Goal: Information Seeking & Learning: Check status

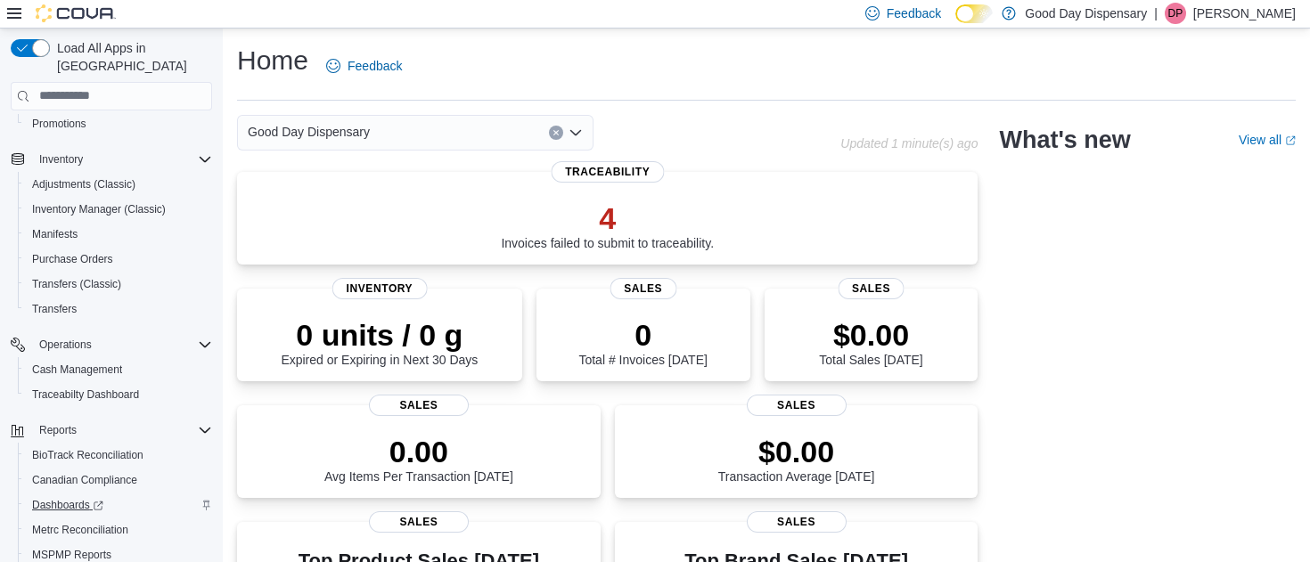
scroll to position [305, 0]
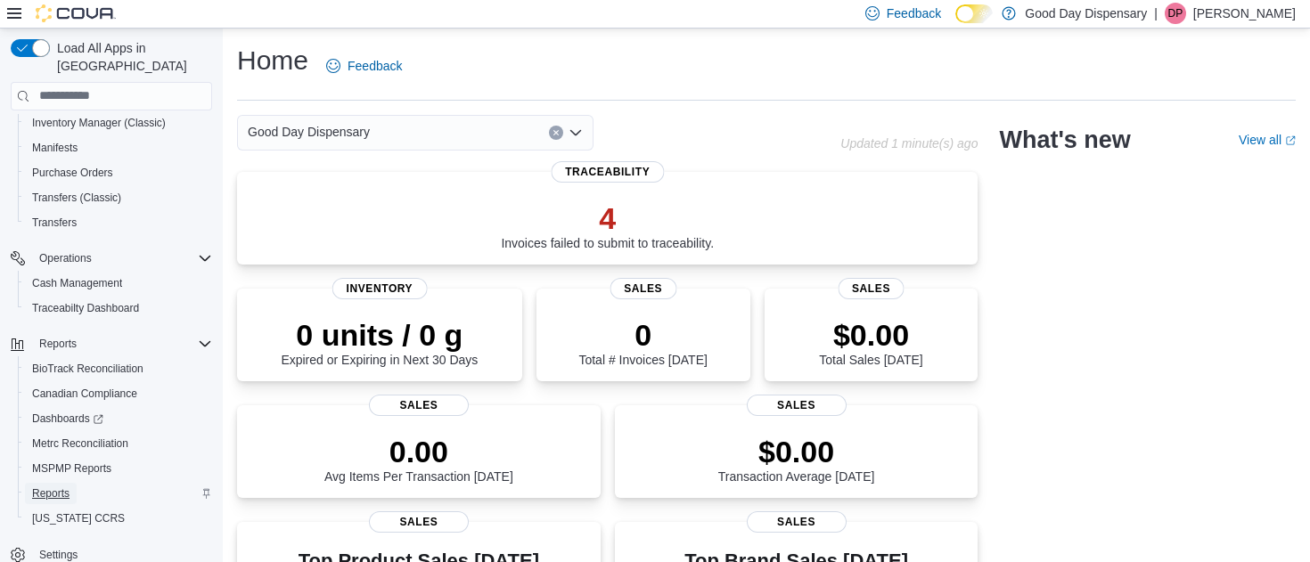
click at [61, 487] on span "Reports" at bounding box center [50, 494] width 37 height 14
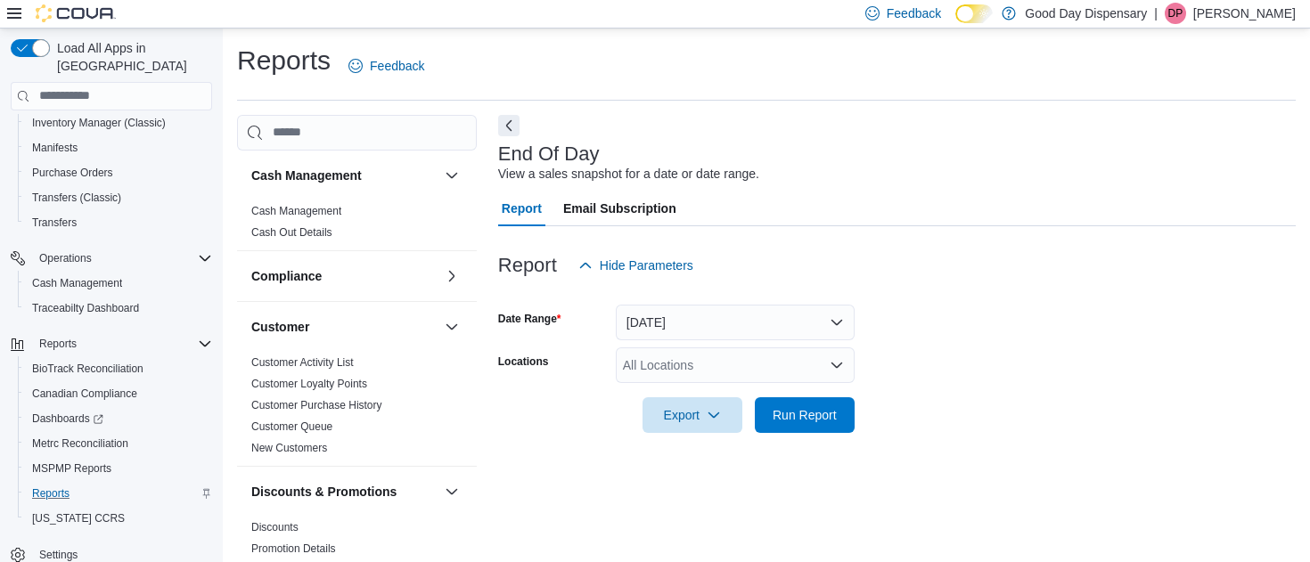
scroll to position [24, 0]
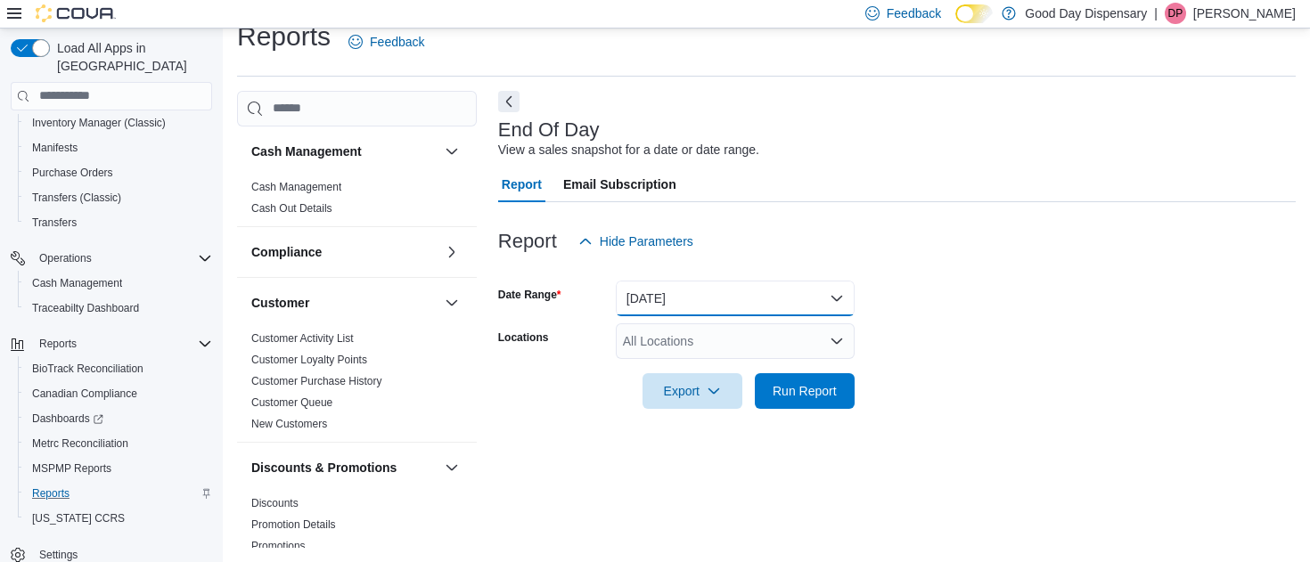
click at [668, 292] on button "[DATE]" at bounding box center [735, 299] width 239 height 36
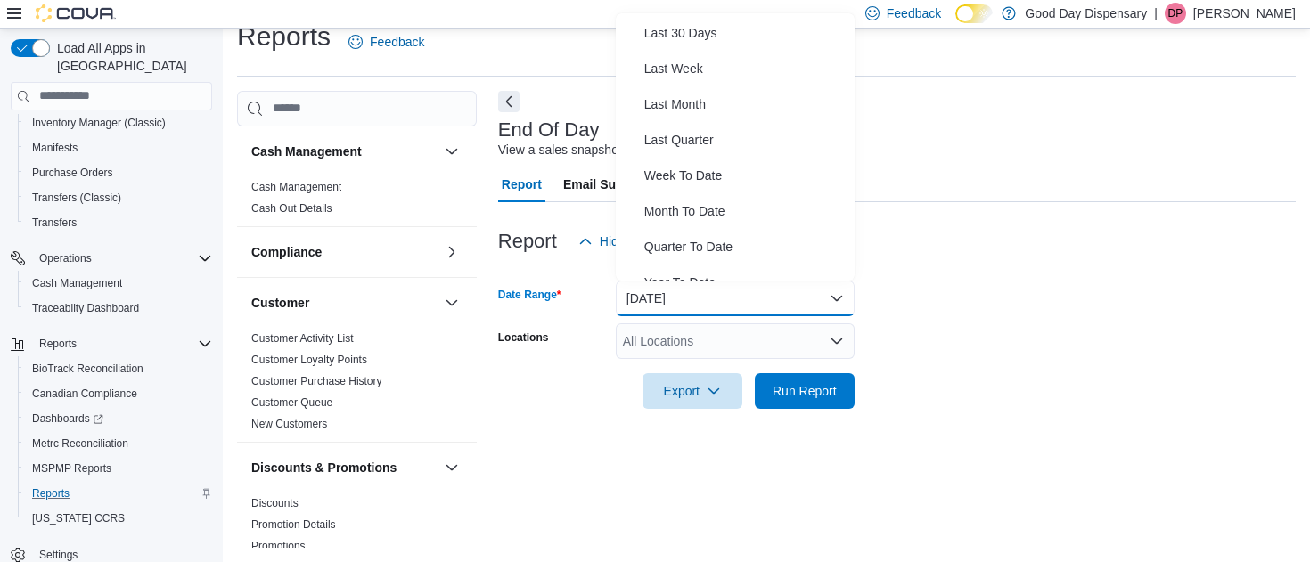
scroll to position [250, 0]
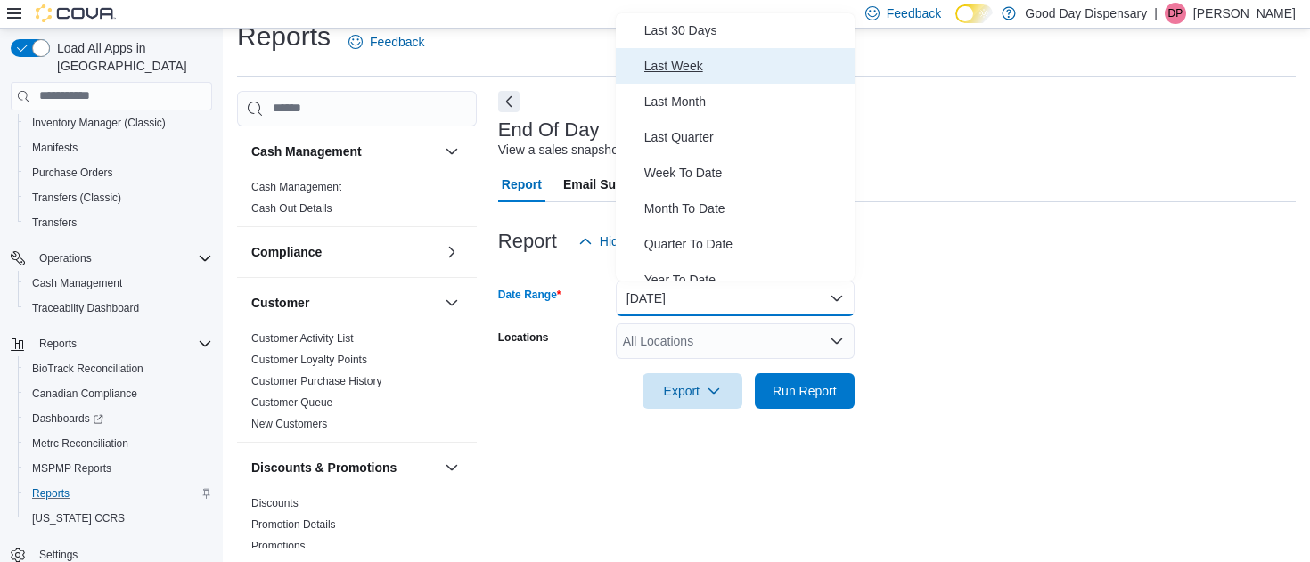
click at [675, 64] on span "Last Week" at bounding box center [745, 65] width 203 height 21
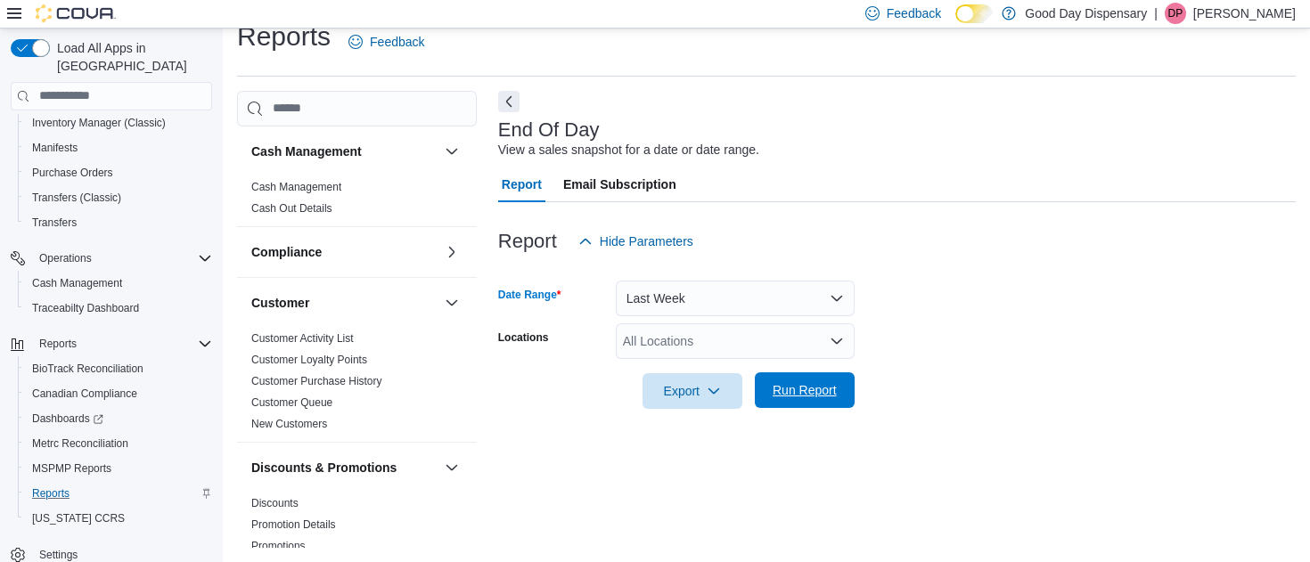
click at [798, 389] on span "Run Report" at bounding box center [805, 390] width 64 height 18
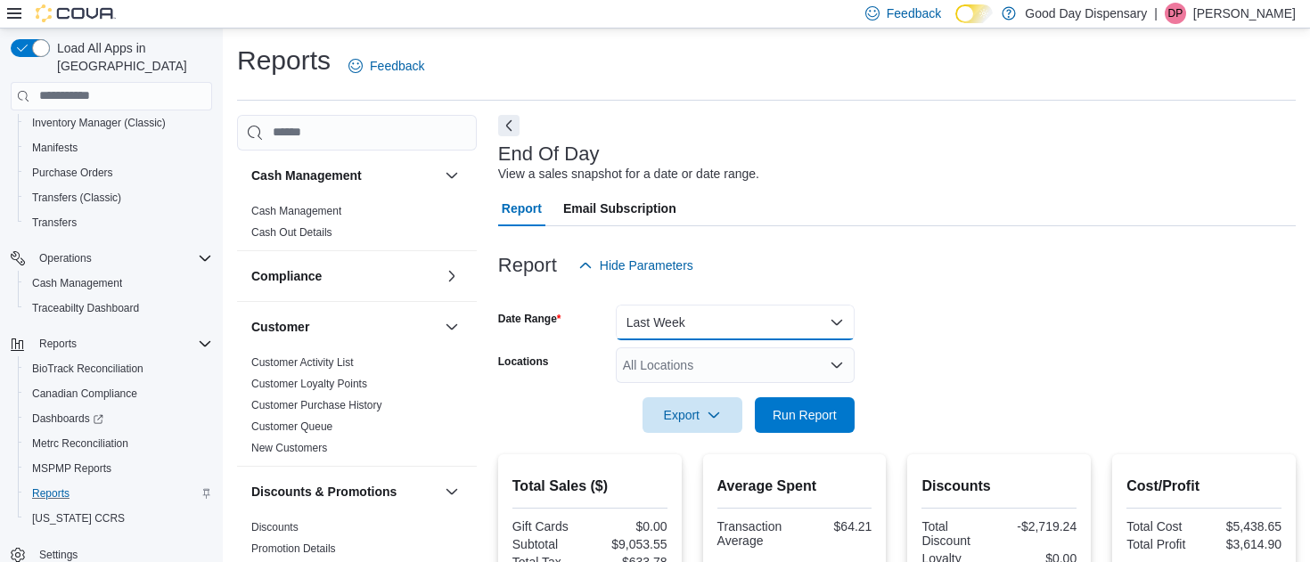
click at [658, 316] on button "Last Week" at bounding box center [735, 323] width 239 height 36
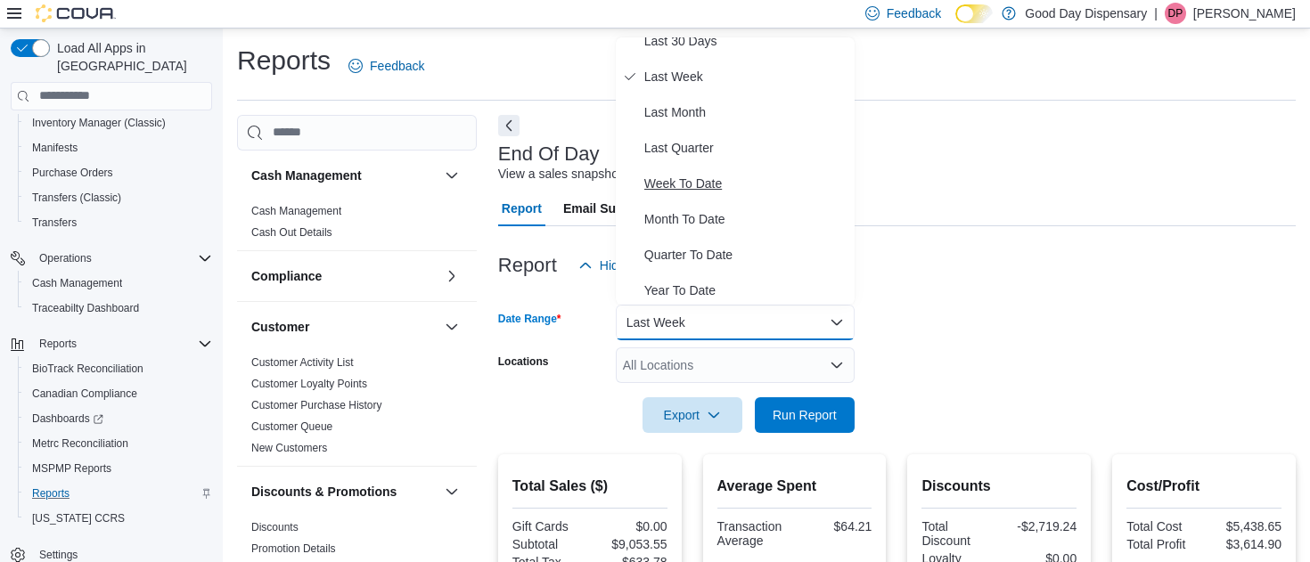
scroll to position [267, 0]
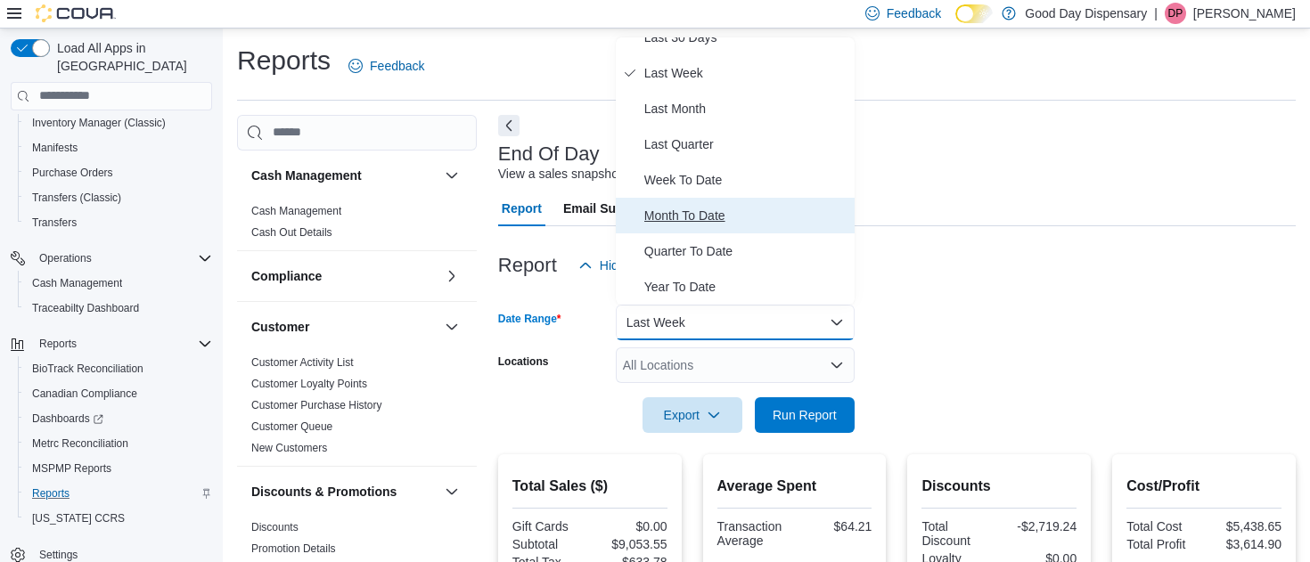
click at [673, 216] on span "Month To Date" at bounding box center [745, 215] width 203 height 21
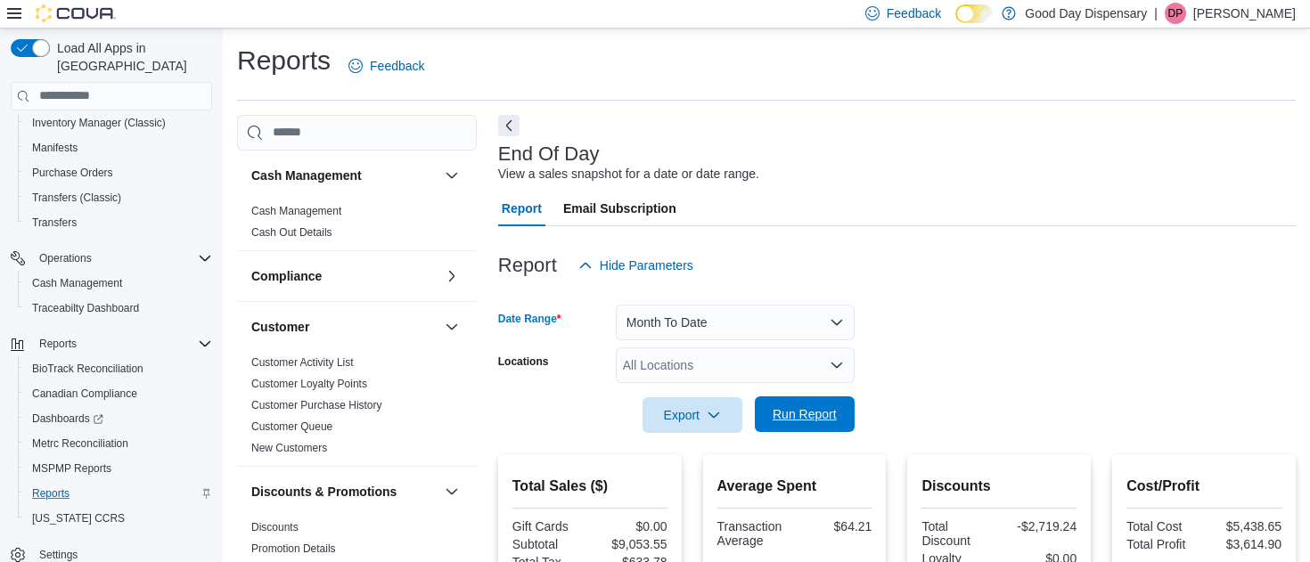
click at [792, 413] on span "Run Report" at bounding box center [805, 415] width 64 height 18
click at [60, 412] on span "Dashboards" at bounding box center [67, 419] width 71 height 14
click at [61, 462] on span "MSPMP Reports" at bounding box center [71, 469] width 79 height 14
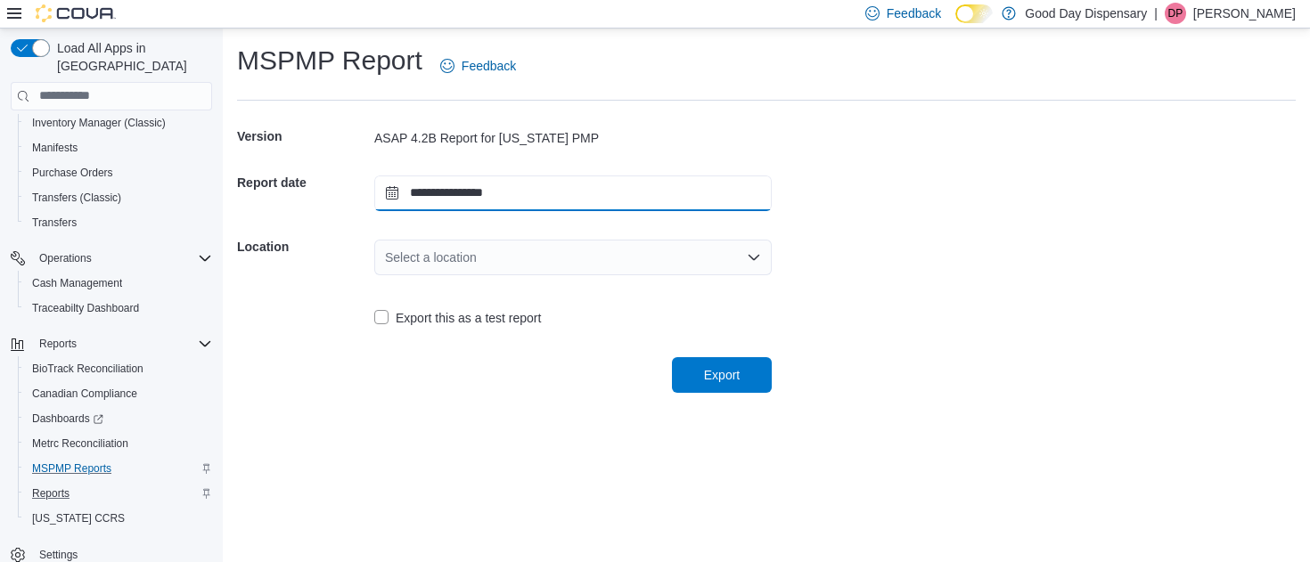
click at [421, 189] on input "**********" at bounding box center [573, 194] width 398 height 36
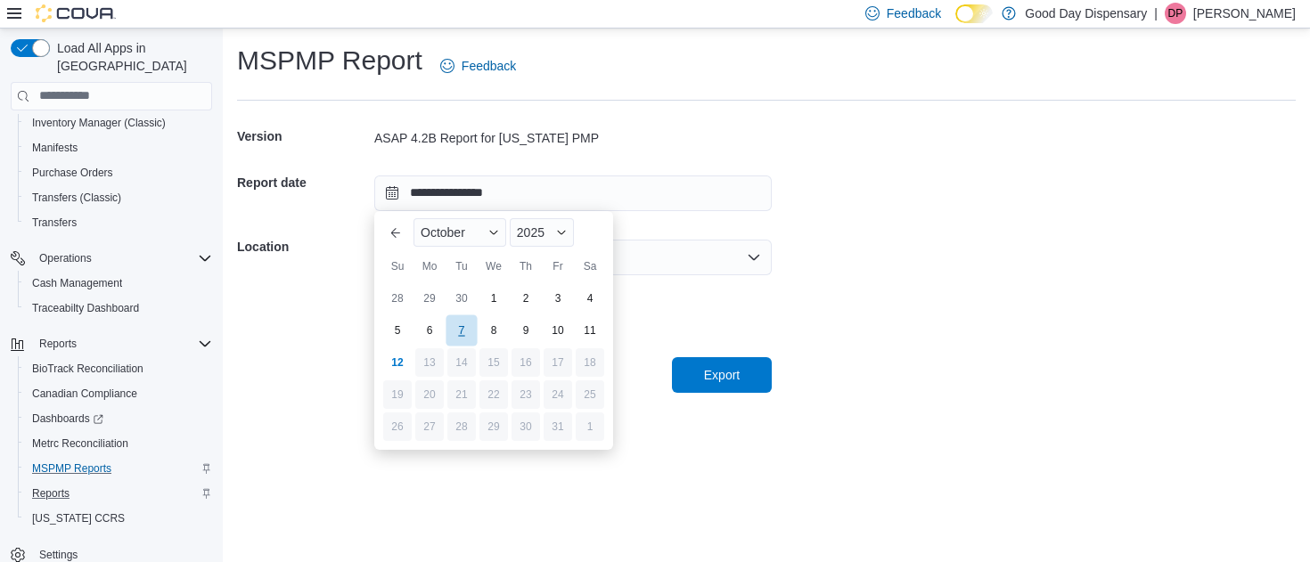
click at [459, 332] on div "7" at bounding box center [461, 330] width 31 height 31
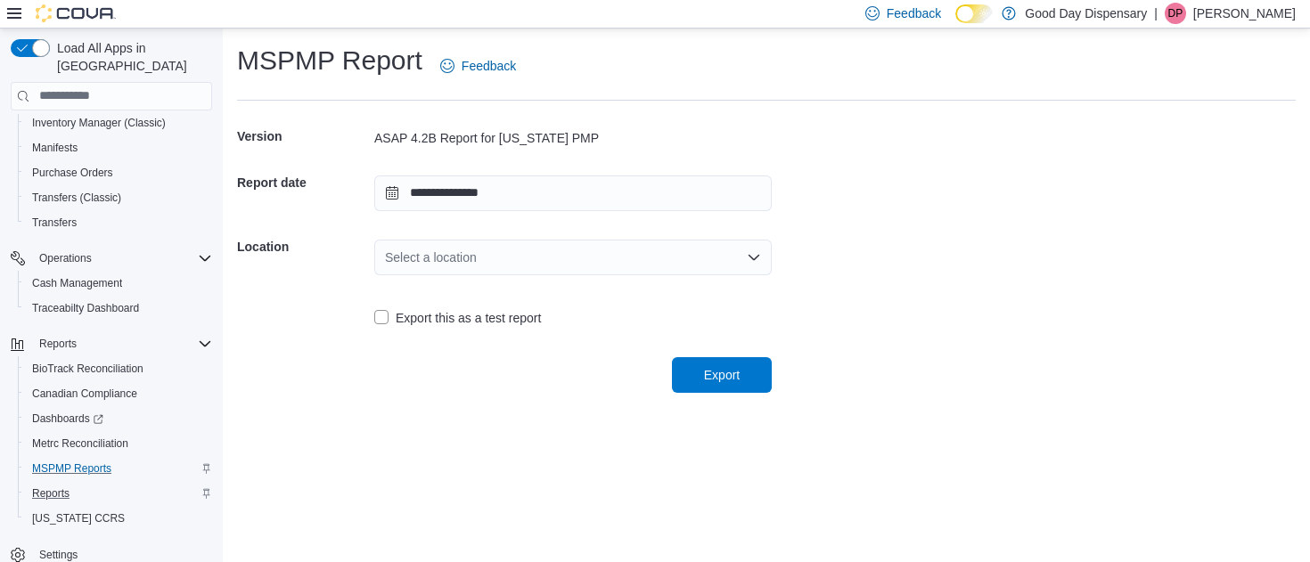
click at [442, 260] on div "Select a location" at bounding box center [573, 258] width 398 height 36
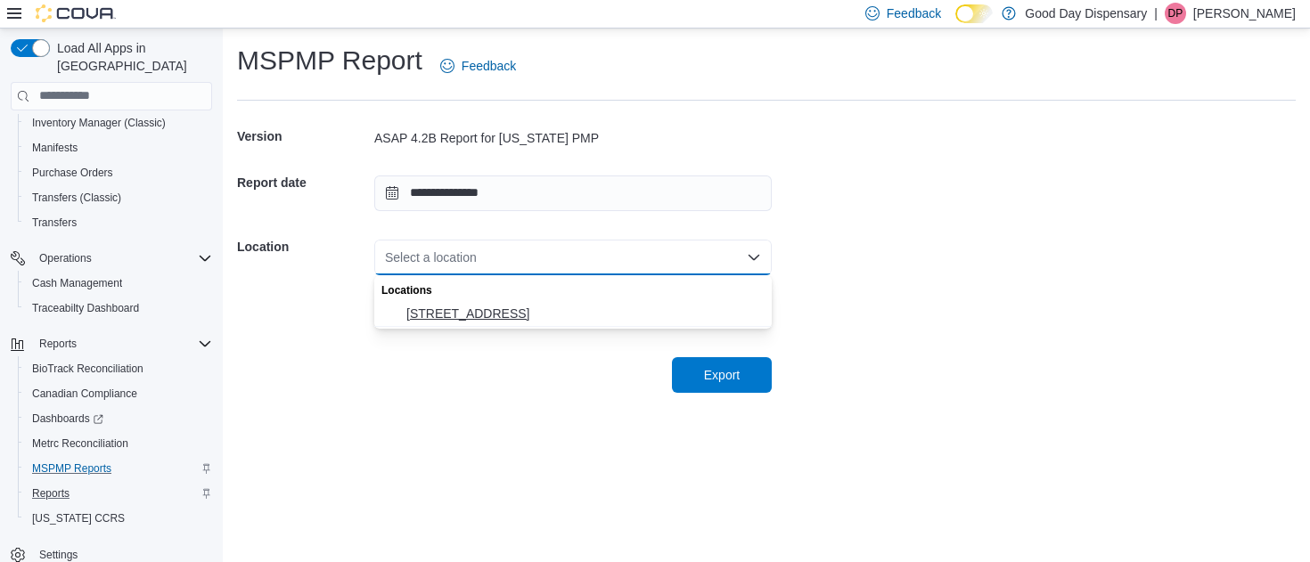
click at [461, 318] on span "450/450A Hwy 51" at bounding box center [583, 314] width 355 height 18
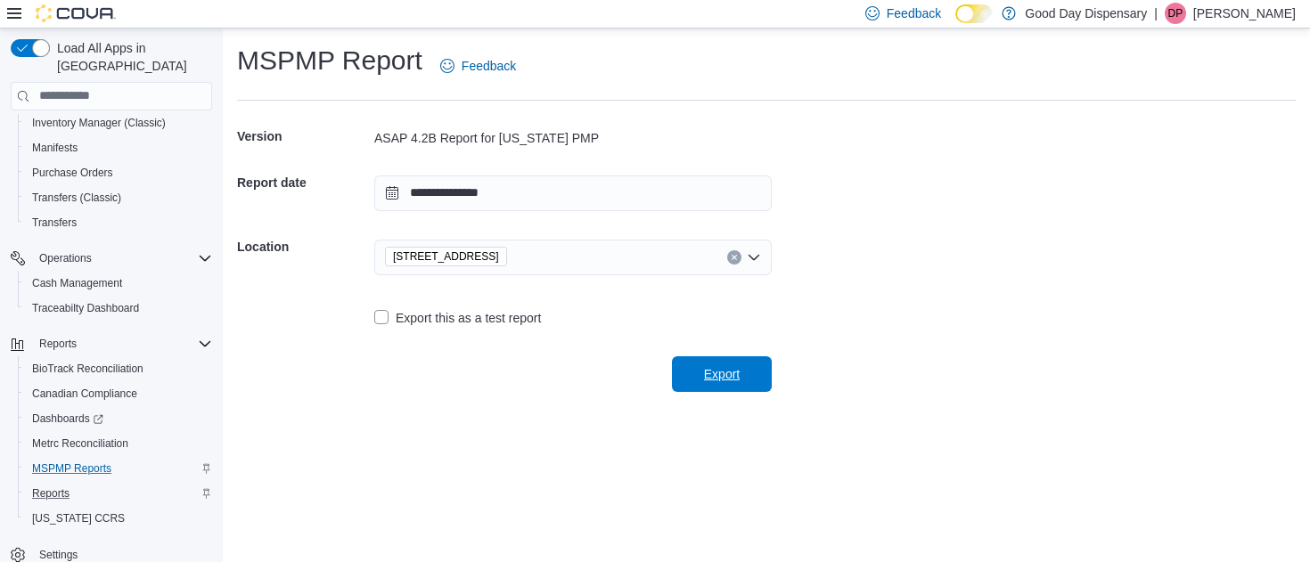
click at [705, 371] on span "Export" at bounding box center [722, 374] width 36 height 18
click at [389, 196] on input "**********" at bounding box center [573, 194] width 398 height 36
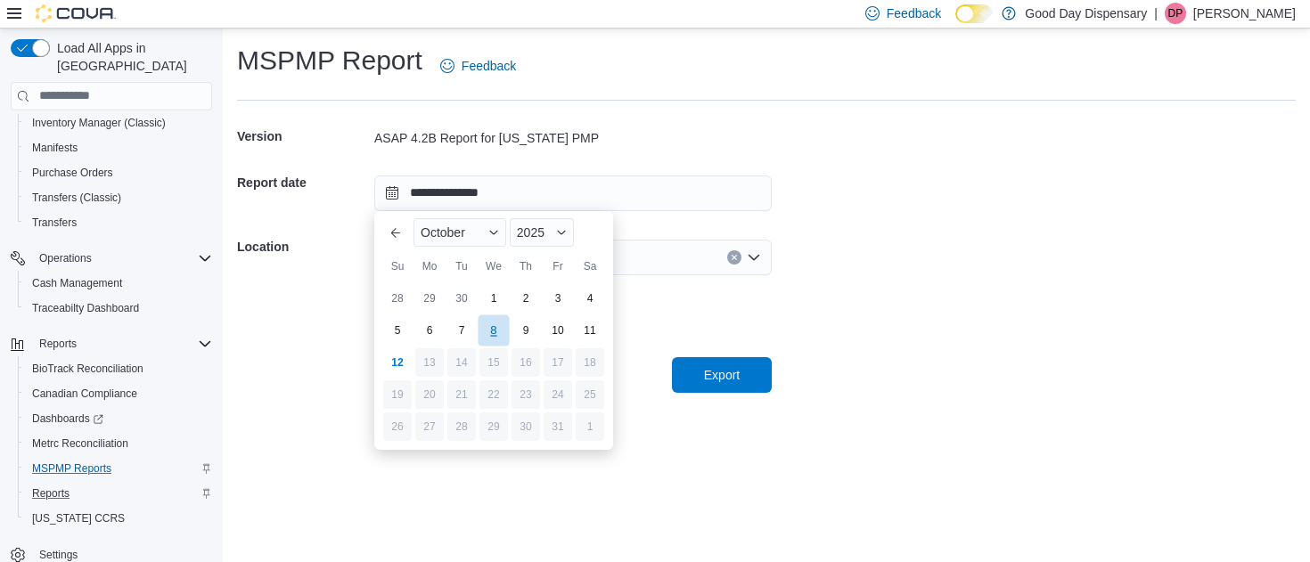
click at [494, 334] on div "8" at bounding box center [493, 330] width 31 height 31
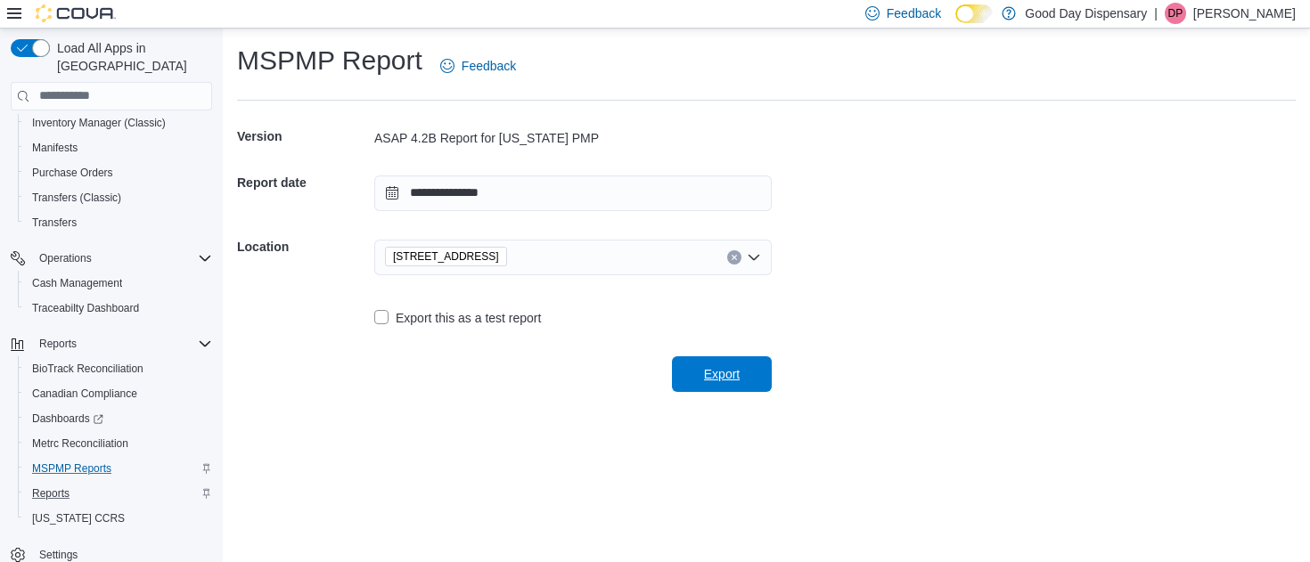
click at [707, 371] on span "Export" at bounding box center [722, 374] width 36 height 18
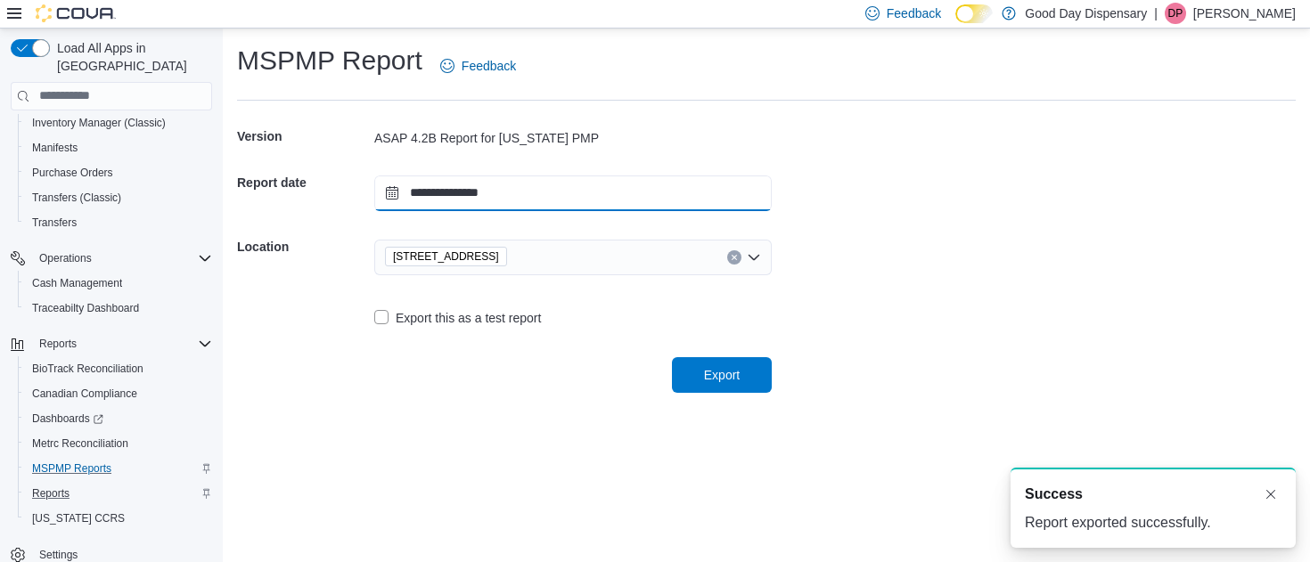
click at [389, 195] on input "**********" at bounding box center [573, 194] width 398 height 36
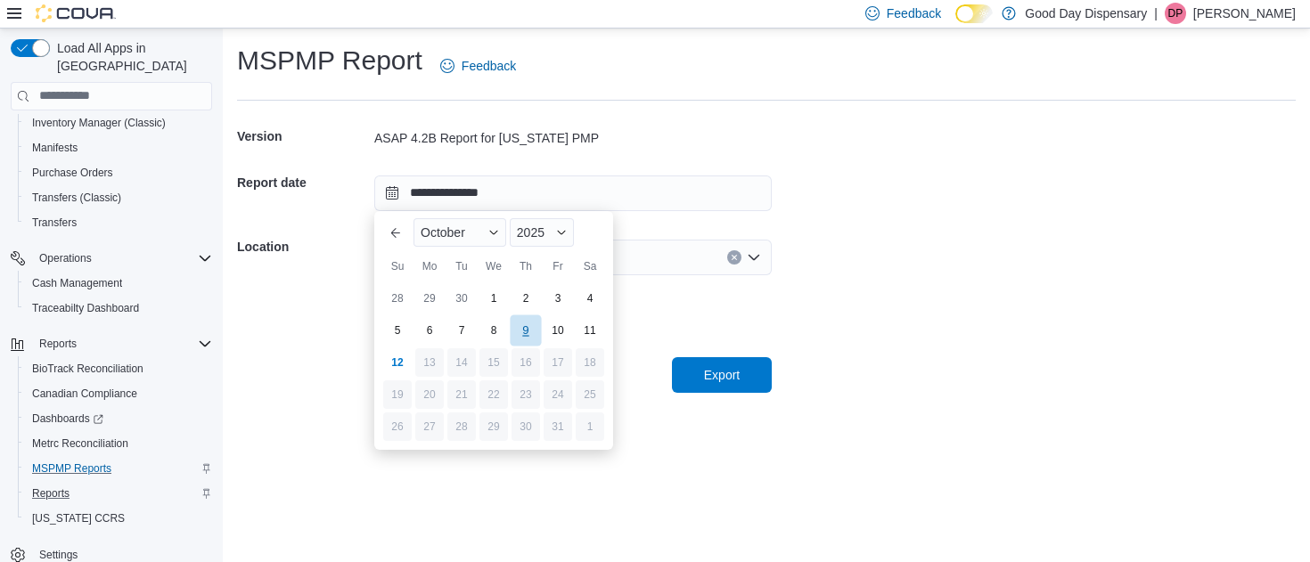
click at [521, 329] on div "9" at bounding box center [525, 330] width 31 height 31
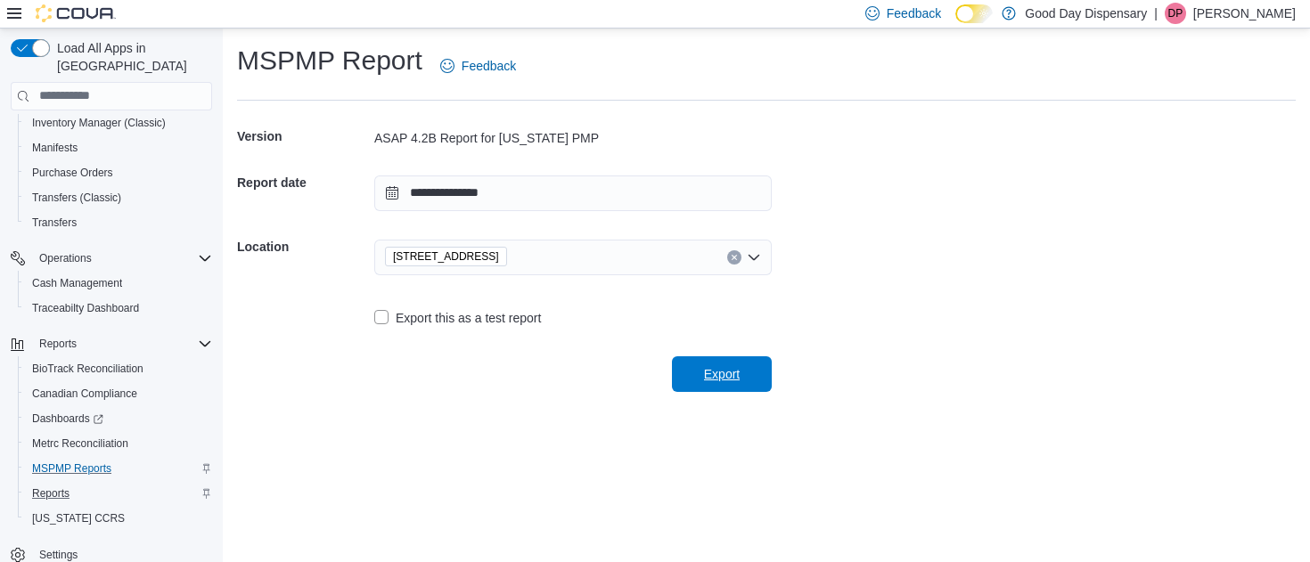
click at [709, 381] on span "Export" at bounding box center [722, 374] width 36 height 18
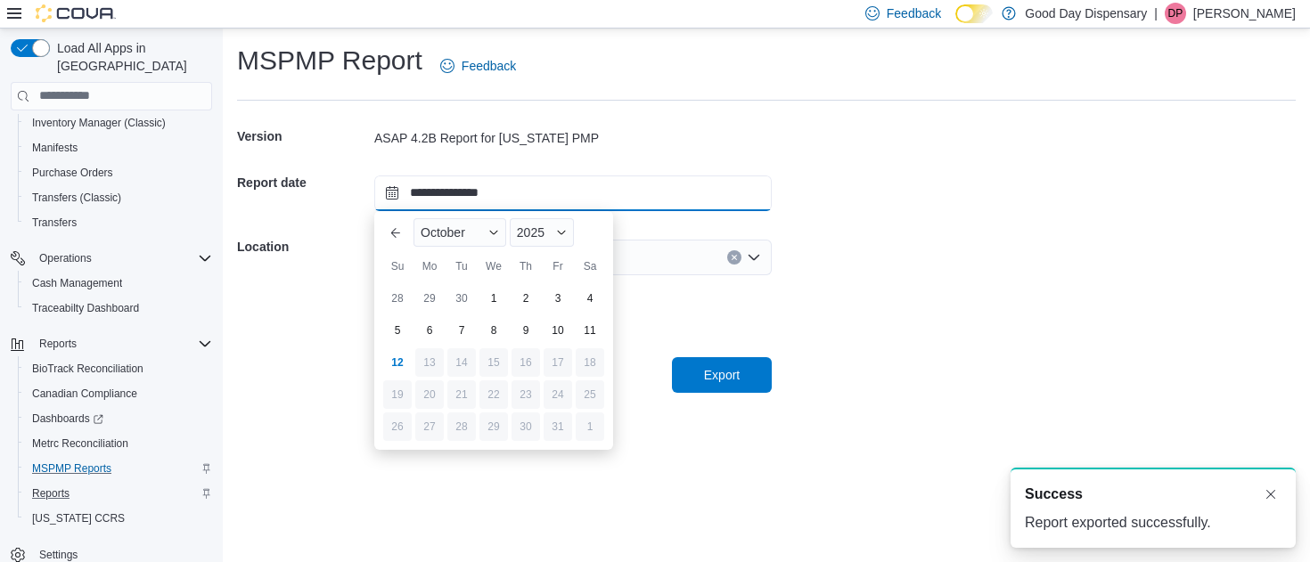
click at [391, 193] on input "**********" at bounding box center [573, 194] width 398 height 36
click at [548, 332] on div "10" at bounding box center [557, 330] width 31 height 31
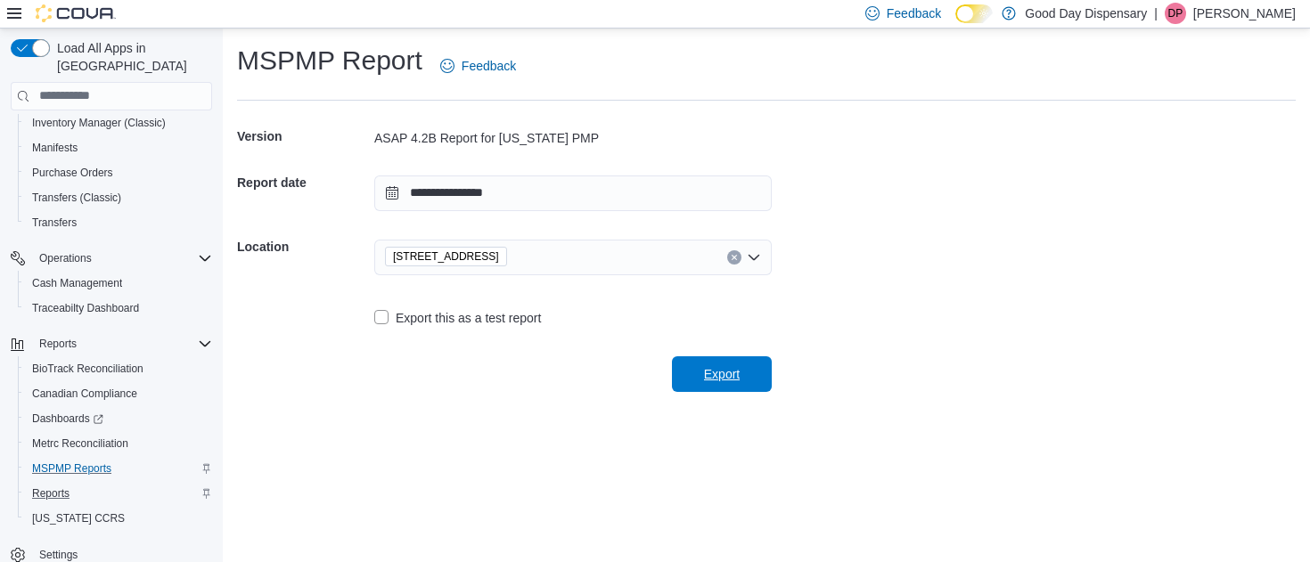
click at [709, 371] on span "Export" at bounding box center [722, 374] width 36 height 18
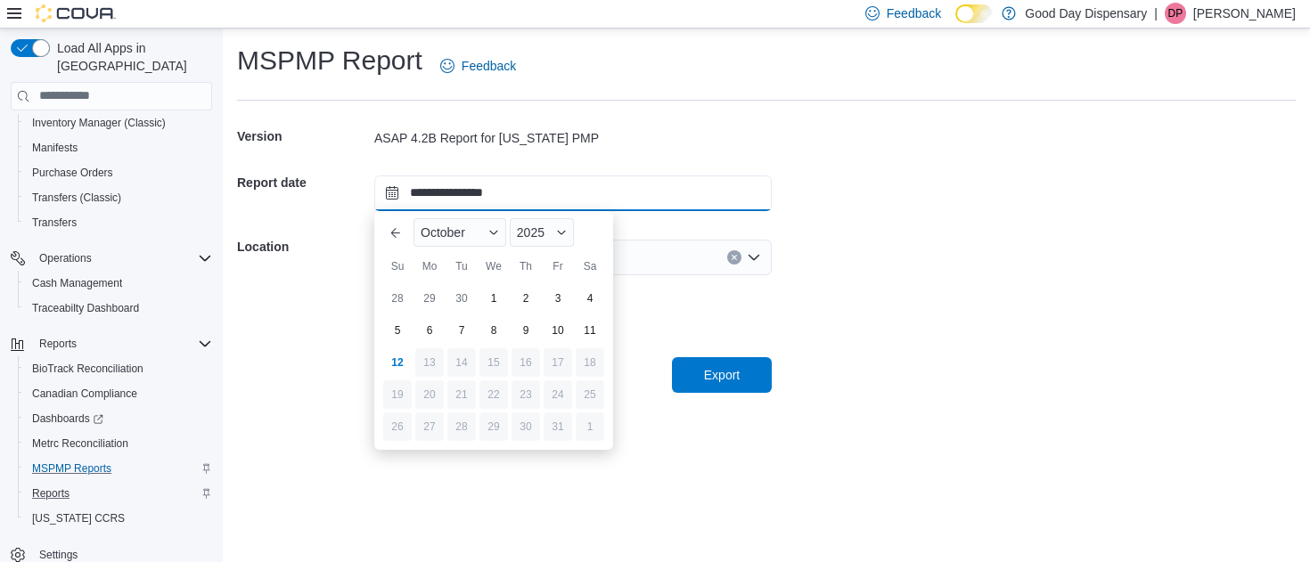
click at [401, 181] on input "**********" at bounding box center [573, 194] width 398 height 36
click at [588, 329] on div "11" at bounding box center [589, 330] width 31 height 31
type input "**********"
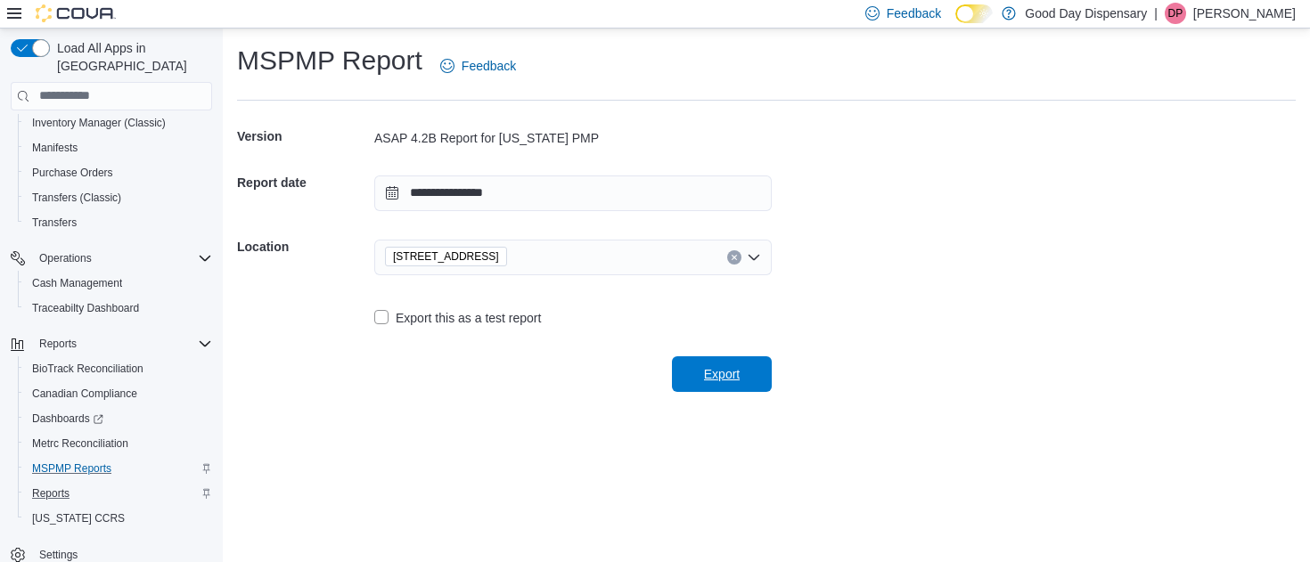
click at [727, 367] on span "Export" at bounding box center [722, 374] width 36 height 18
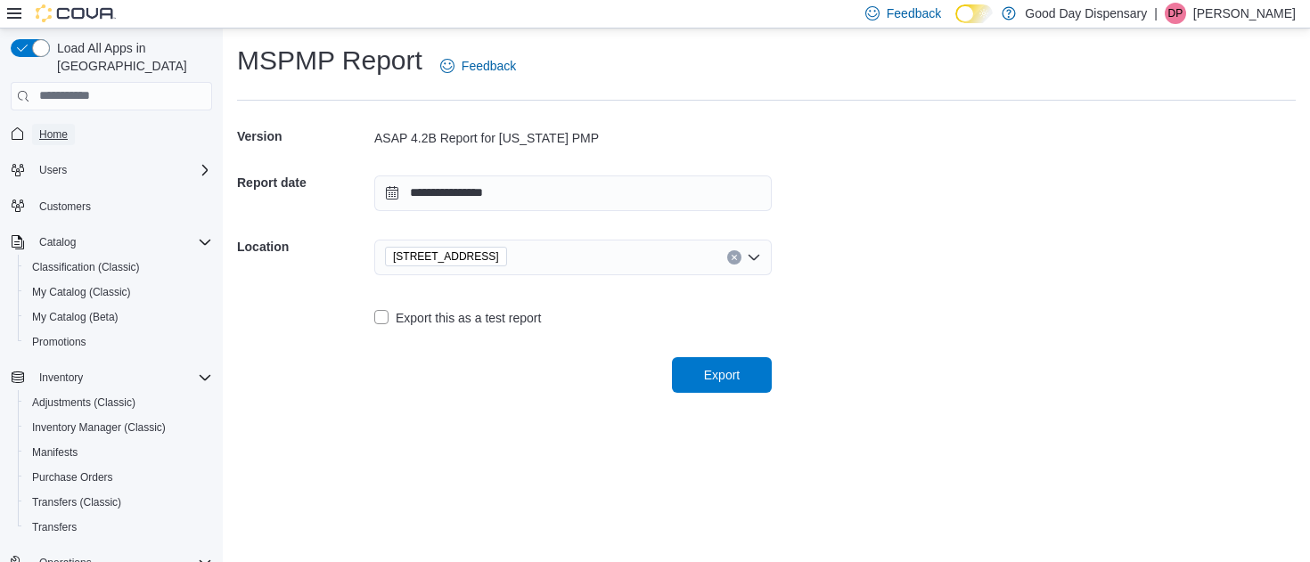
click at [61, 127] on span "Home" at bounding box center [53, 134] width 29 height 14
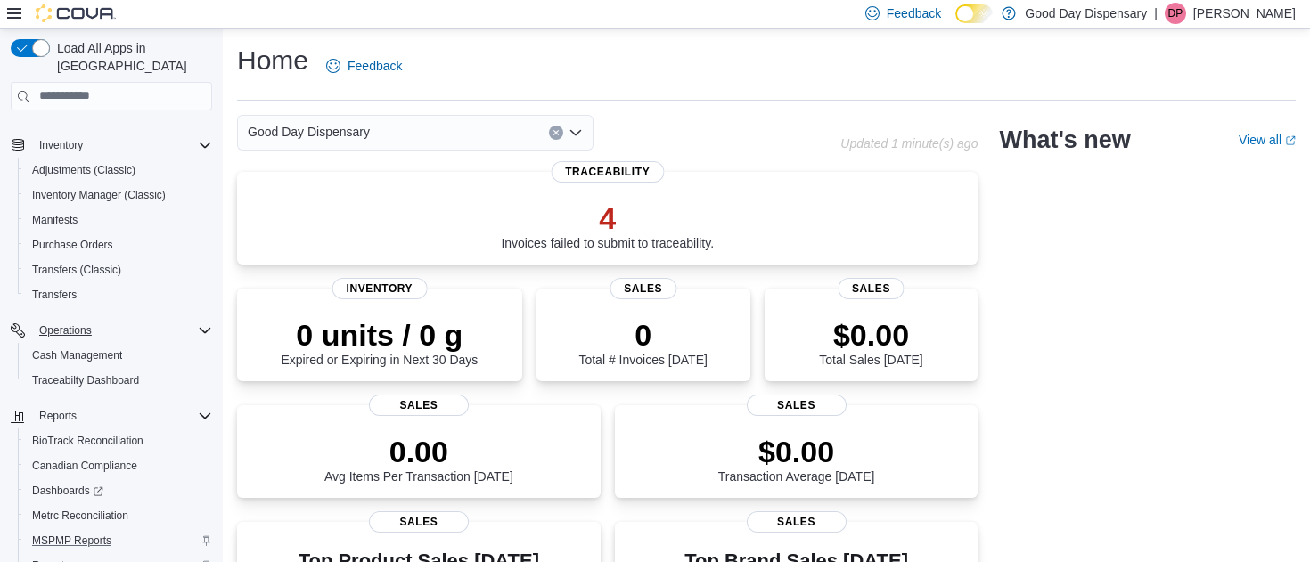
scroll to position [305, 0]
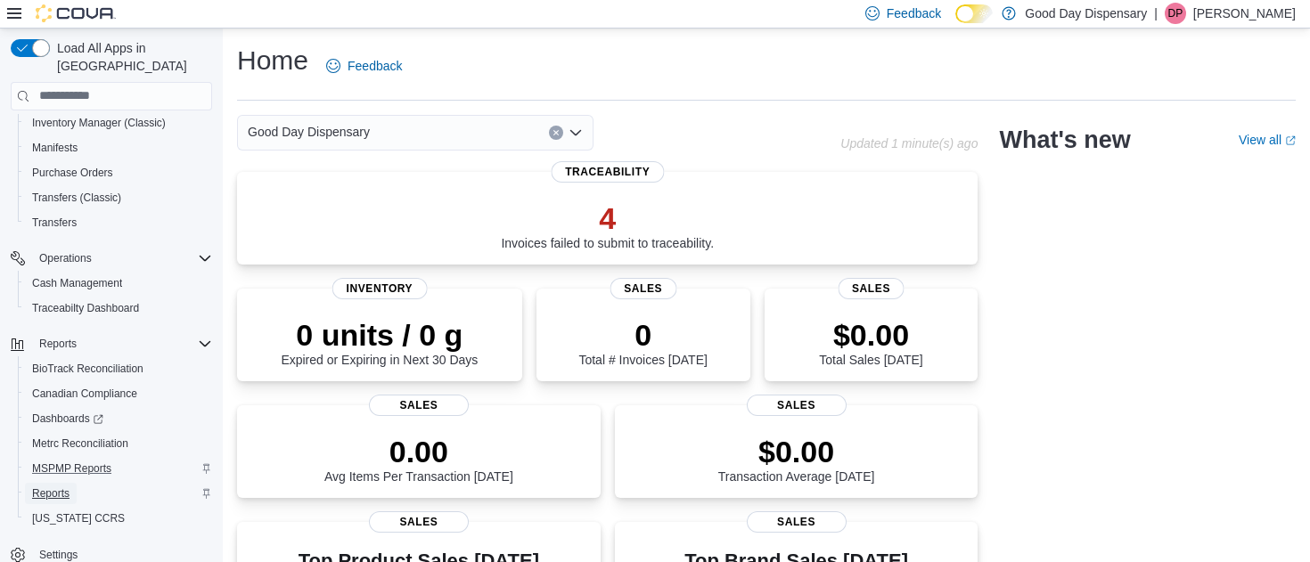
click at [58, 487] on span "Reports" at bounding box center [50, 494] width 37 height 14
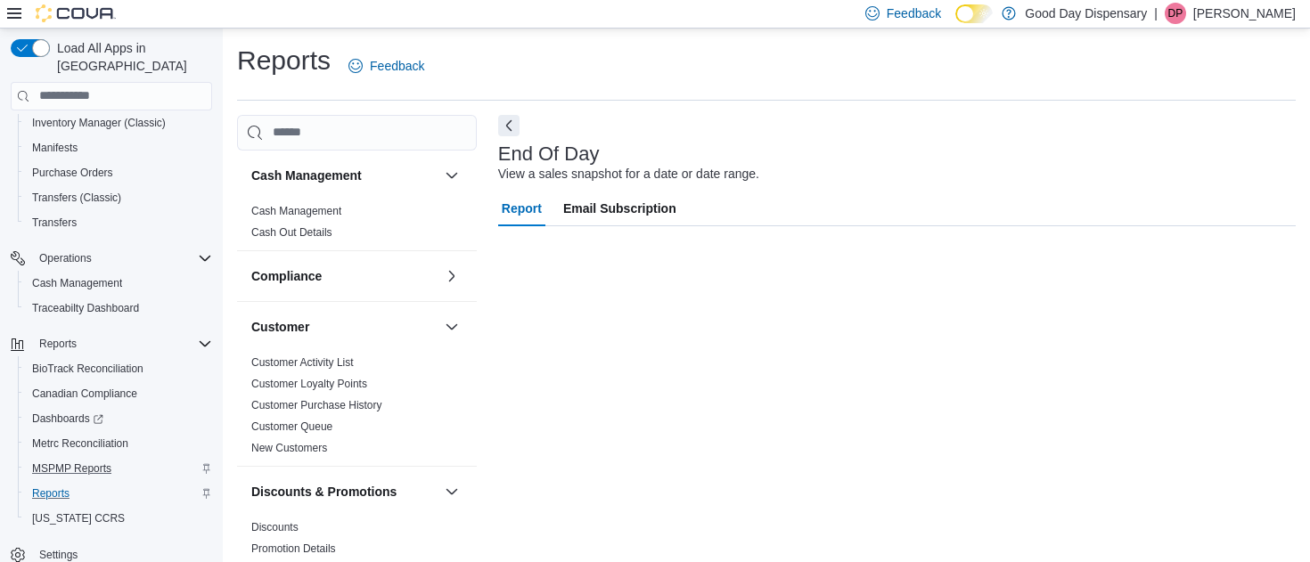
scroll to position [24, 0]
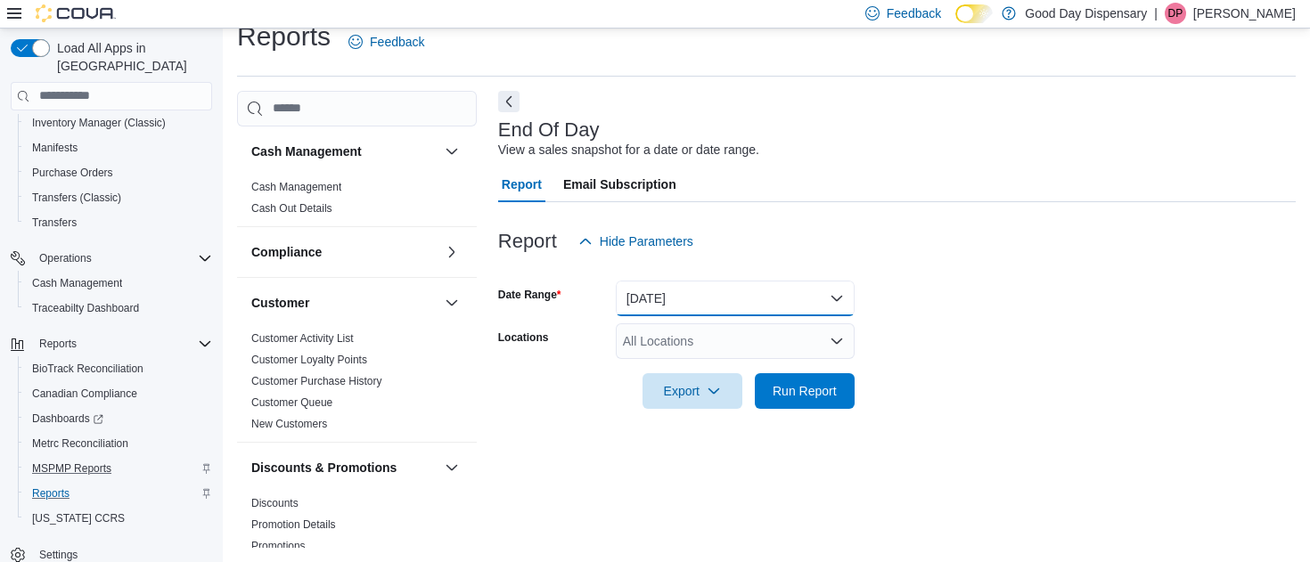
click at [648, 299] on button "Today" at bounding box center [735, 299] width 239 height 36
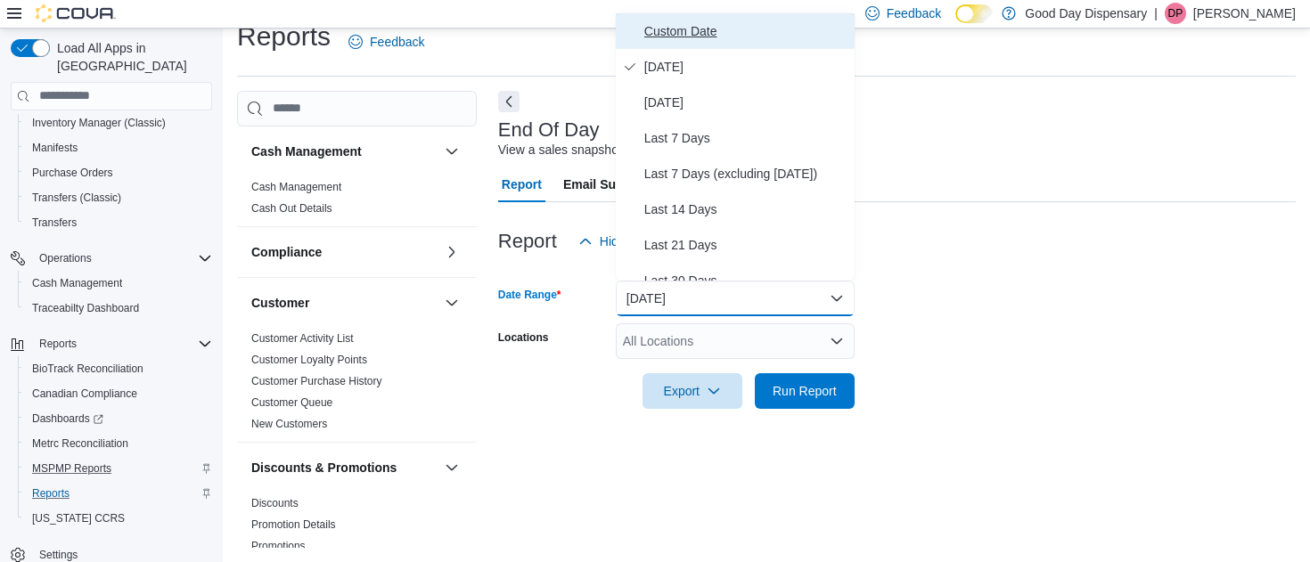
click at [678, 37] on span "Custom Date" at bounding box center [745, 30] width 203 height 21
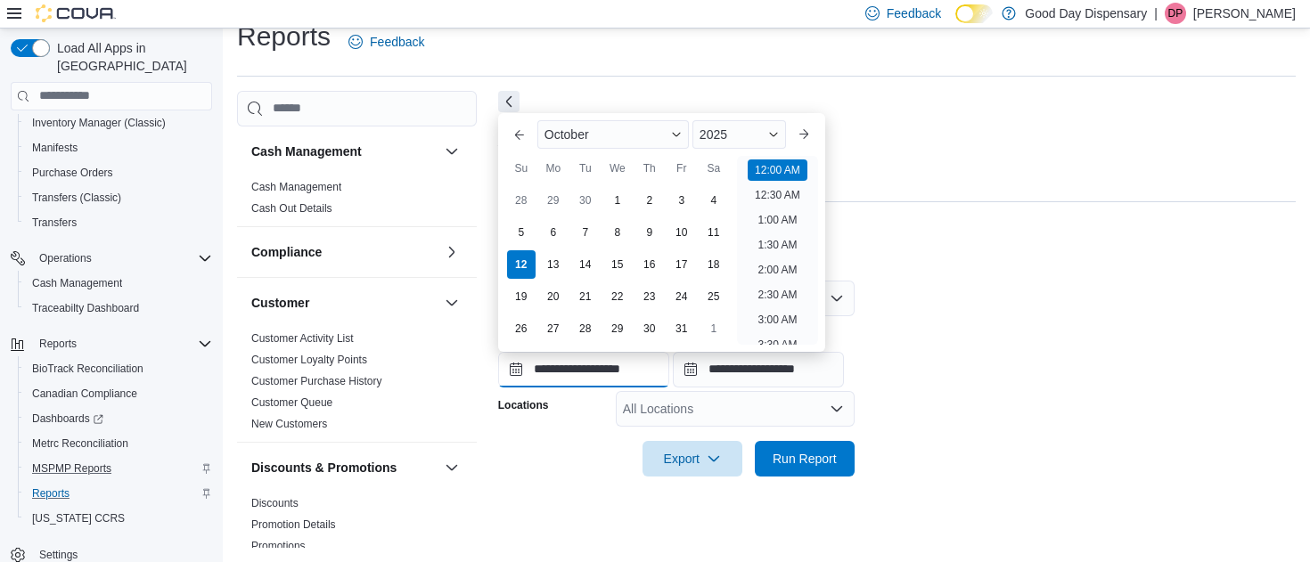
click at [520, 369] on input "**********" at bounding box center [583, 370] width 171 height 36
click at [682, 231] on div "10" at bounding box center [681, 232] width 31 height 31
type input "**********"
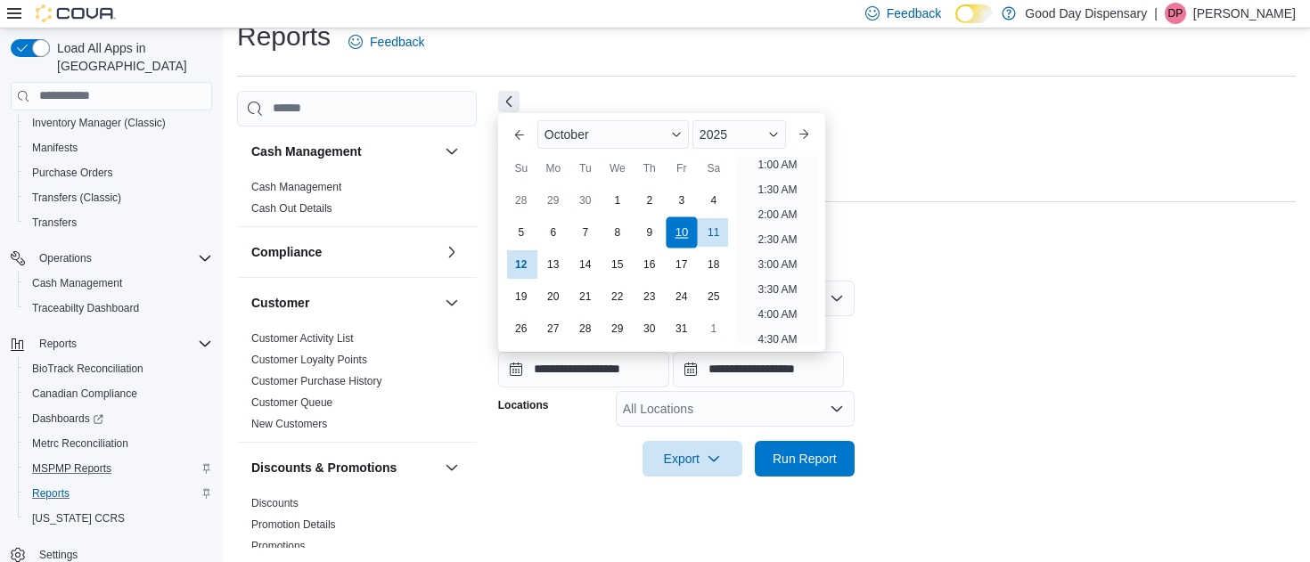
scroll to position [4, 0]
click at [913, 293] on form "**********" at bounding box center [897, 367] width 798 height 217
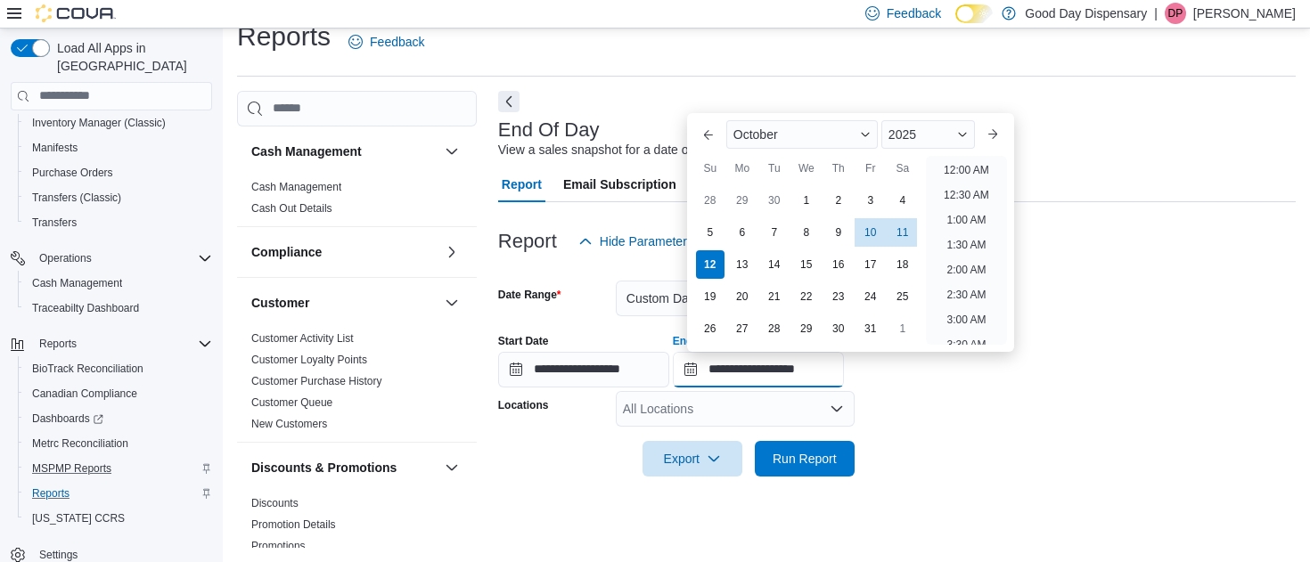
click at [701, 371] on input "**********" at bounding box center [758, 370] width 171 height 36
click at [903, 228] on div "11" at bounding box center [902, 232] width 31 height 31
type input "**********"
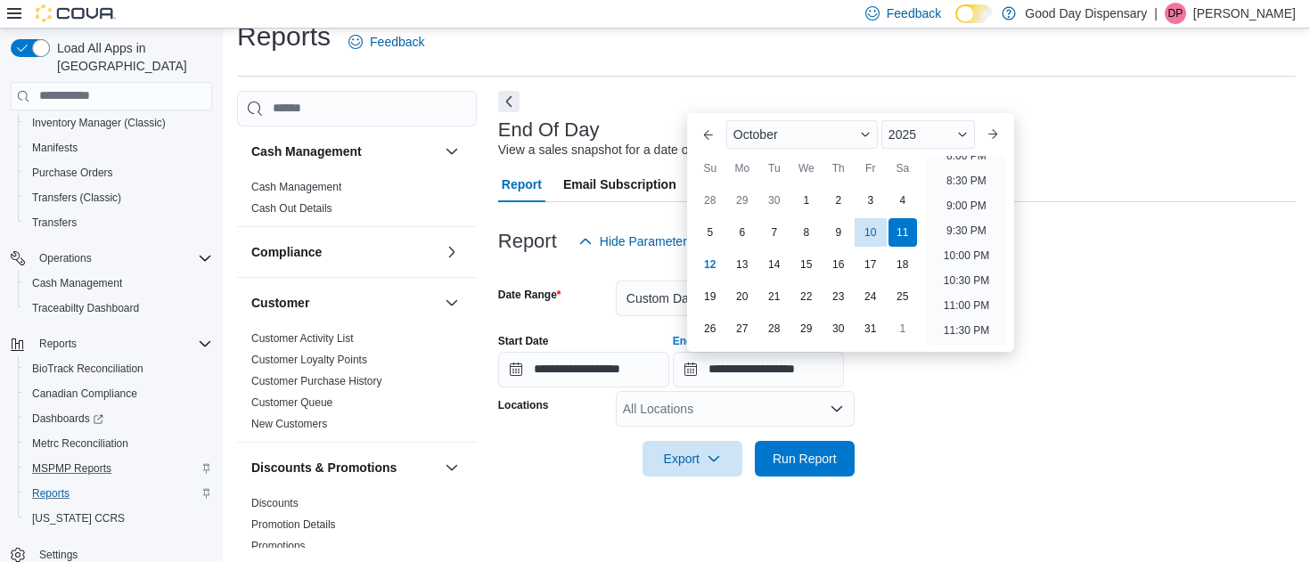
click at [943, 421] on form "**********" at bounding box center [897, 367] width 798 height 217
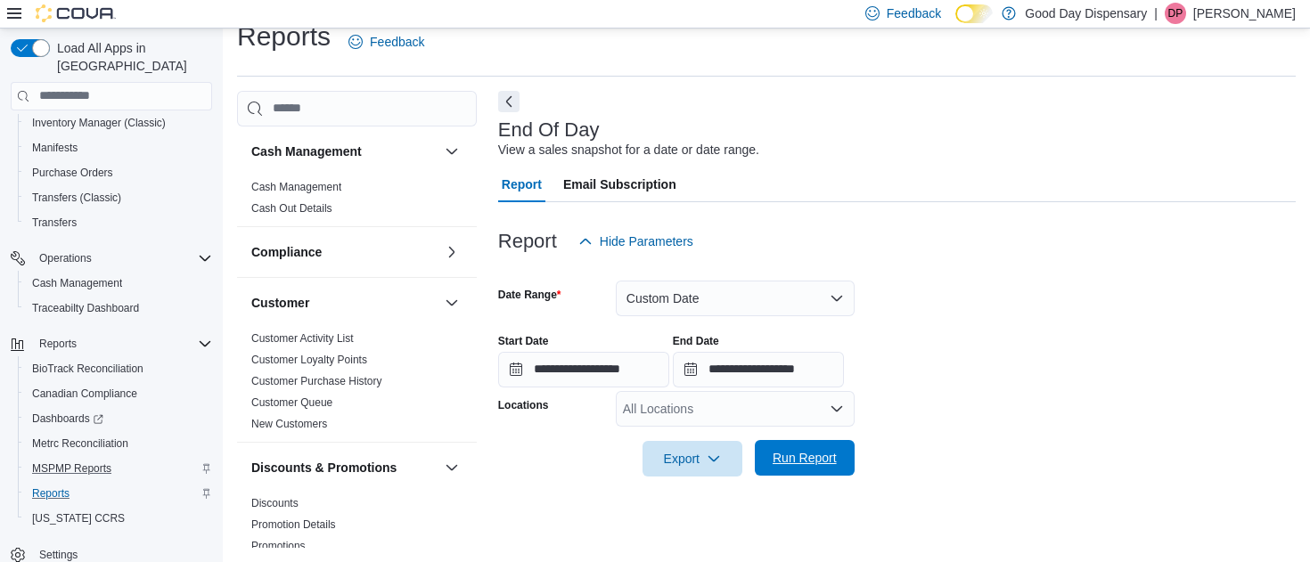
click at [804, 460] on span "Run Report" at bounding box center [805, 458] width 64 height 18
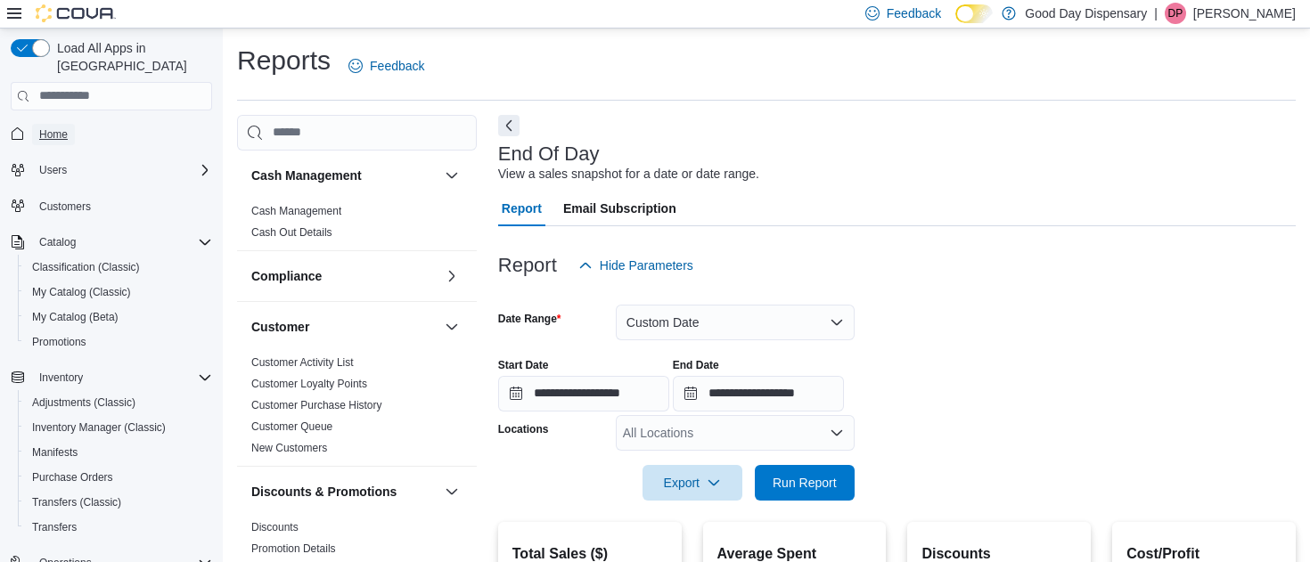
click at [61, 127] on span "Home" at bounding box center [53, 134] width 29 height 14
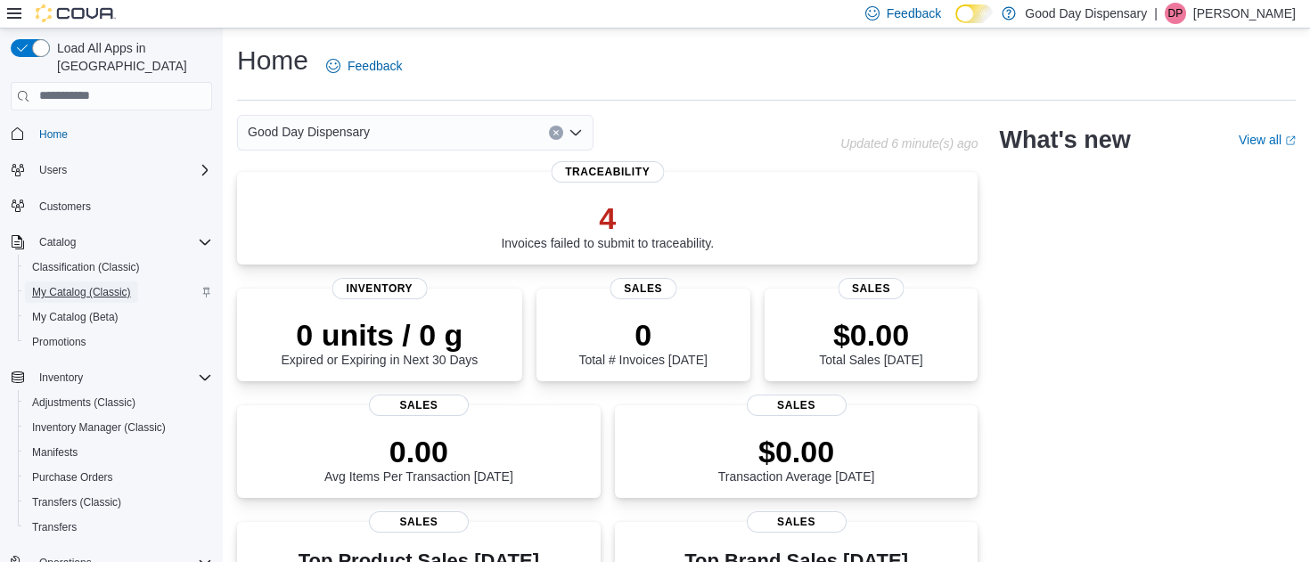
click at [71, 285] on span "My Catalog (Classic)" at bounding box center [81, 292] width 99 height 14
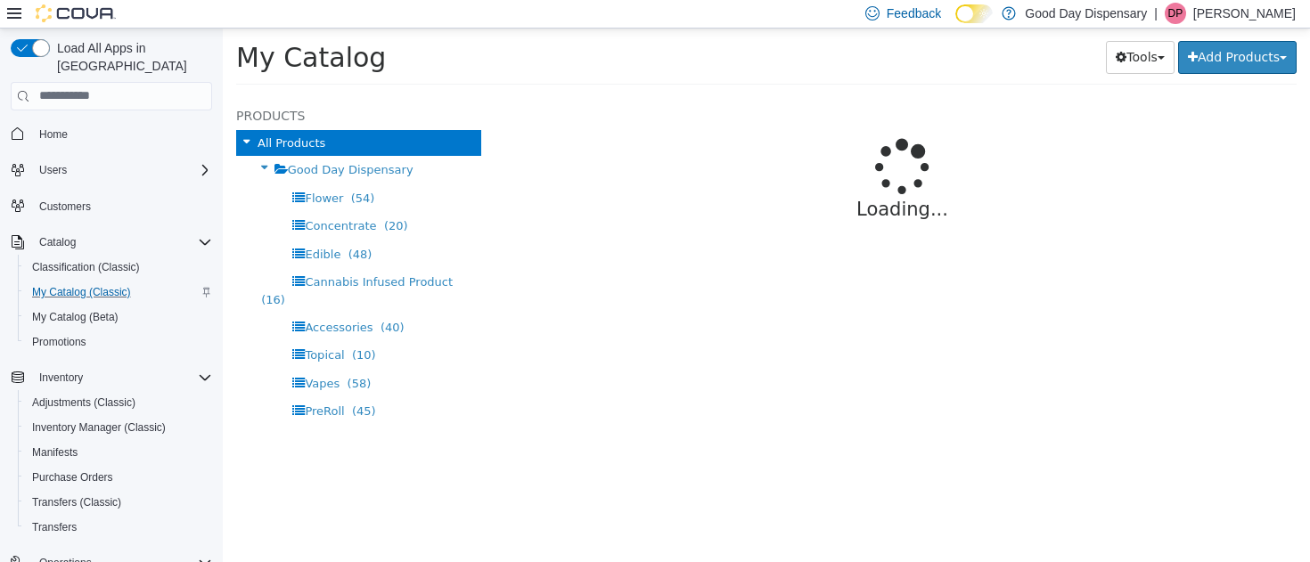
select select "**********"
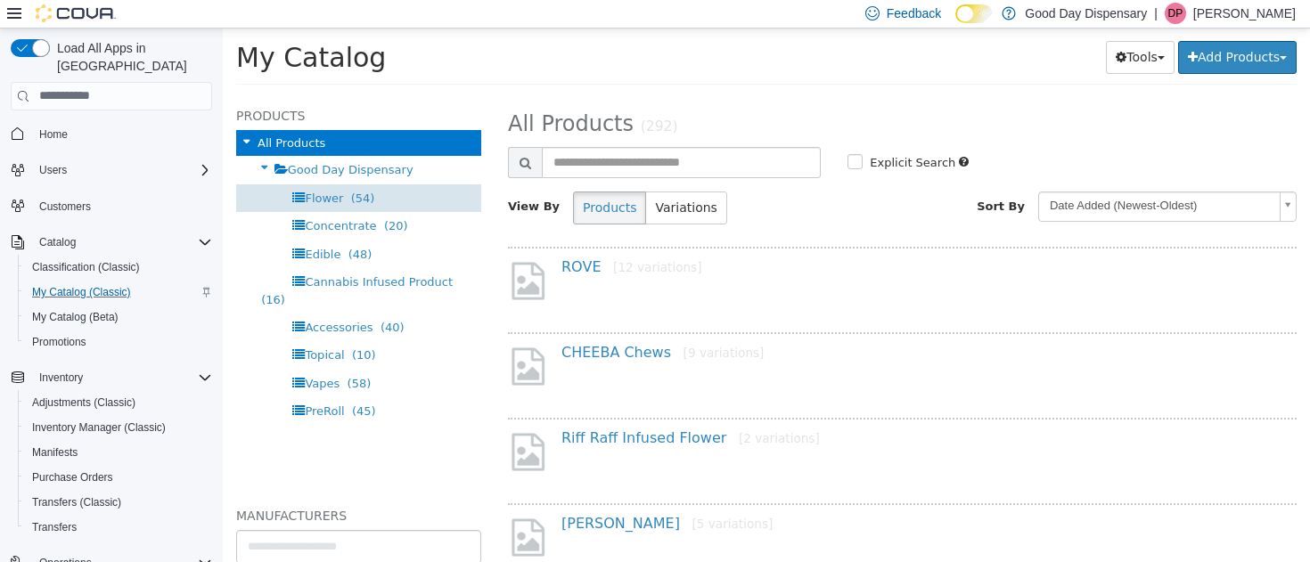
click at [329, 193] on span "Flower" at bounding box center [324, 197] width 38 height 13
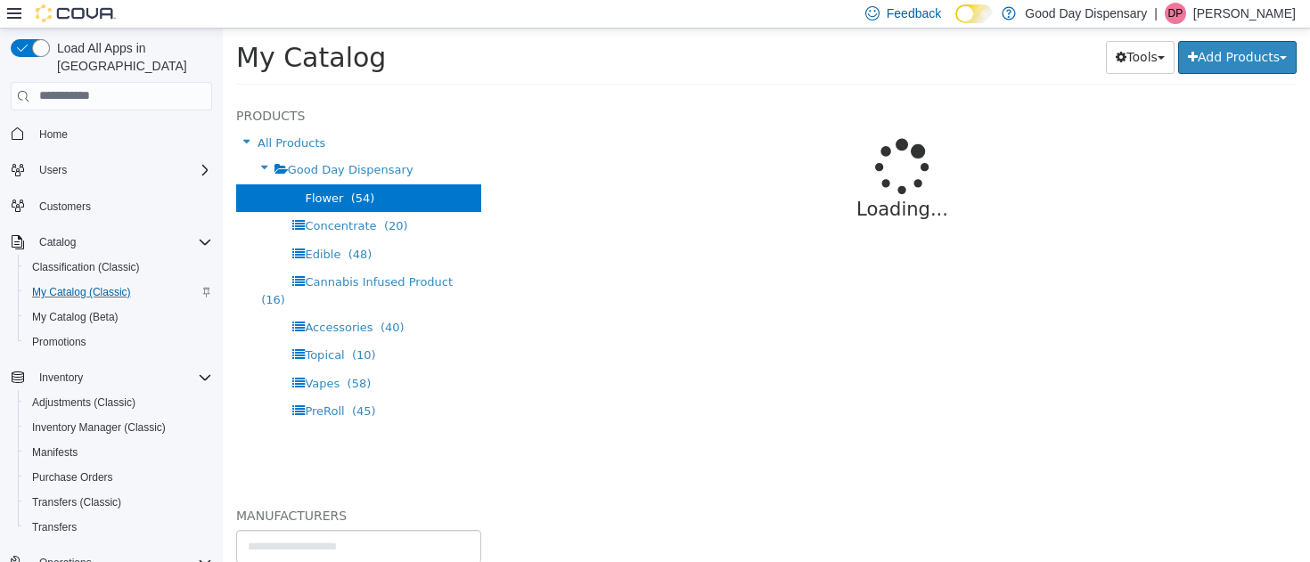
select select "**********"
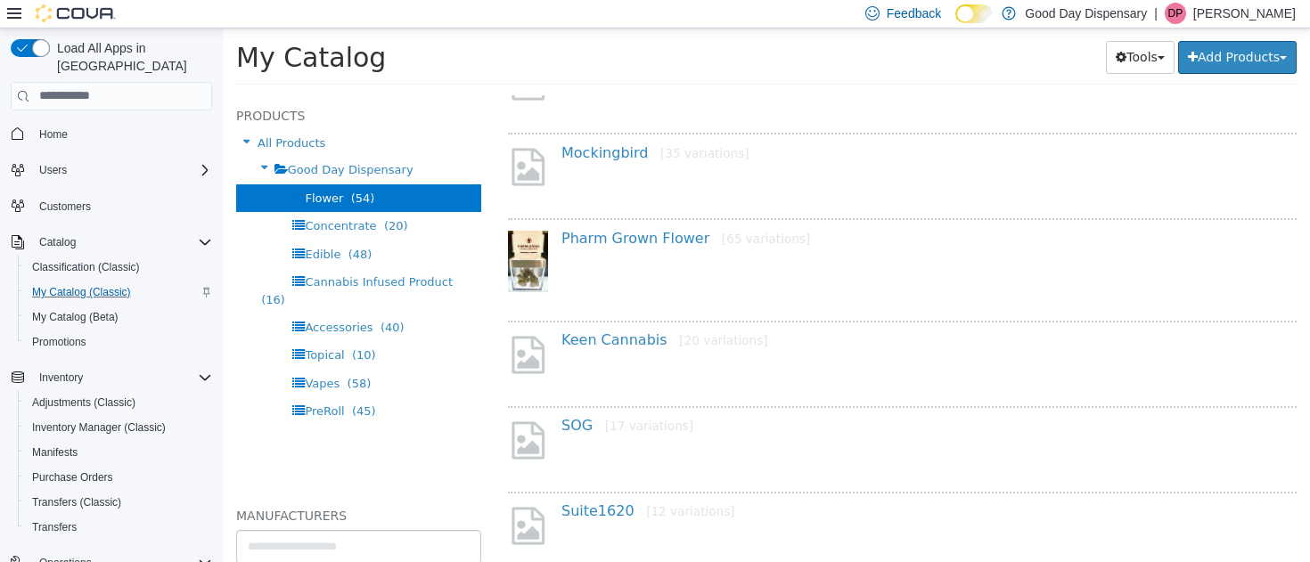
scroll to position [804, 0]
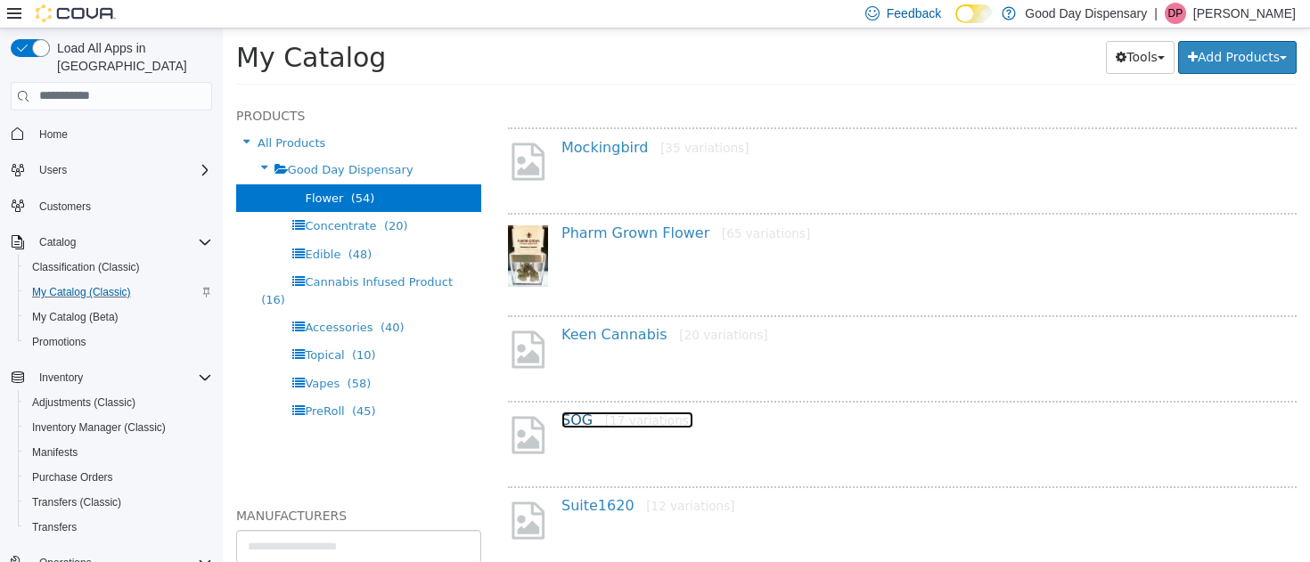
click at [572, 422] on link "SOG [17 variations]" at bounding box center [627, 419] width 132 height 17
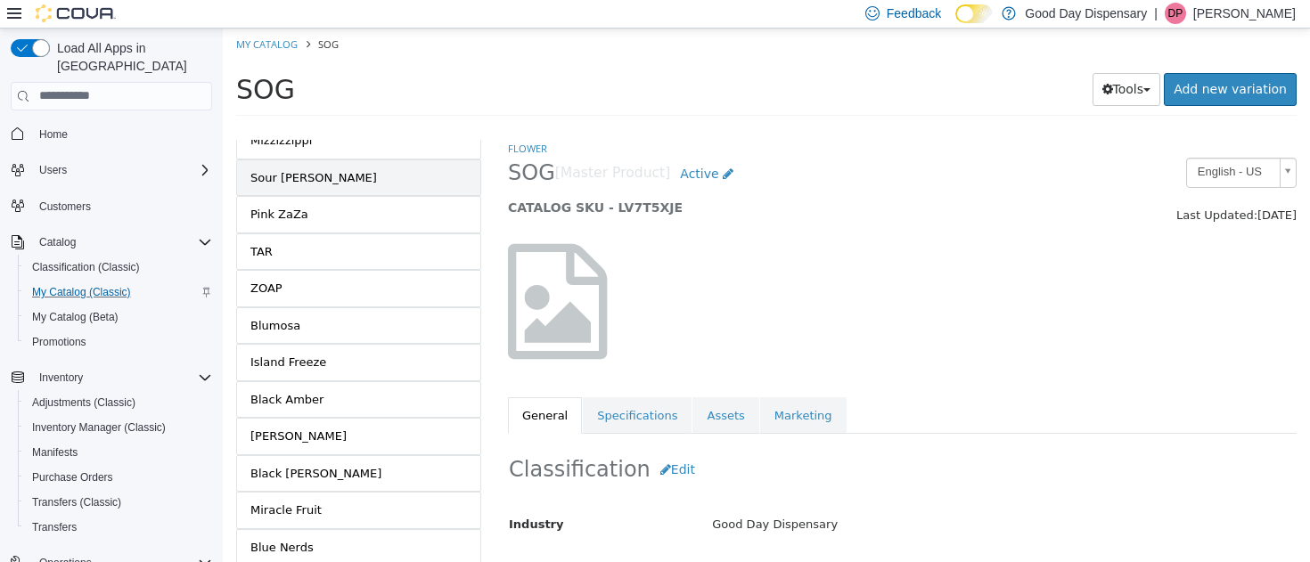
scroll to position [196, 0]
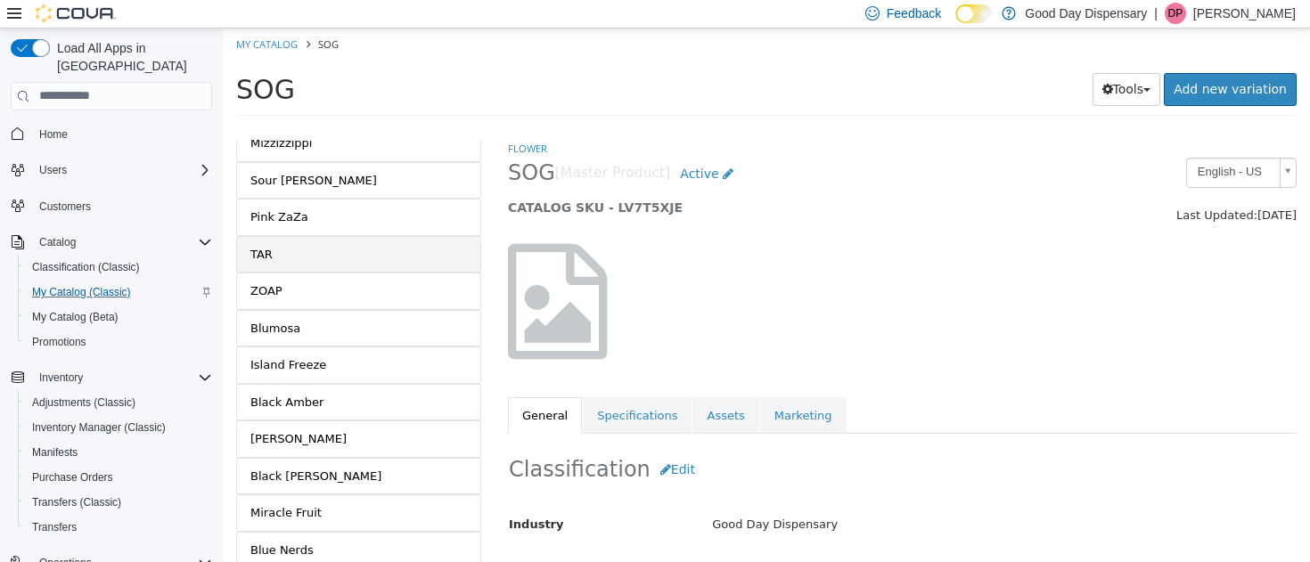
click at [263, 250] on div "TAR" at bounding box center [261, 254] width 22 height 18
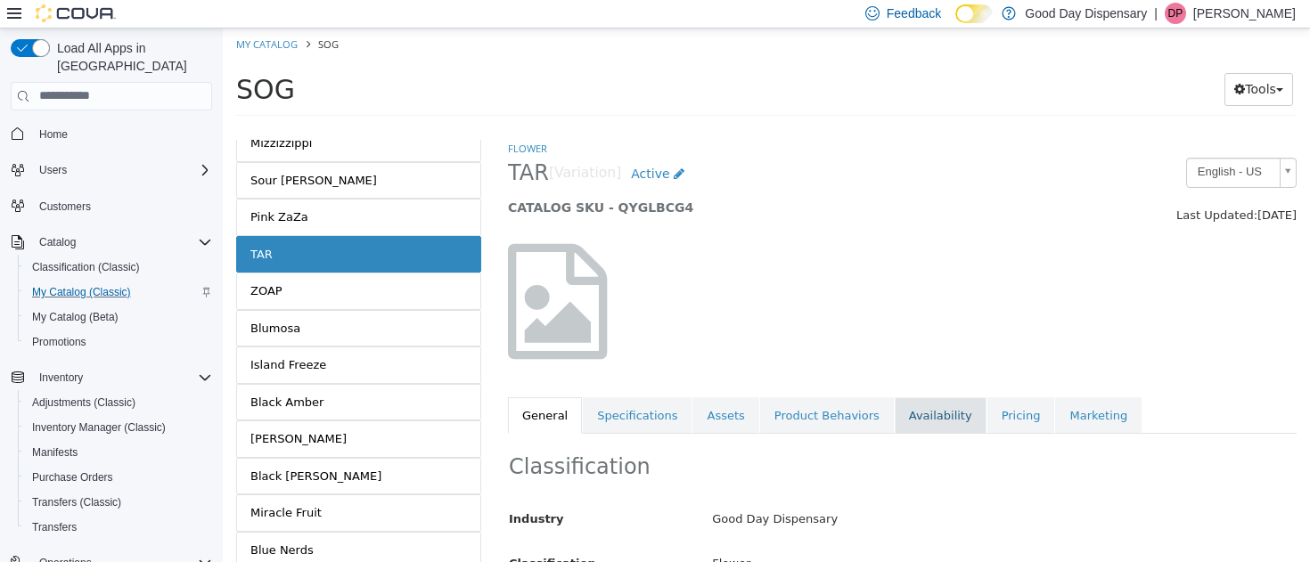
click at [911, 406] on link "Availability" at bounding box center [941, 415] width 92 height 37
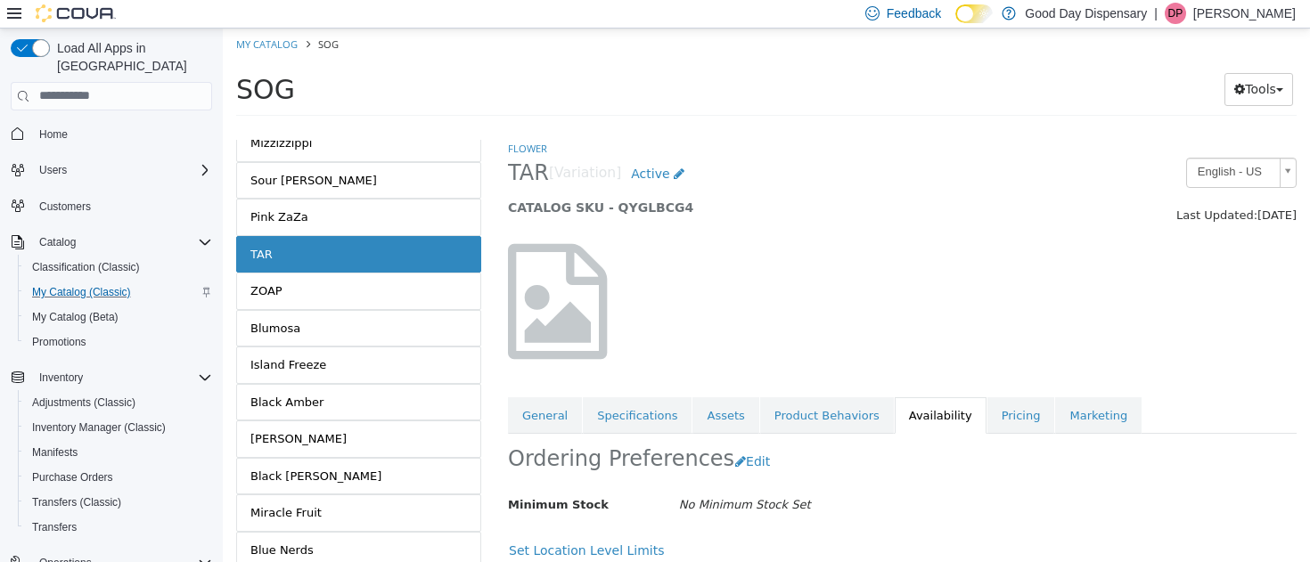
scroll to position [155, 0]
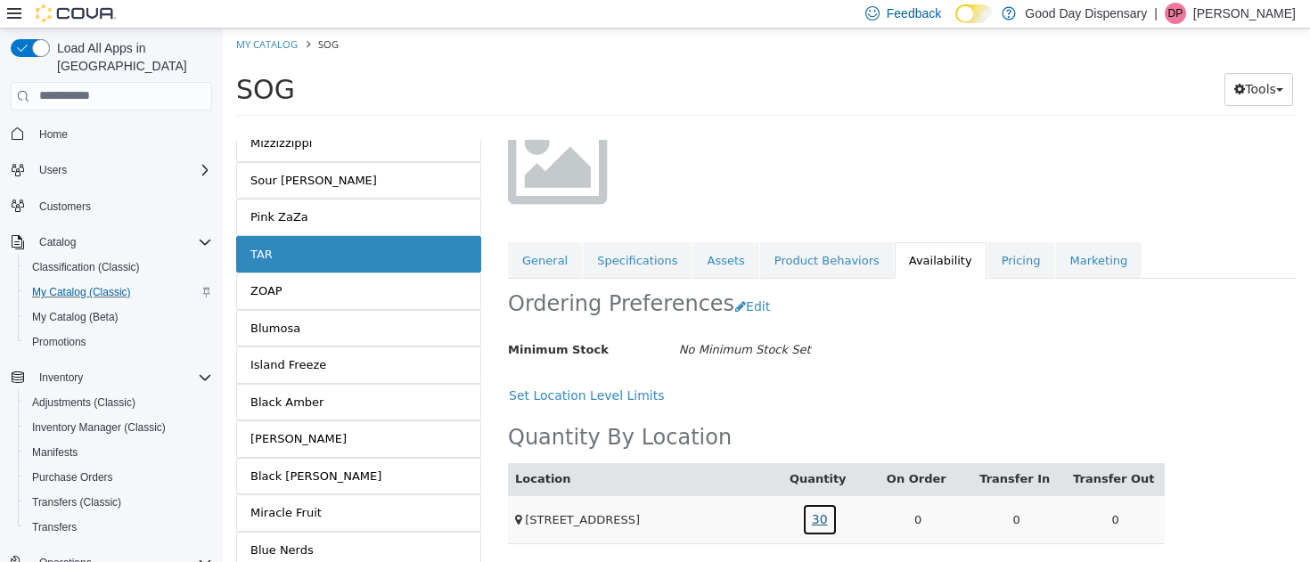
click at [820, 519] on link "30" at bounding box center [820, 519] width 36 height 33
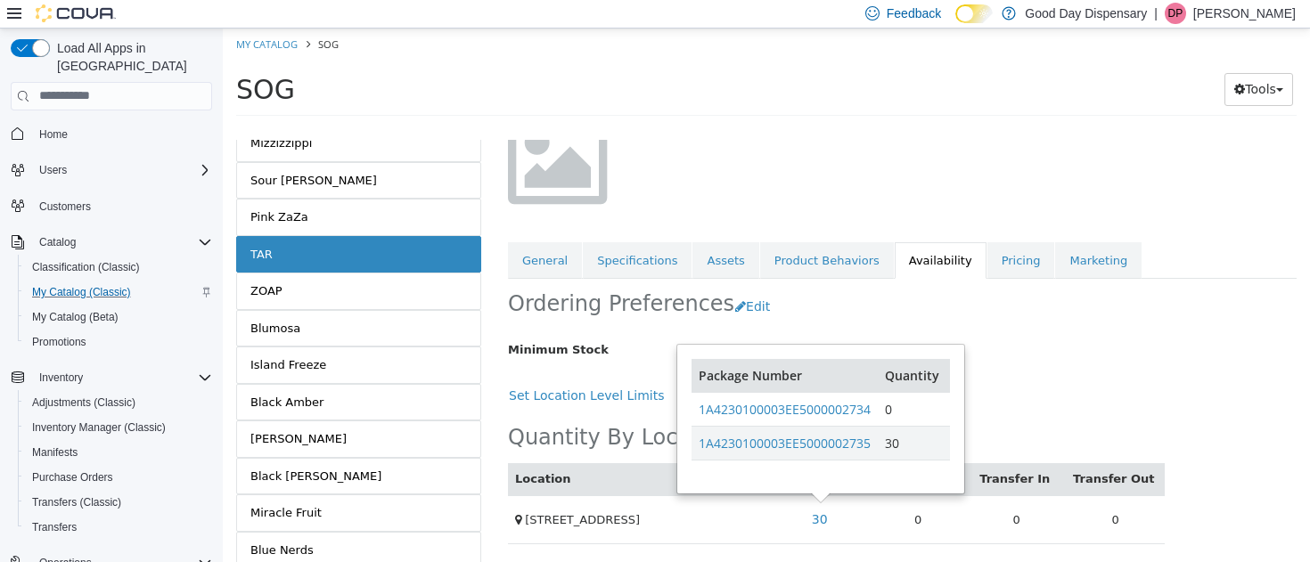
click at [1017, 372] on div "Ordering Preferences Edit Minimum Stock No Minimum Stock Set Cancel Save Set Lo…" at bounding box center [836, 345] width 657 height 134
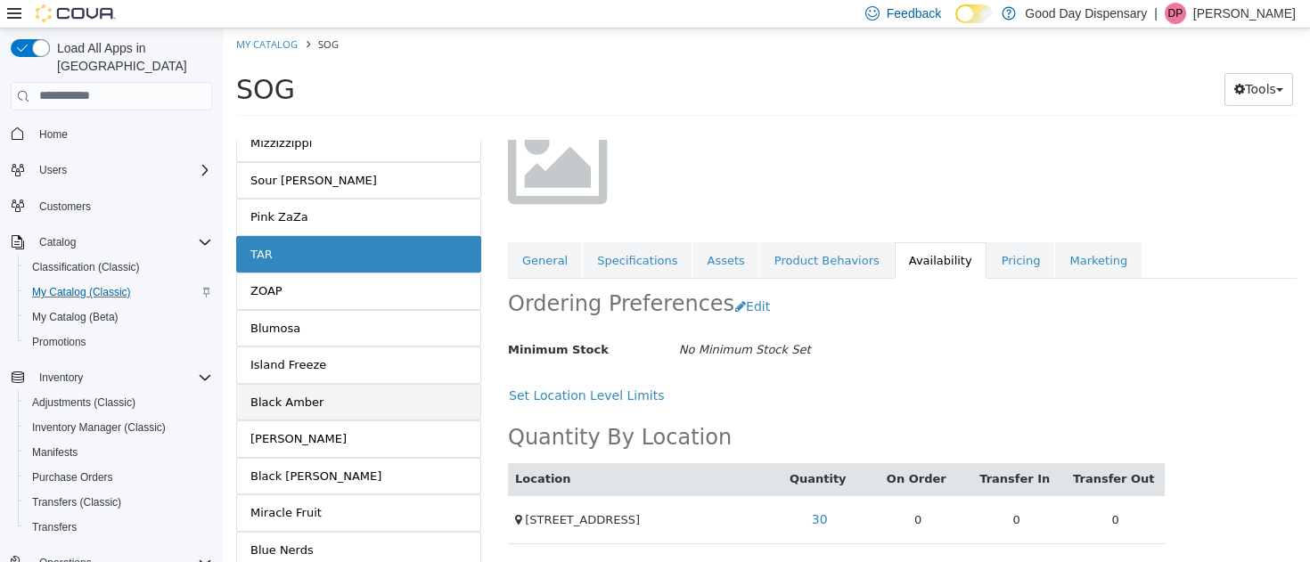
scroll to position [0, 0]
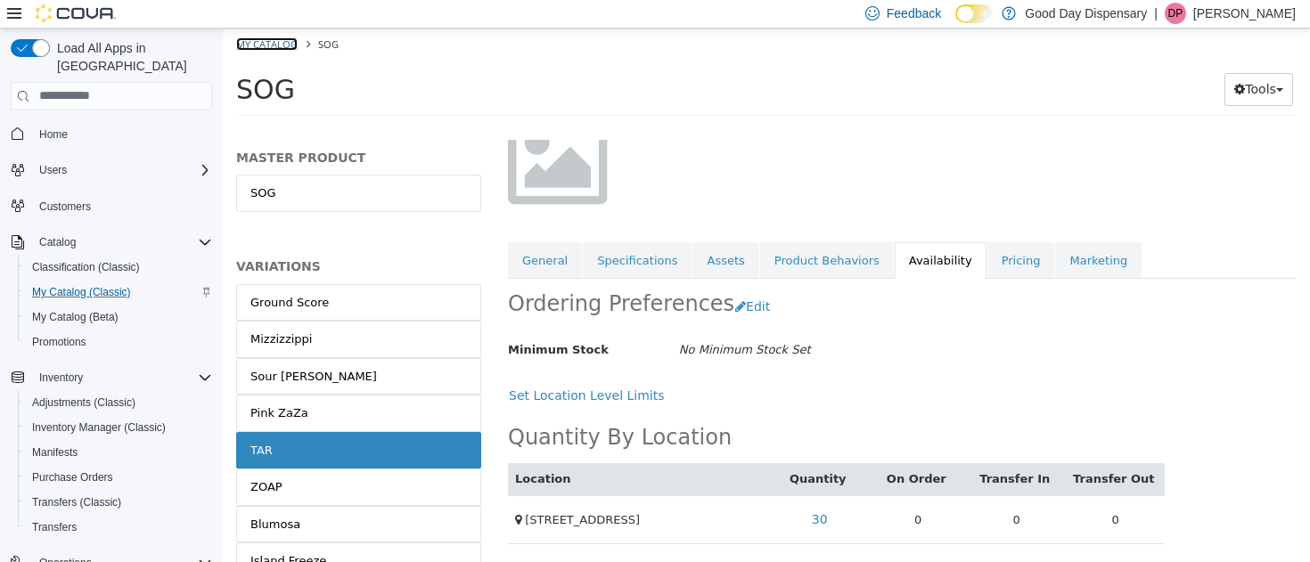
click at [267, 42] on link "My Catalog" at bounding box center [266, 43] width 61 height 13
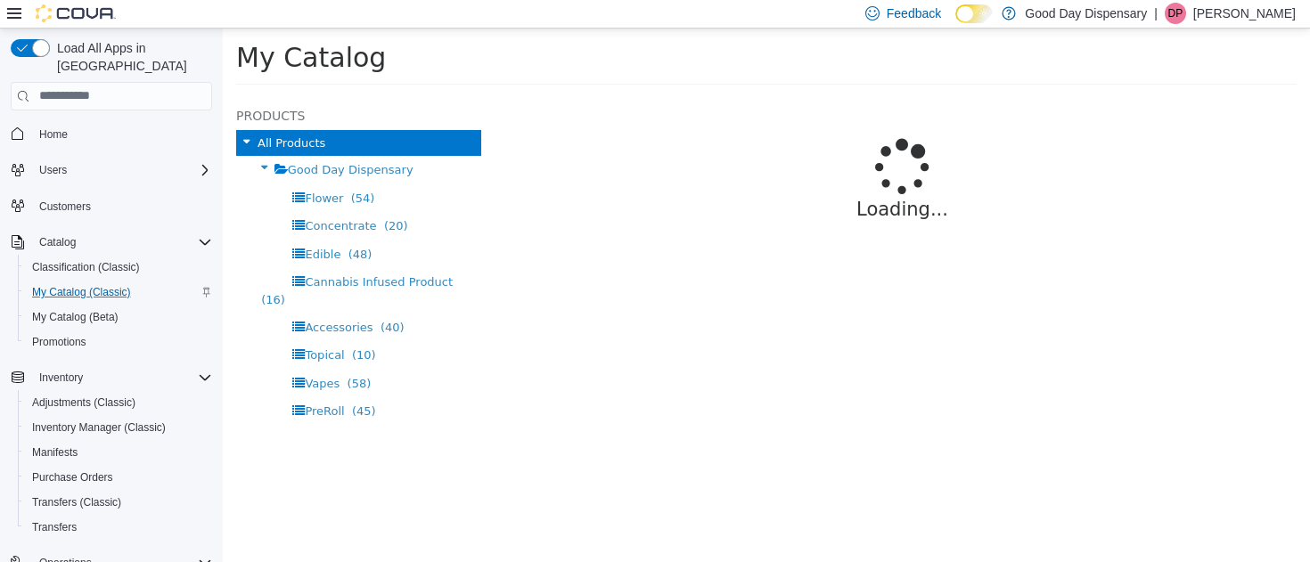
select select "**********"
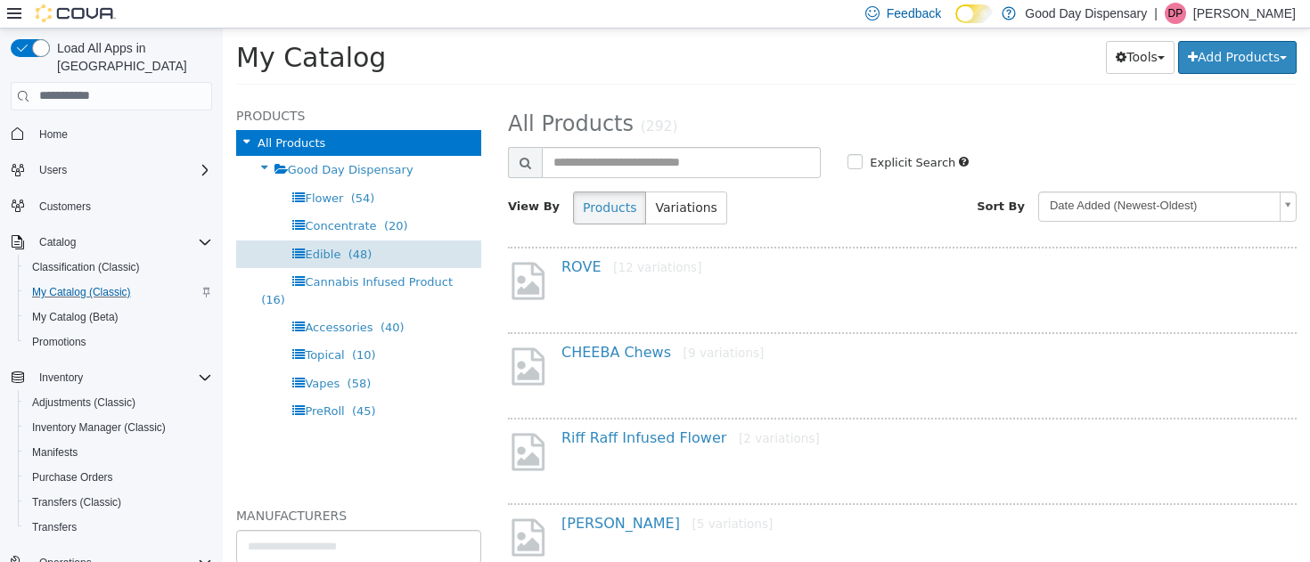
click at [321, 250] on span "Edible" at bounding box center [323, 253] width 36 height 13
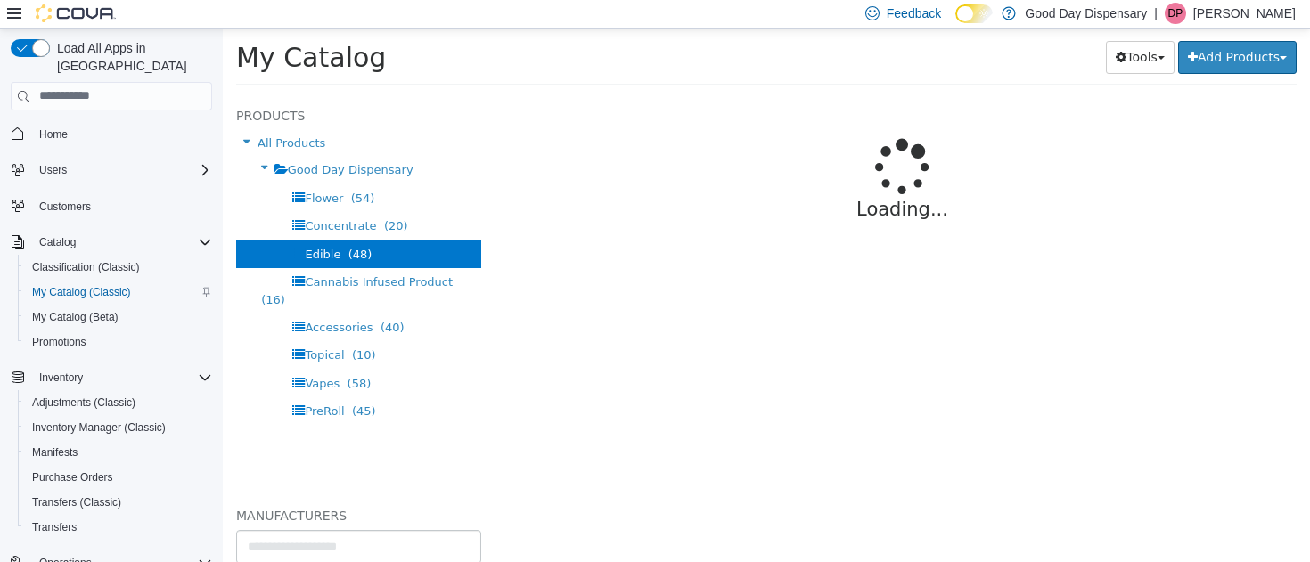
select select "**********"
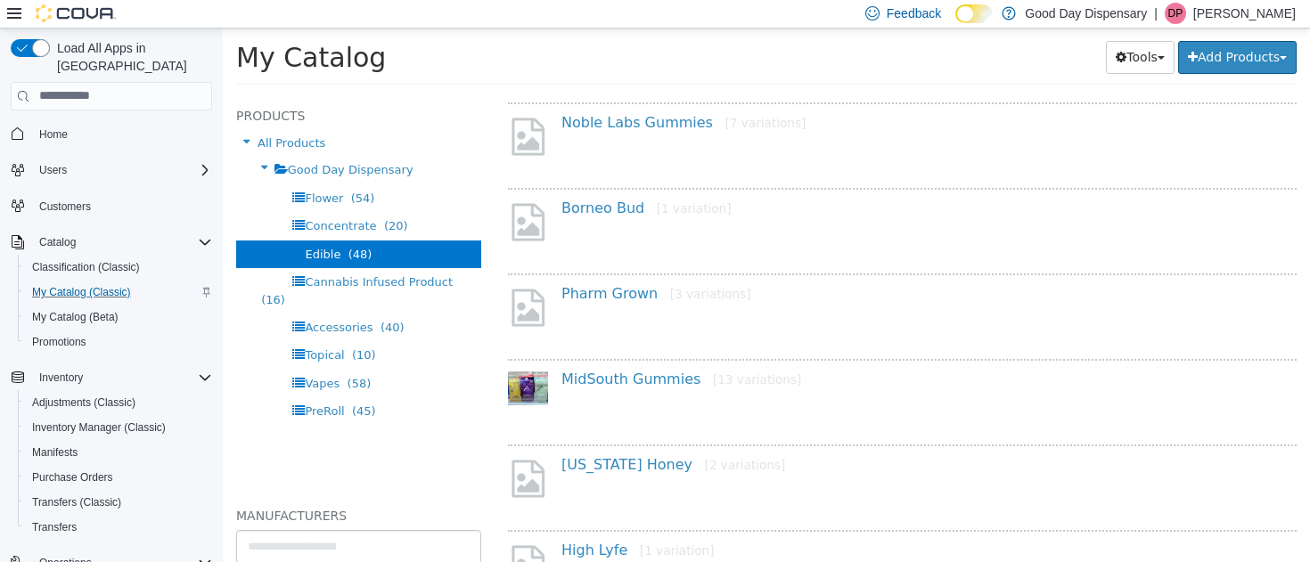
scroll to position [1357, 0]
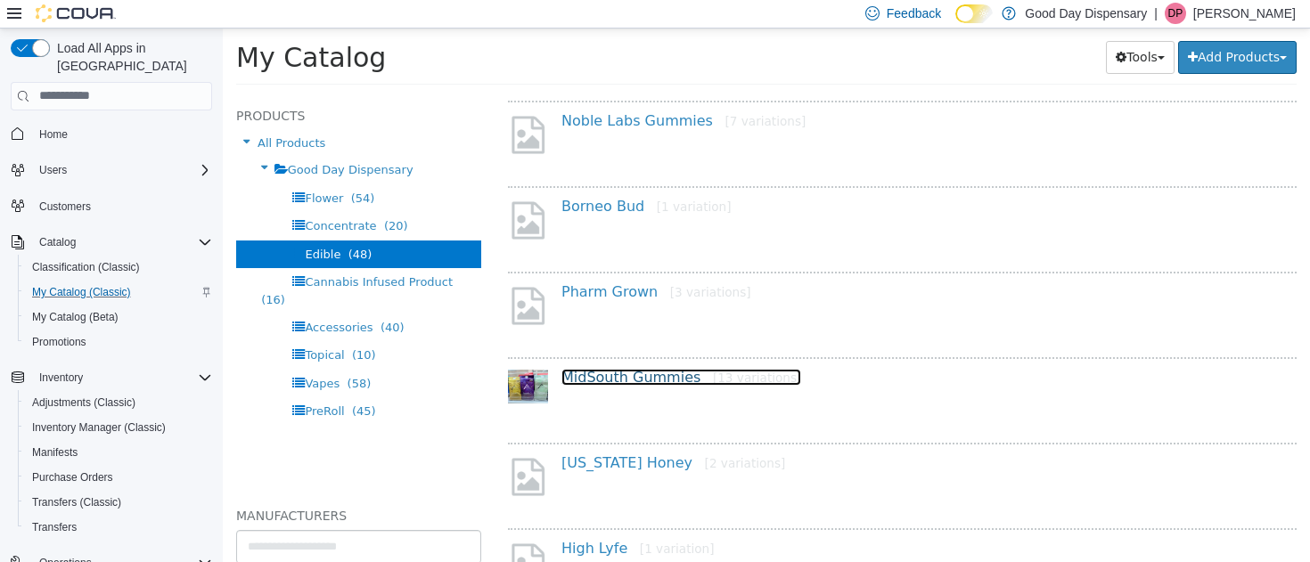
click at [627, 381] on link "MidSouth Gummies [13 variations]" at bounding box center [681, 376] width 240 height 17
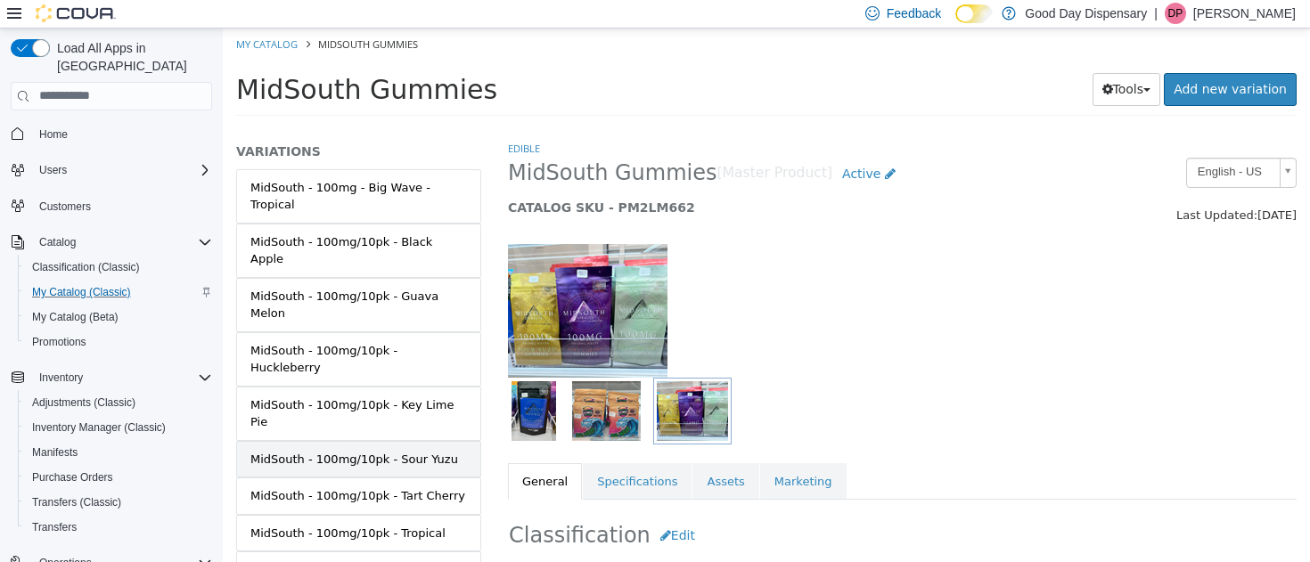
scroll to position [298, 0]
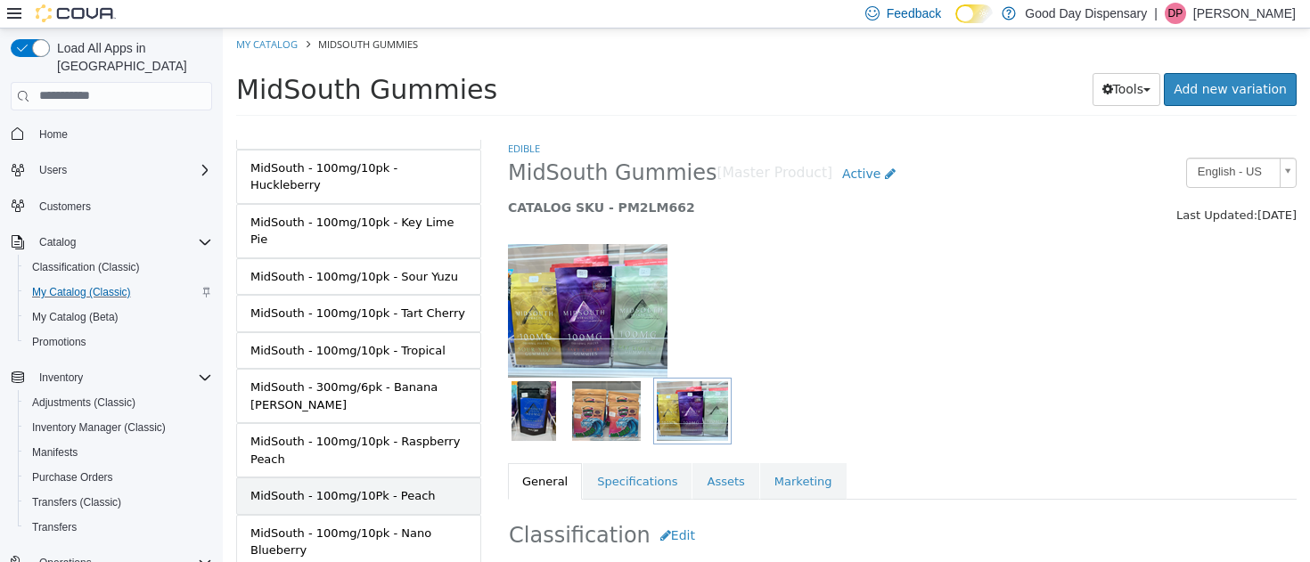
click at [332, 487] on div "MidSouth - 100mg/10Pk - Peach" at bounding box center [342, 496] width 185 height 18
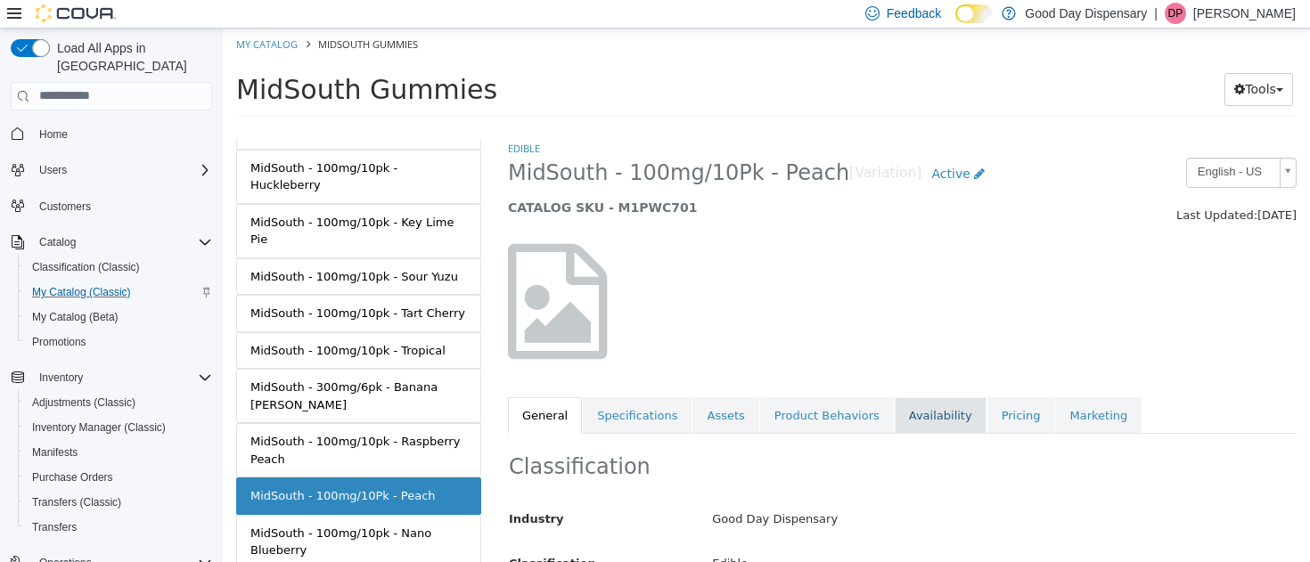
click at [913, 416] on link "Availability" at bounding box center [941, 415] width 92 height 37
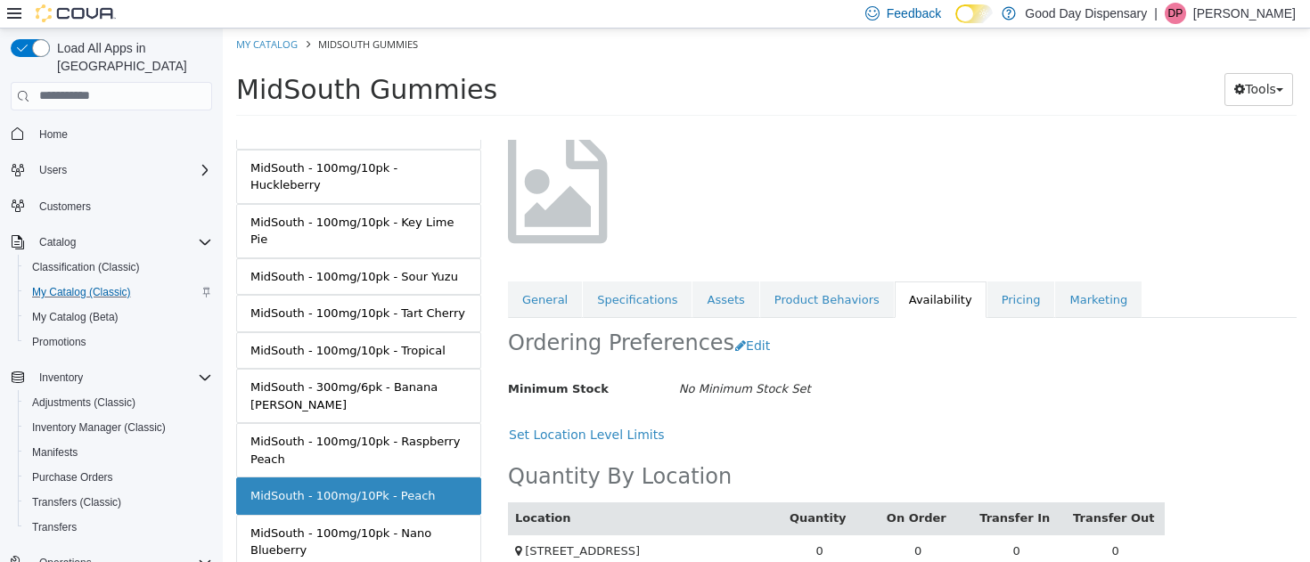
scroll to position [140, 0]
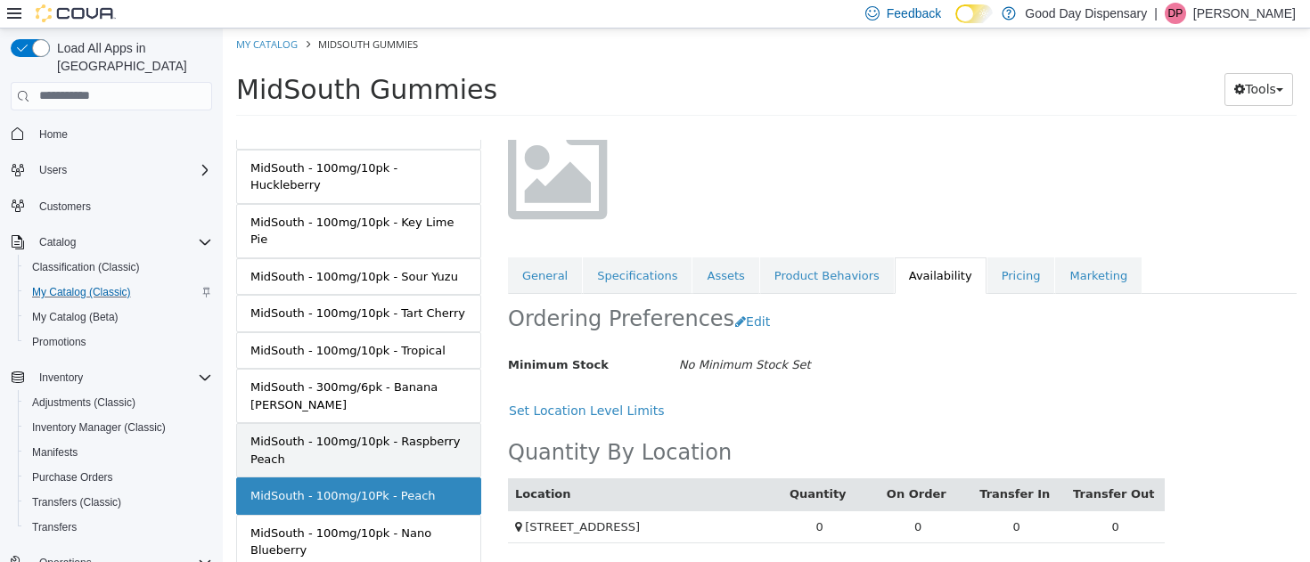
click at [332, 432] on div "MidSouth - 100mg/10pk - Raspberry Peach" at bounding box center [358, 449] width 217 height 35
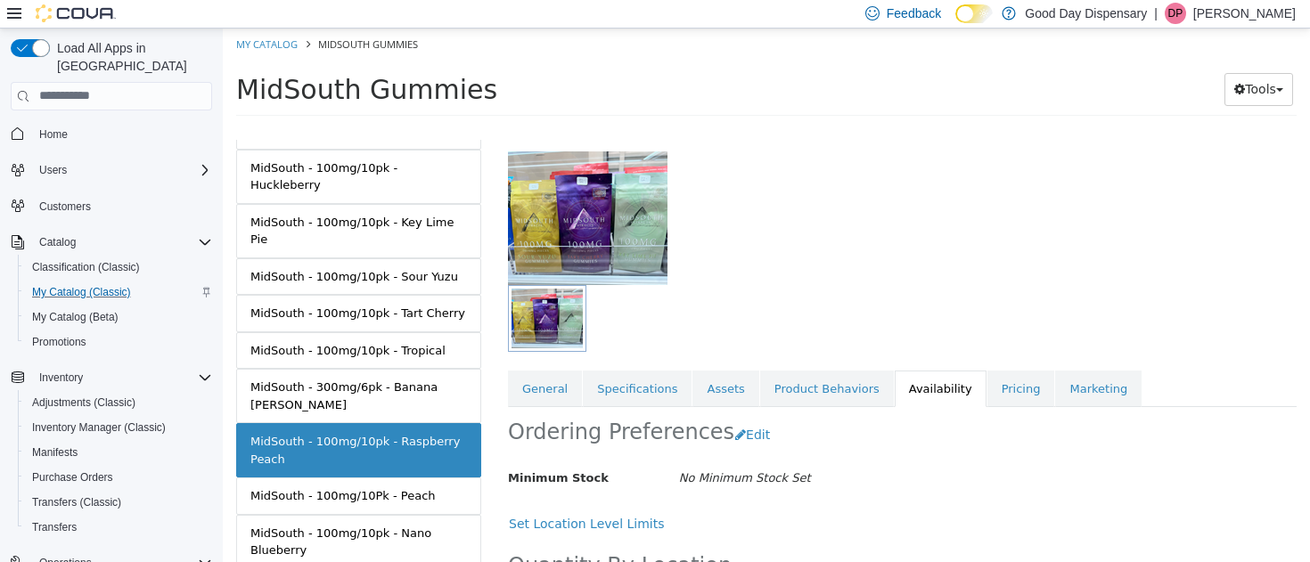
scroll to position [221, 0]
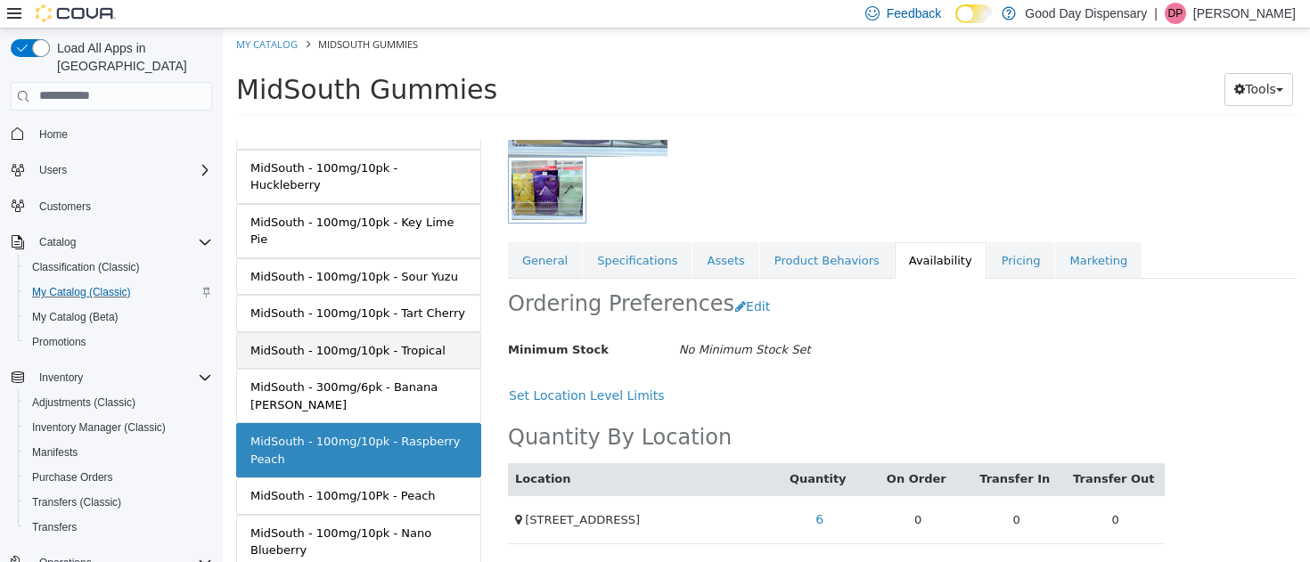
click at [316, 341] on div "MidSouth - 100mg/10pk - Tropical" at bounding box center [347, 350] width 195 height 18
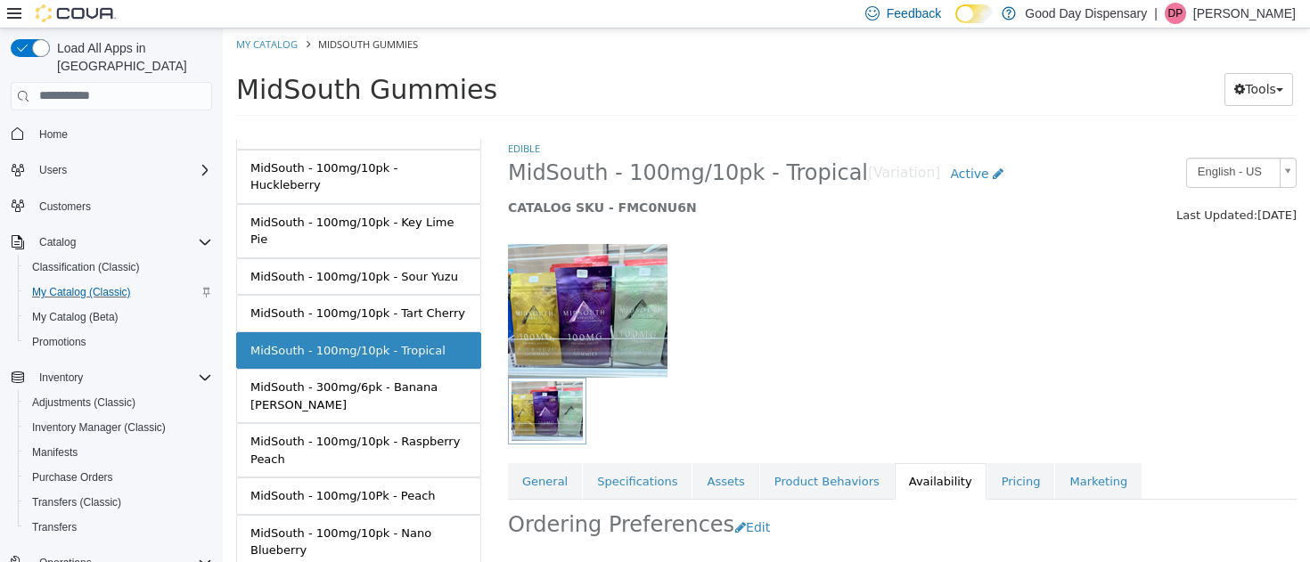
scroll to position [221, 0]
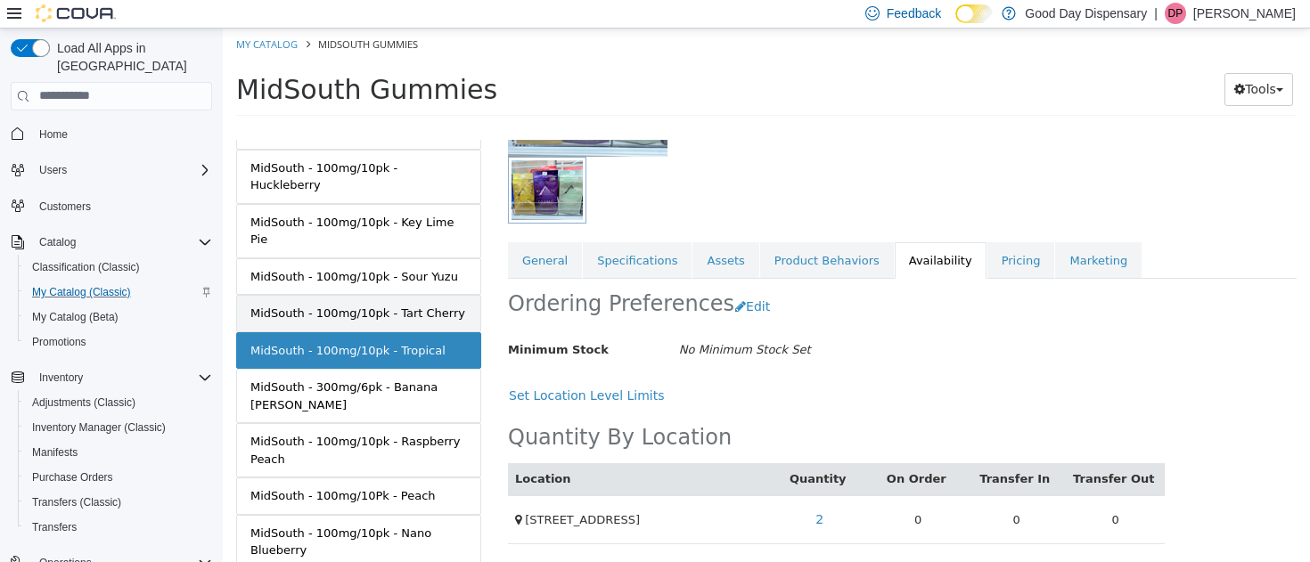
click at [323, 304] on div "MidSouth - 100mg/10pk - Tart Cherry" at bounding box center [357, 313] width 215 height 18
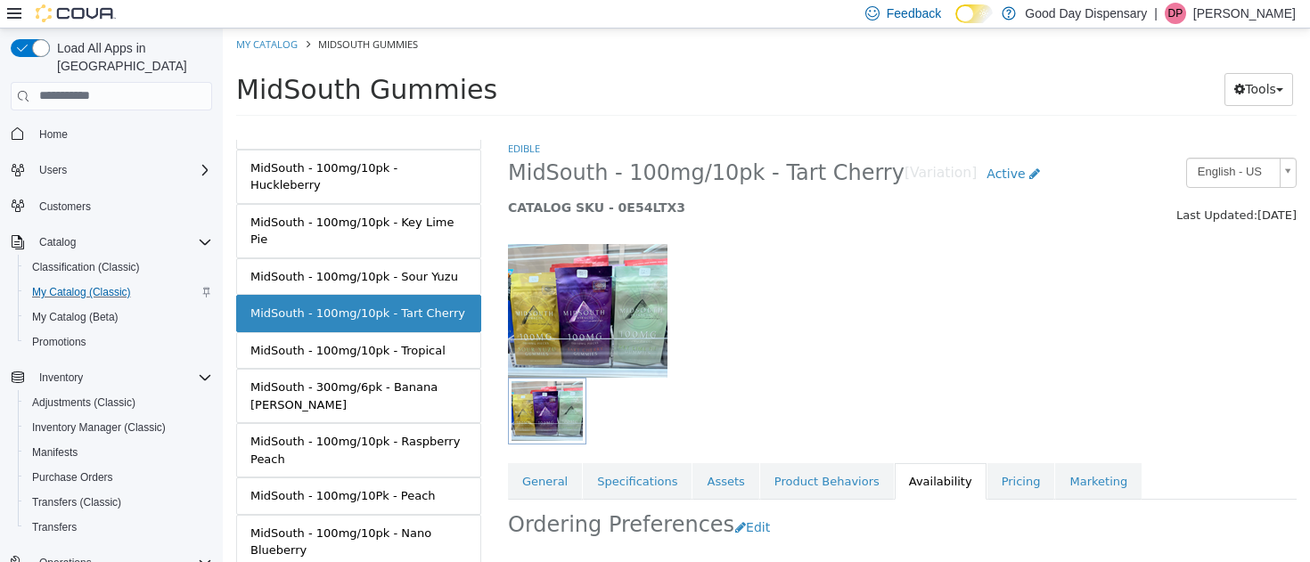
scroll to position [221, 0]
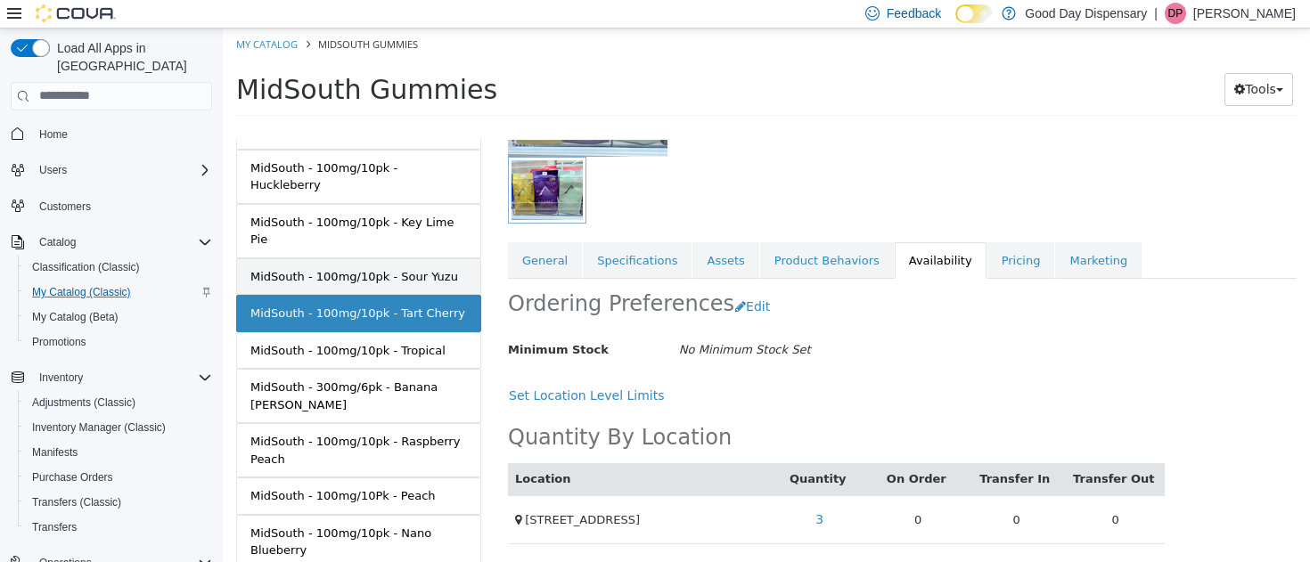
click at [305, 258] on link "MidSouth - 100mg/10pk - Sour Yuzu" at bounding box center [358, 276] width 245 height 37
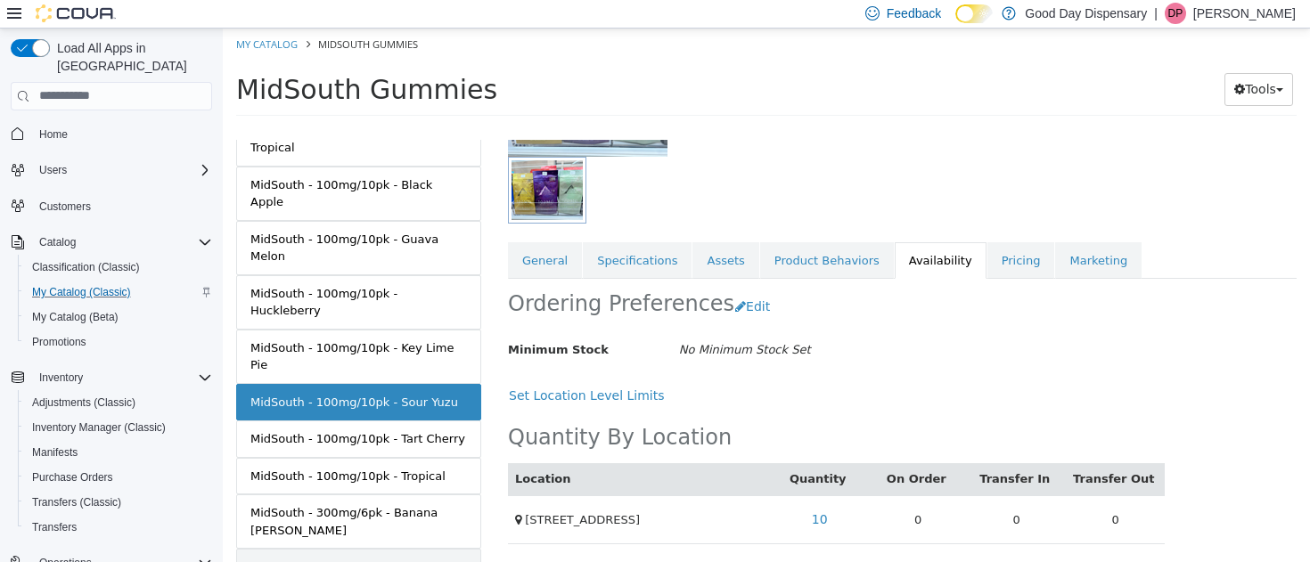
scroll to position [162, 0]
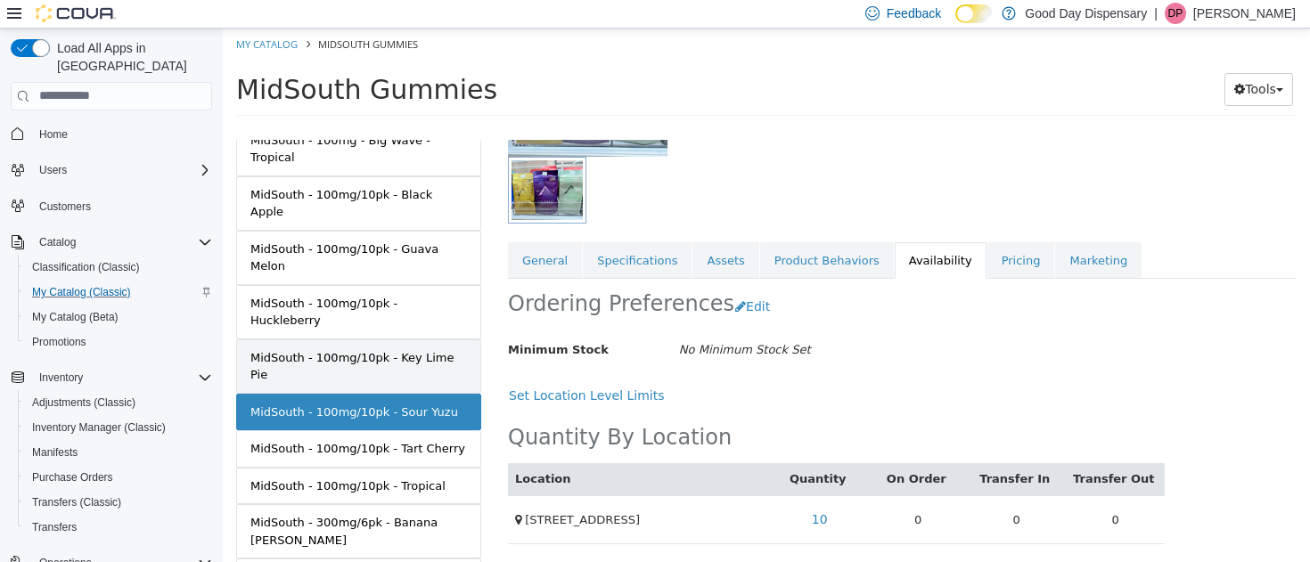
click at [341, 348] on div "MidSouth - 100mg/10pk - Key Lime Pie" at bounding box center [358, 365] width 217 height 35
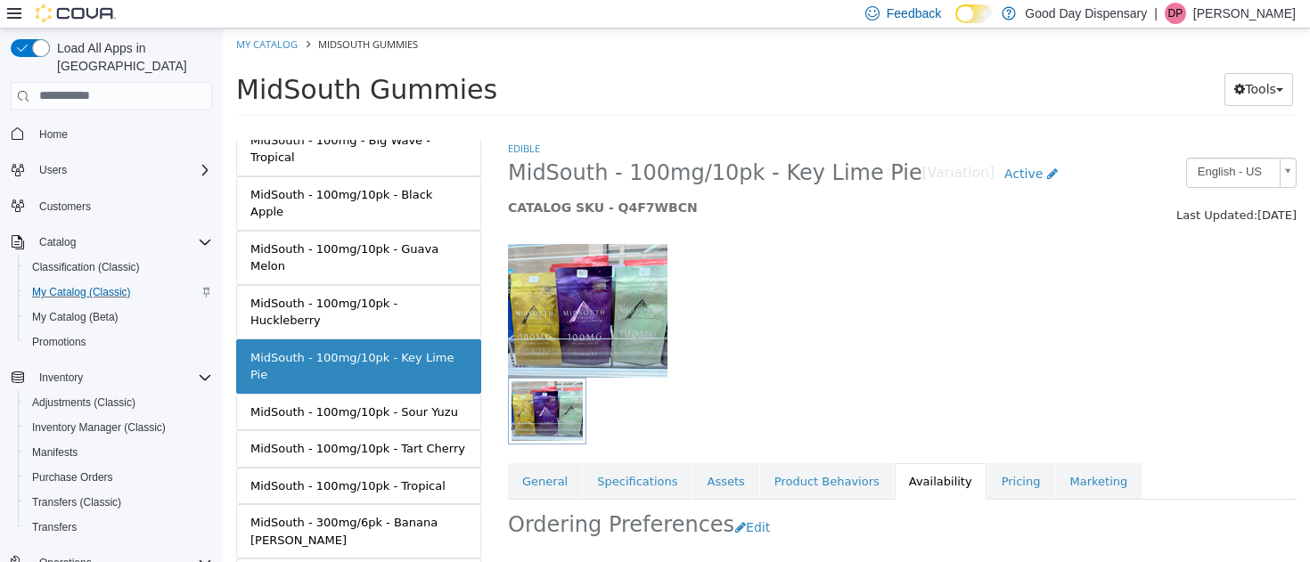
scroll to position [221, 0]
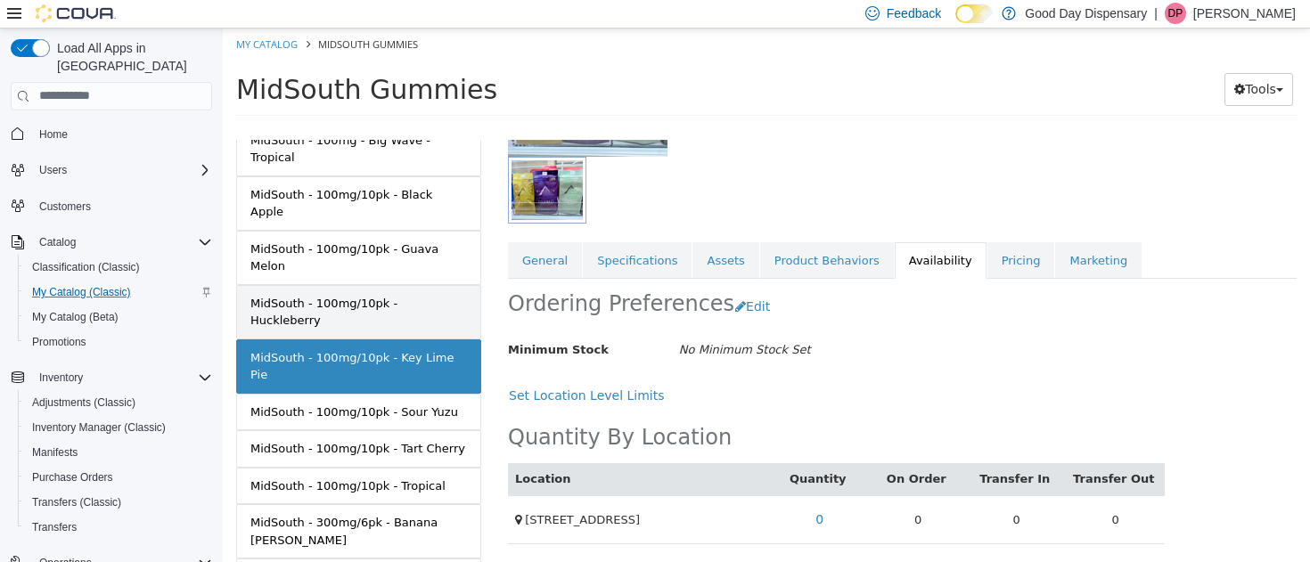
click at [331, 294] on div "MidSouth - 100mg/10pk - Huckleberry" at bounding box center [358, 311] width 217 height 35
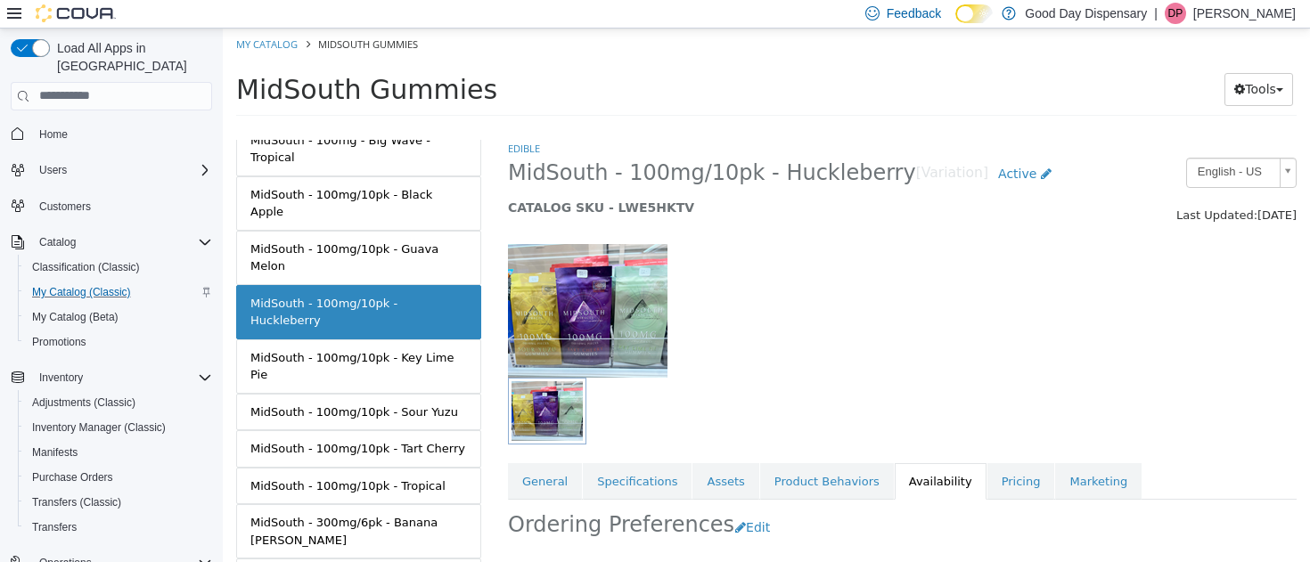
scroll to position [221, 0]
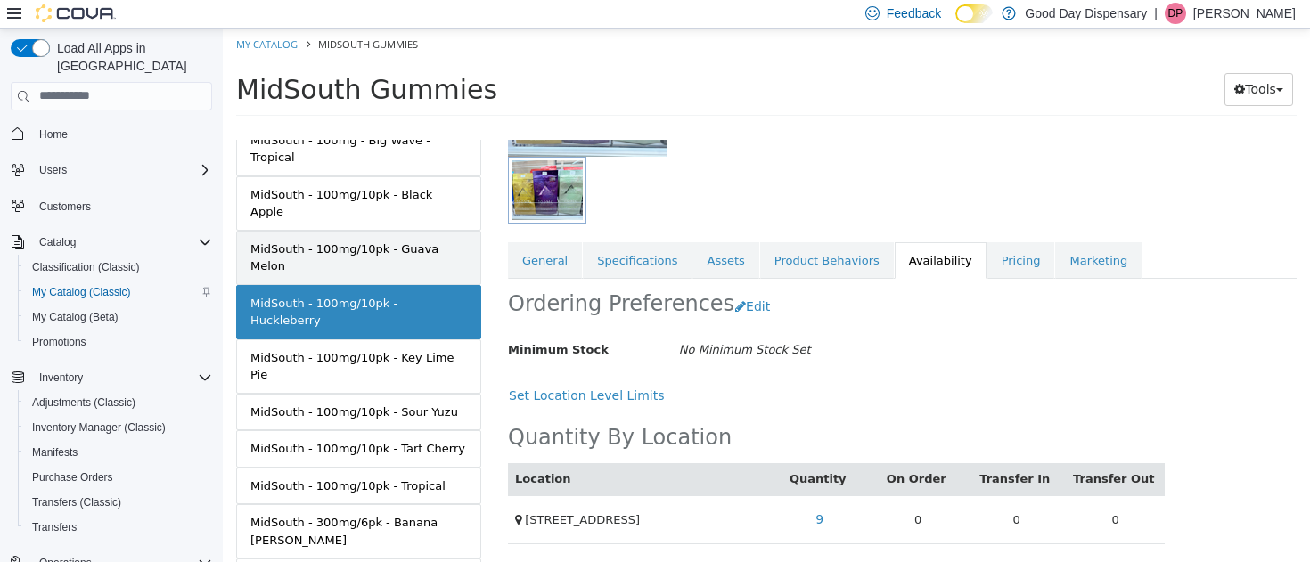
click at [319, 240] on div "MidSouth - 100mg/10pk - Guava Melon" at bounding box center [358, 257] width 217 height 35
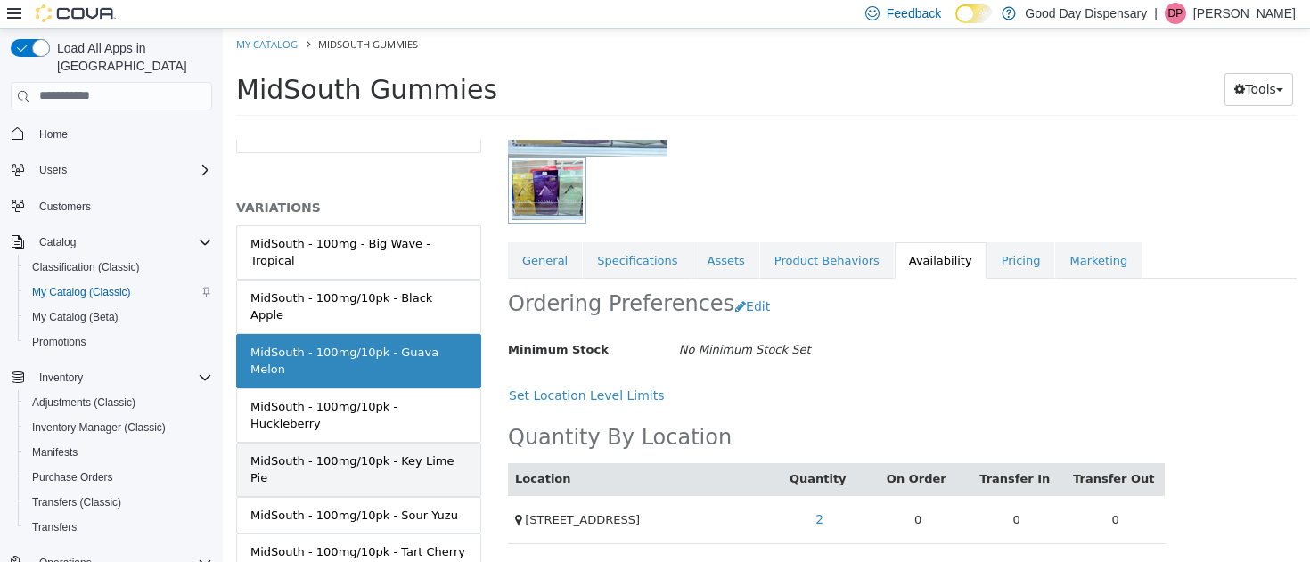
scroll to position [55, 0]
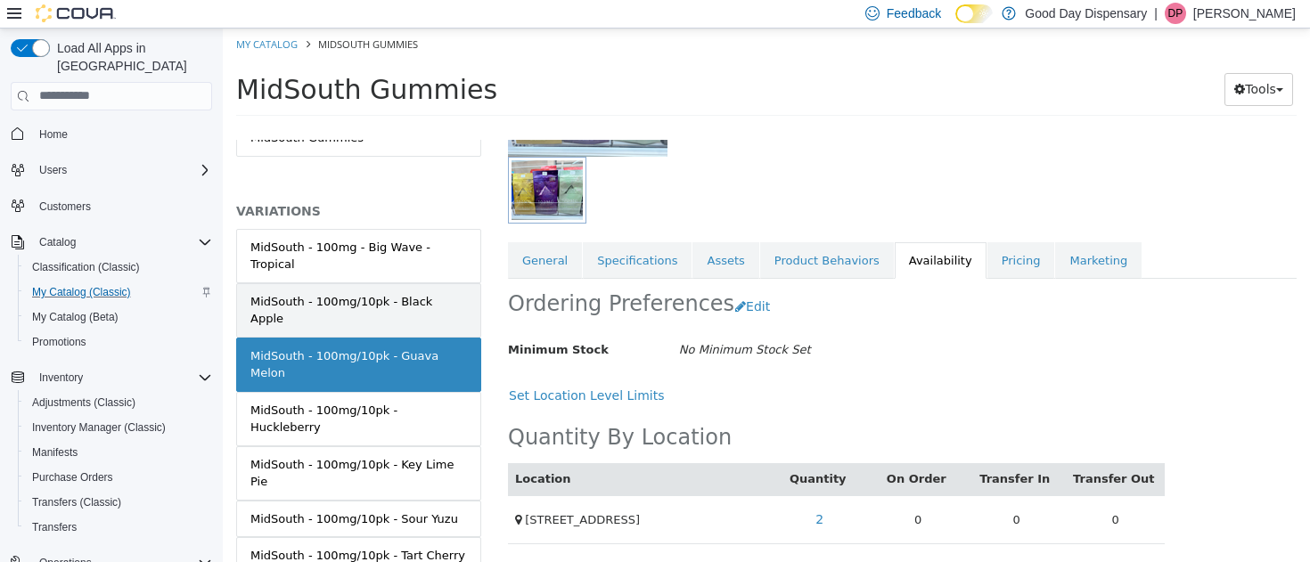
click at [327, 283] on link "MidSouth - 100mg/10pk - Black Apple" at bounding box center [358, 310] width 245 height 54
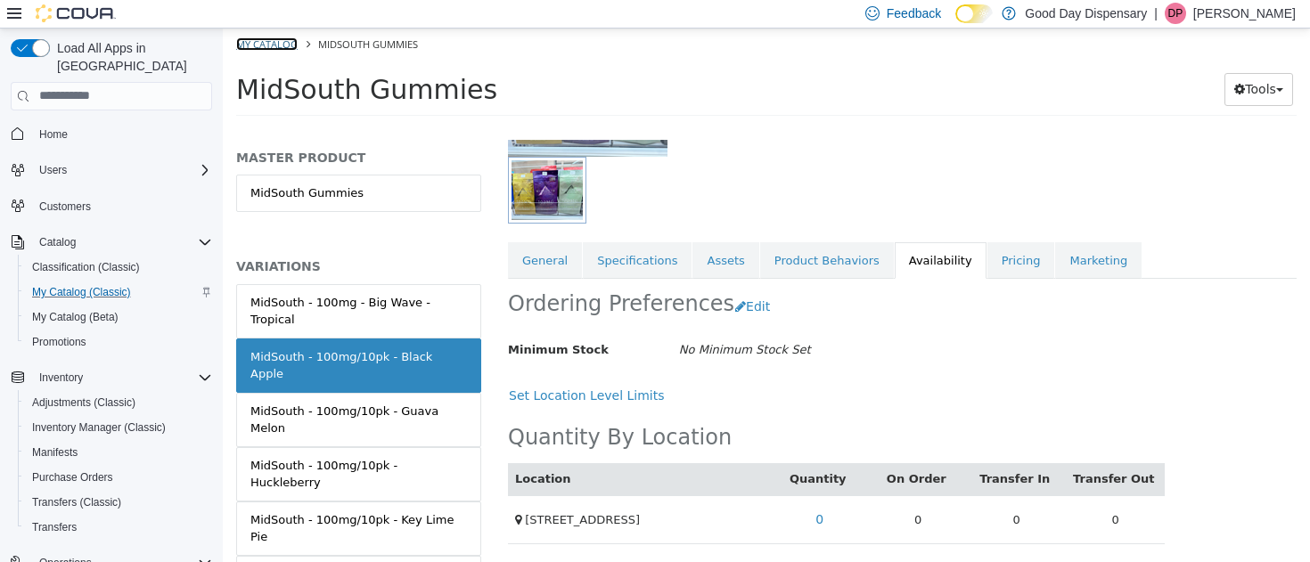
click at [271, 46] on link "My Catalog" at bounding box center [266, 43] width 61 height 13
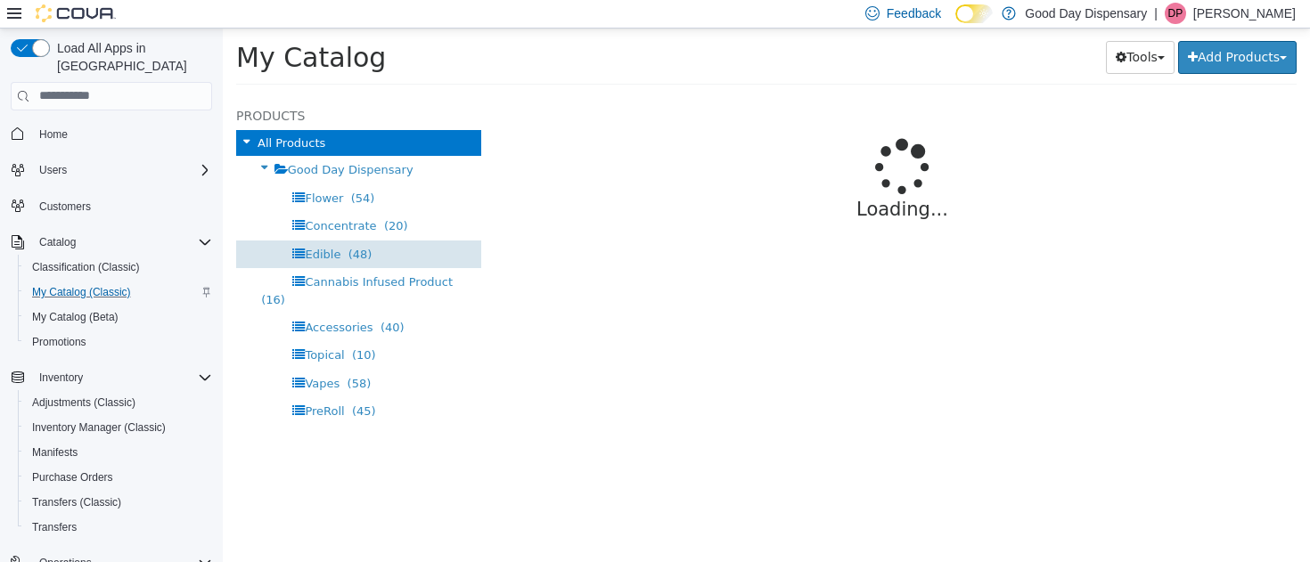
click at [335, 255] on span "Edible" at bounding box center [323, 253] width 36 height 13
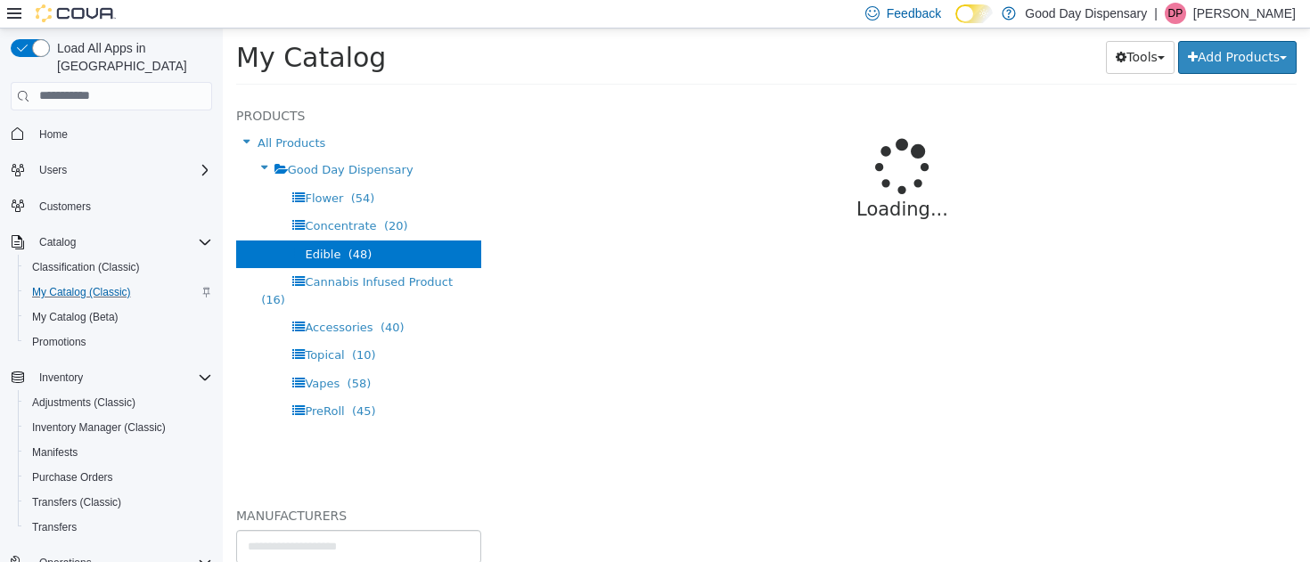
select select "**********"
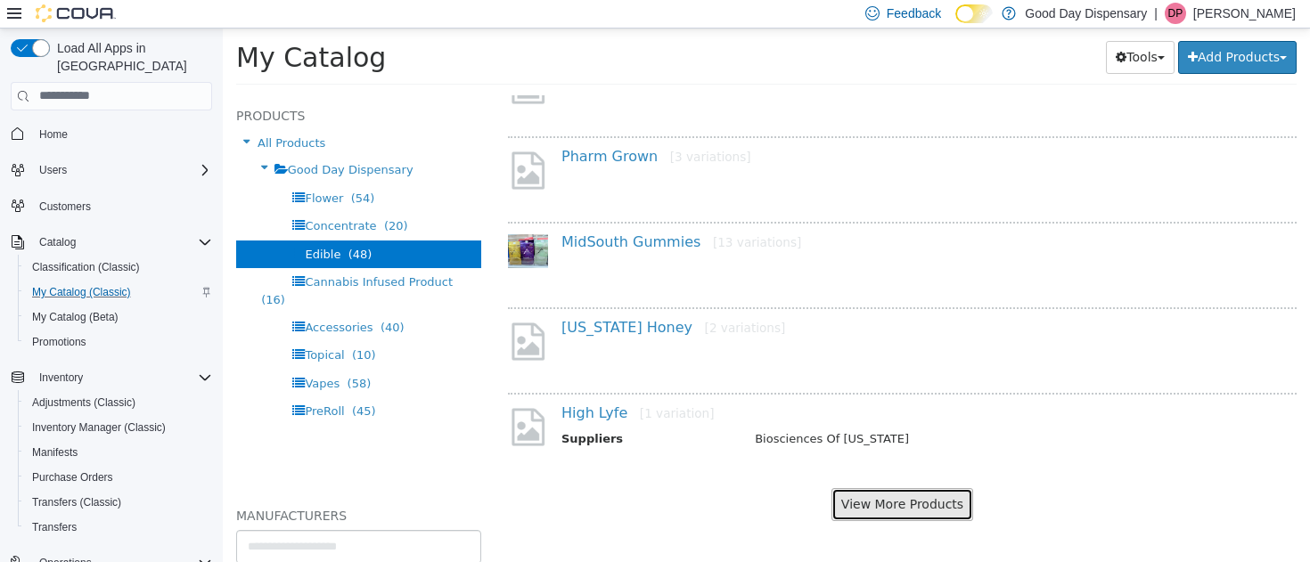
click at [876, 505] on button "View More Products" at bounding box center [903, 504] width 142 height 33
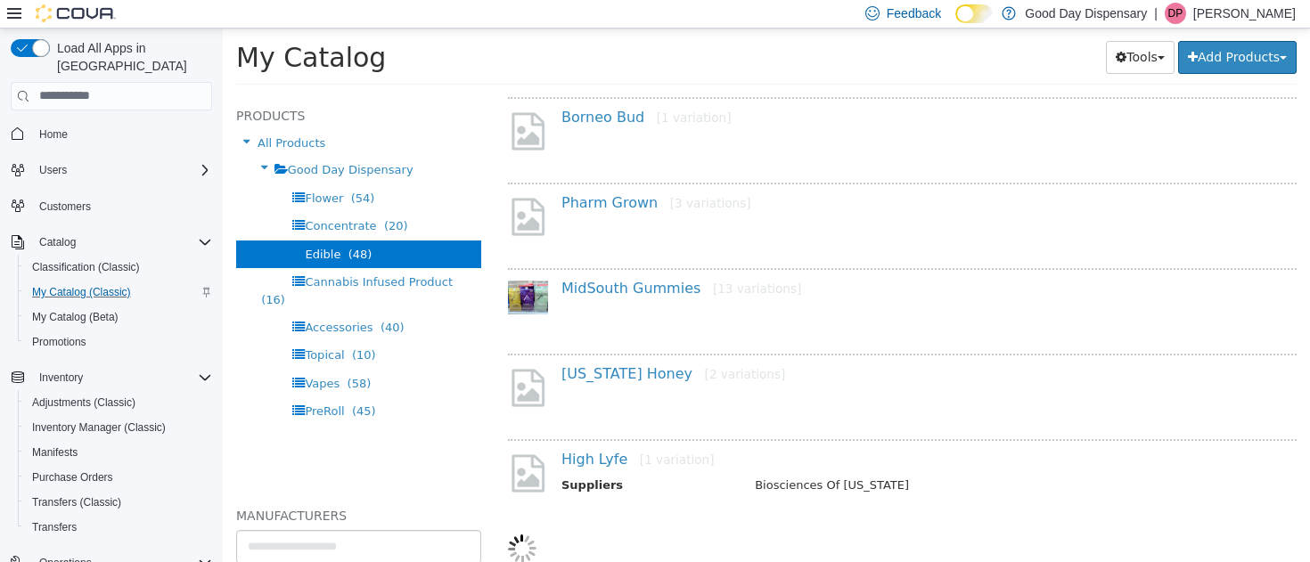
select select "**********"
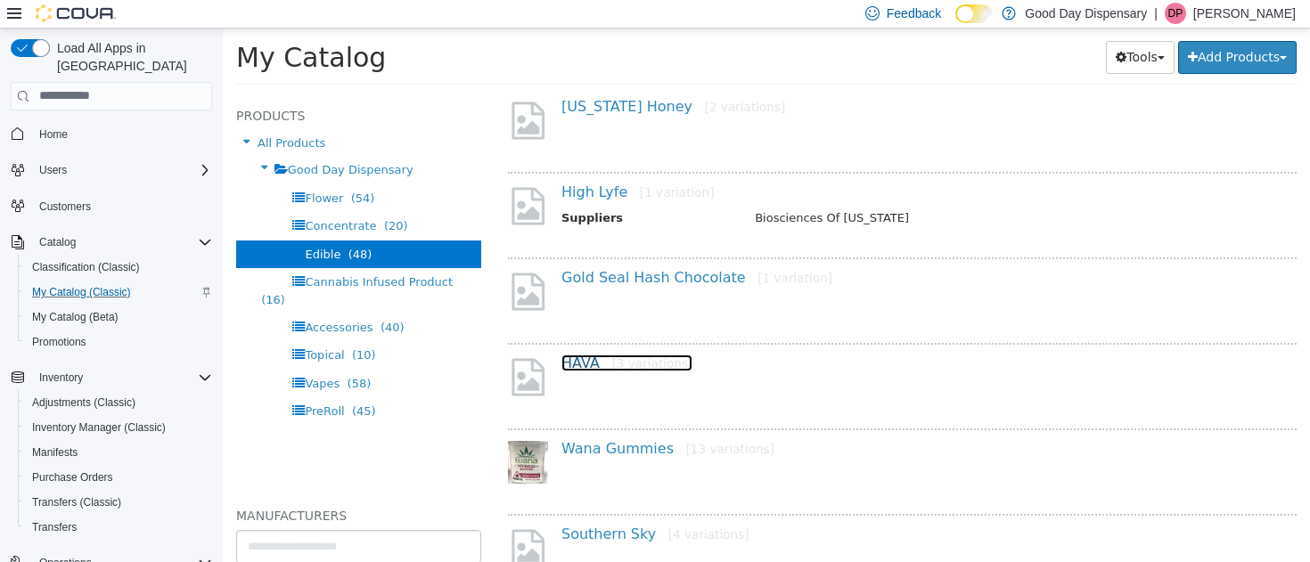
click at [574, 358] on link "HAVA [3 variations]" at bounding box center [626, 362] width 131 height 17
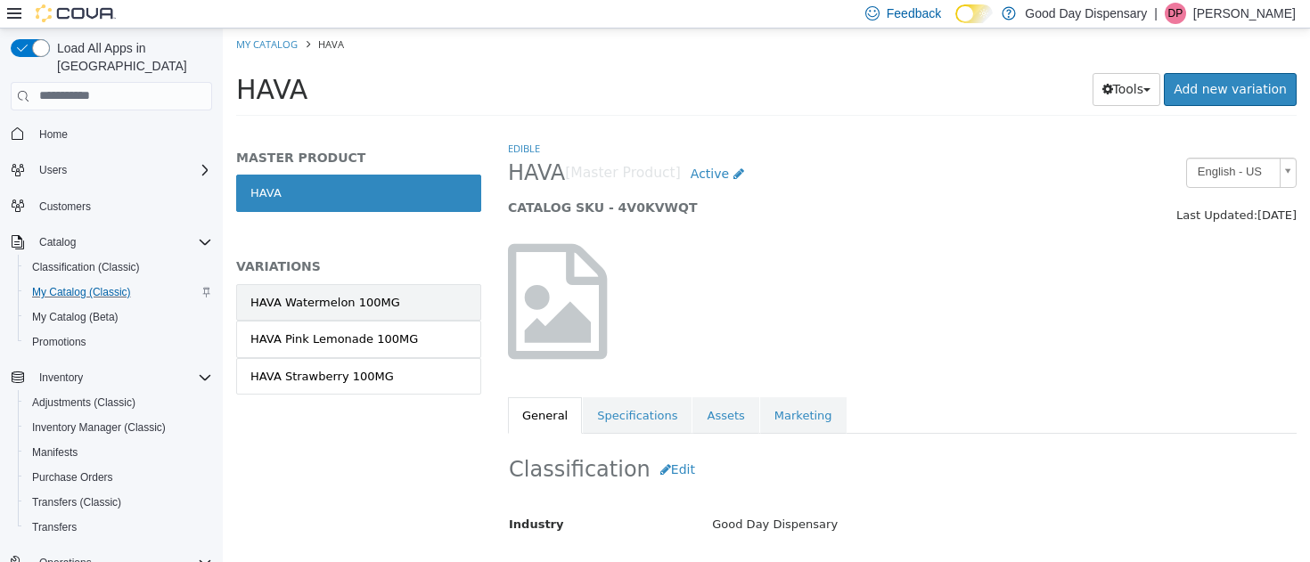
click at [301, 300] on div "HAVA Watermelon 100MG" at bounding box center [325, 302] width 150 height 18
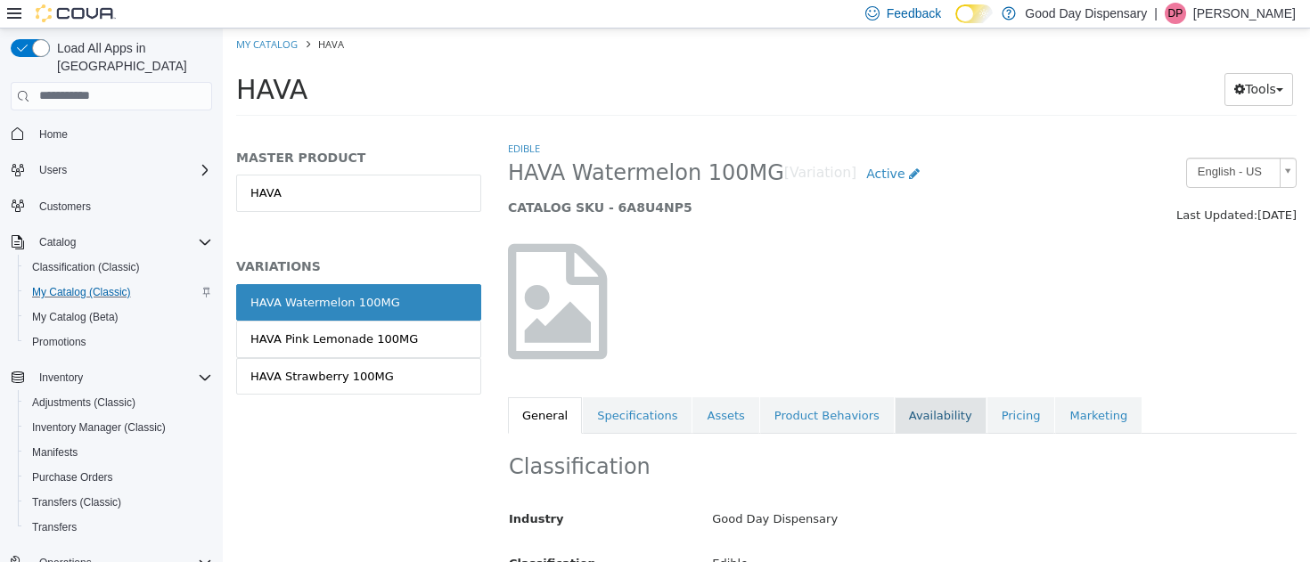
click at [916, 413] on link "Availability" at bounding box center [941, 415] width 92 height 37
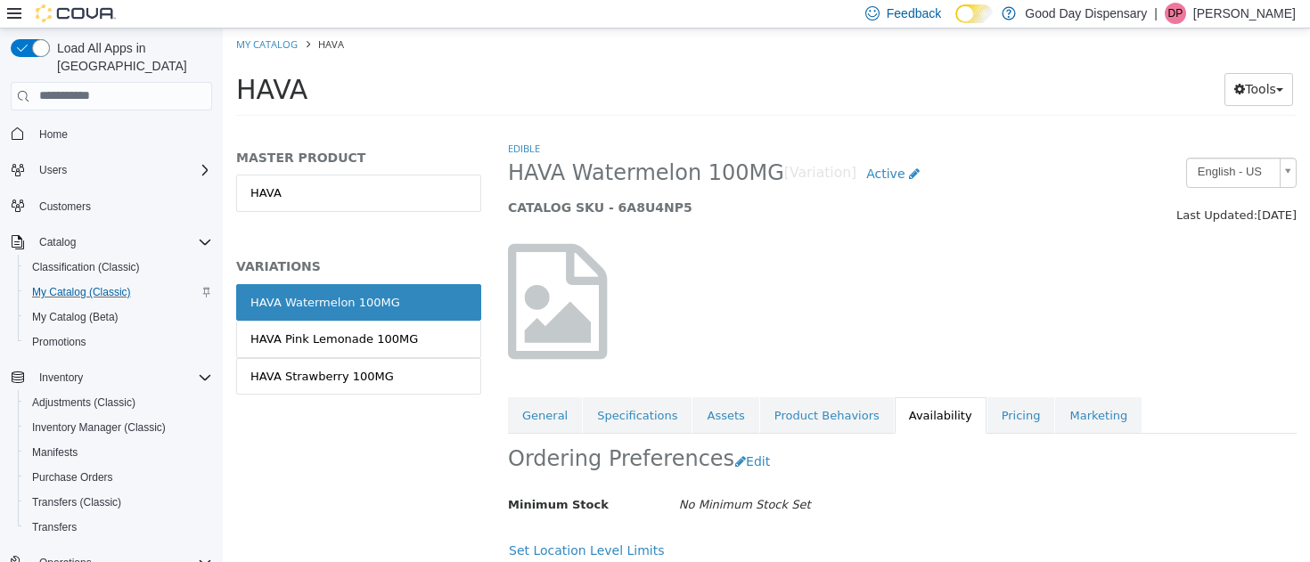
scroll to position [155, 0]
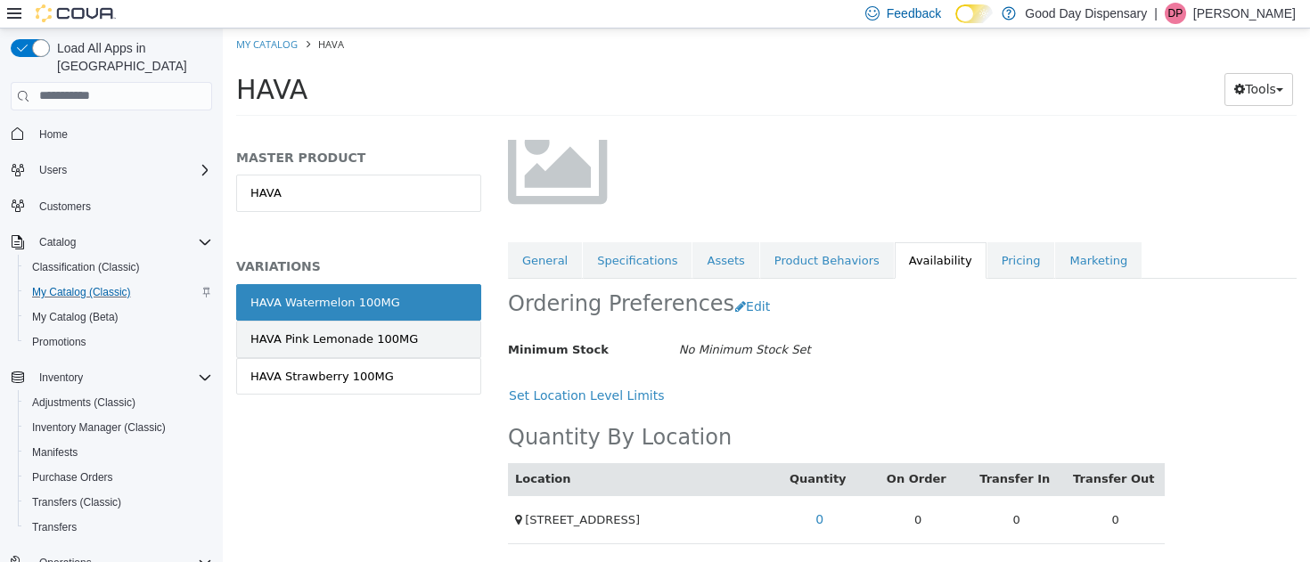
click at [352, 328] on link "HAVA Pink Lemonade 100MG" at bounding box center [358, 338] width 245 height 37
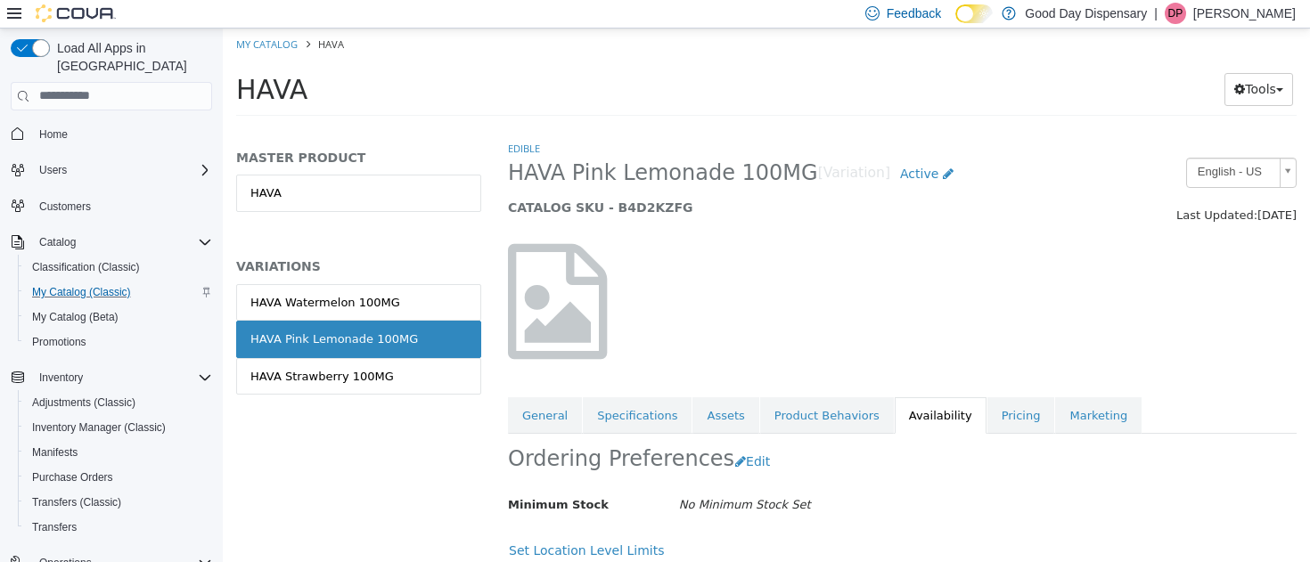
scroll to position [155, 0]
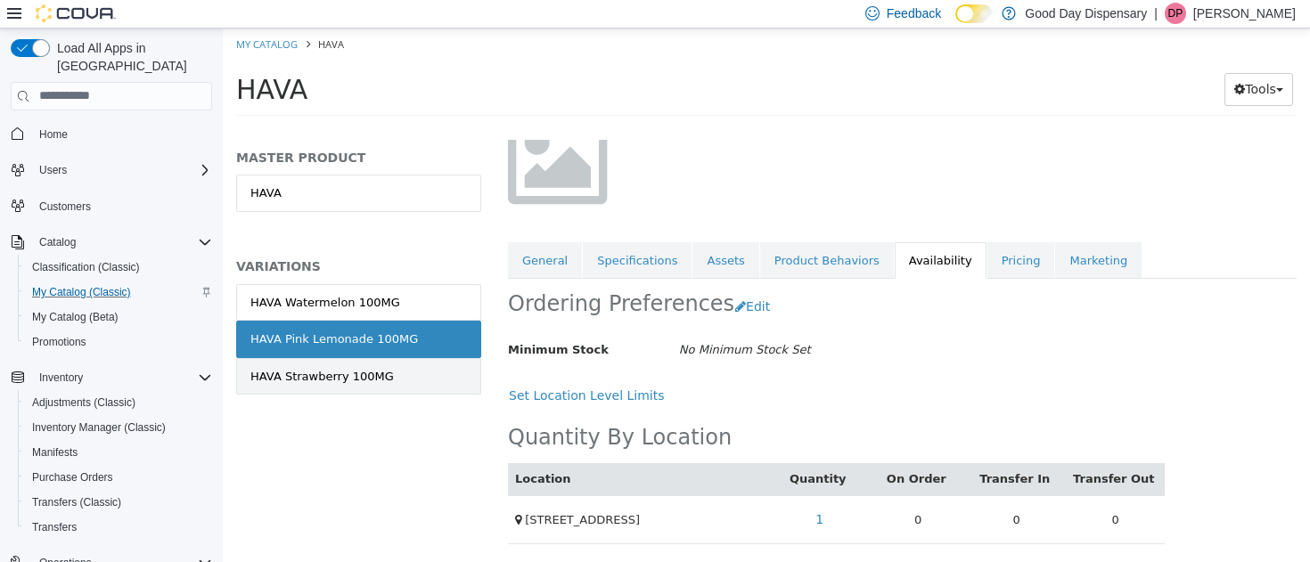
click at [353, 377] on div "HAVA Strawberry 100MG" at bounding box center [321, 376] width 143 height 18
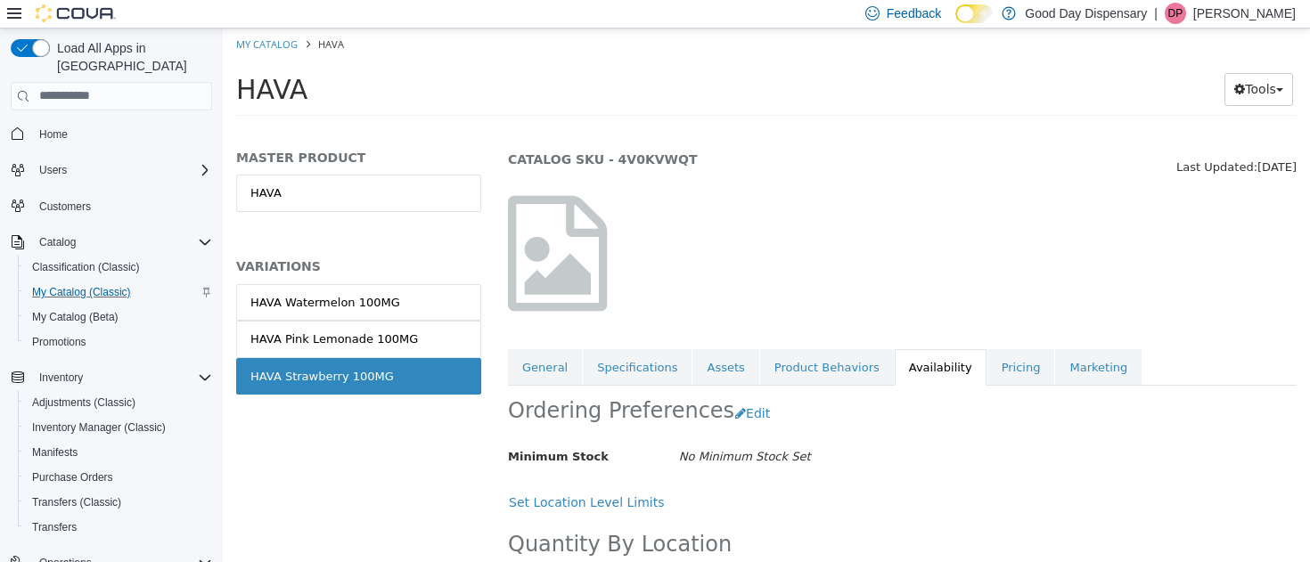
scroll to position [155, 0]
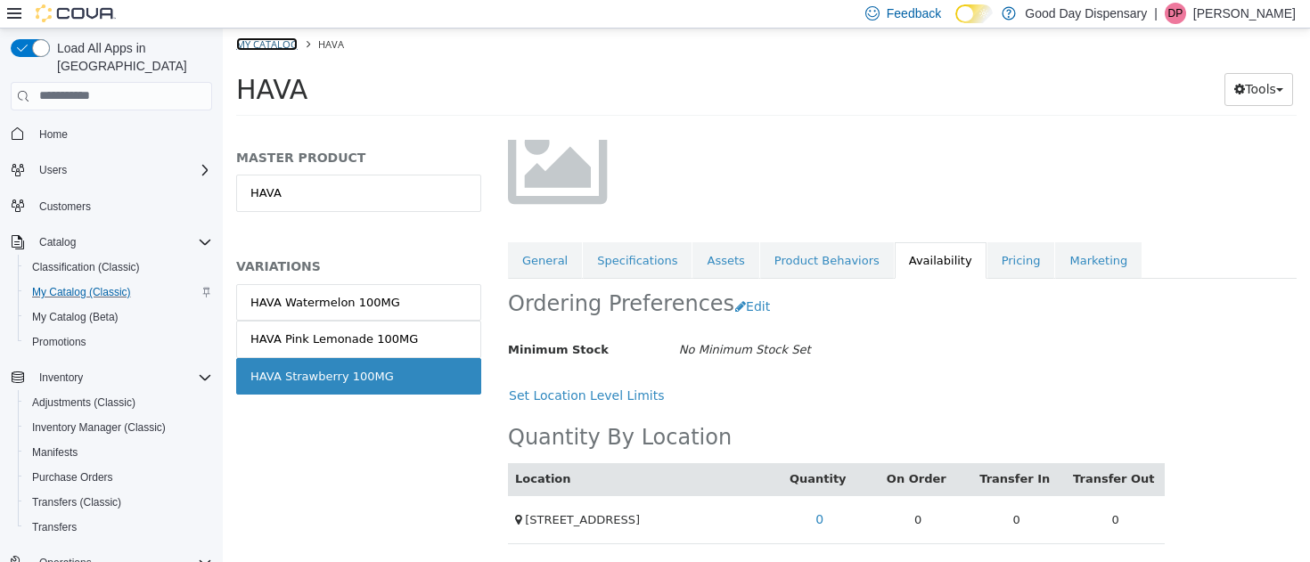
click at [253, 41] on link "My Catalog" at bounding box center [266, 43] width 61 height 13
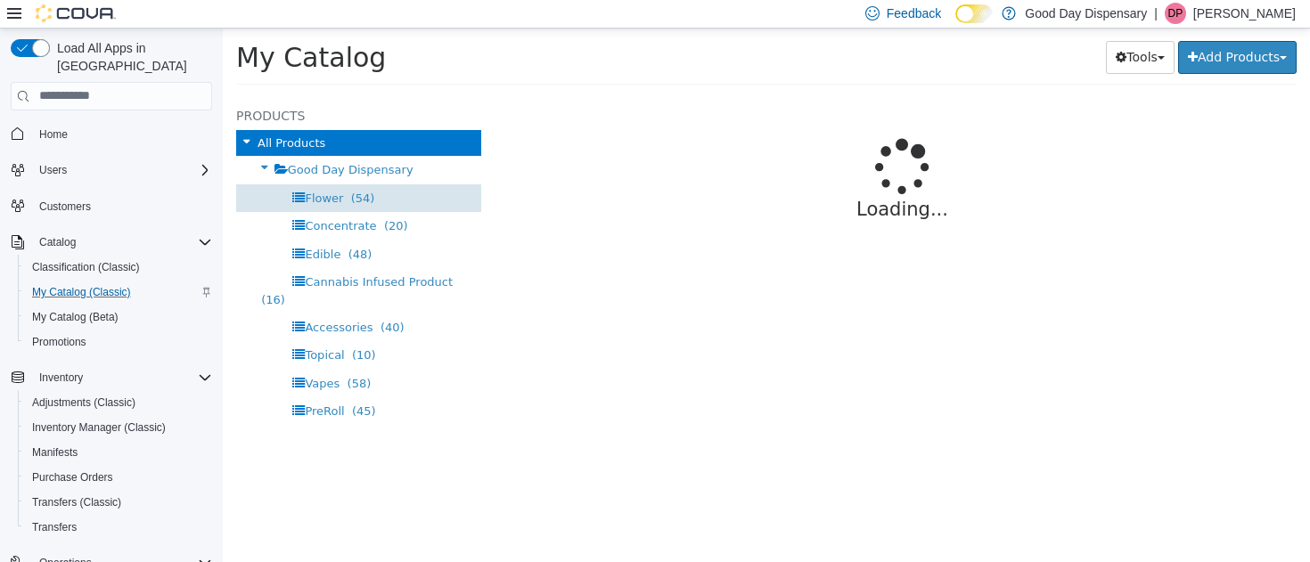
select select "**********"
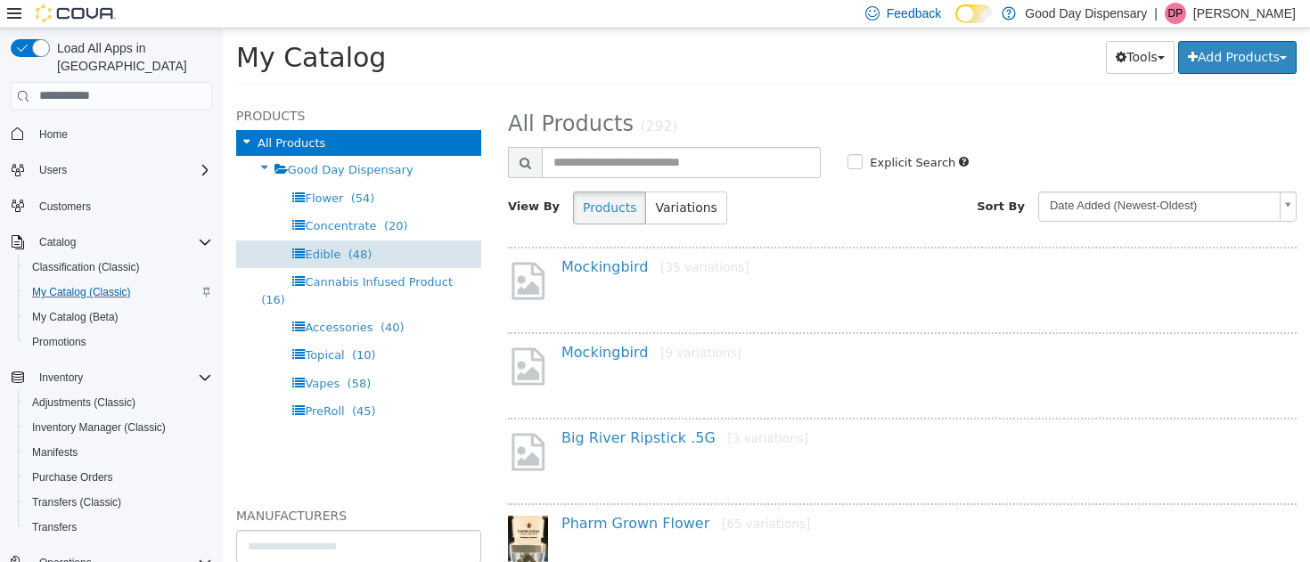
click at [334, 247] on span "Edible" at bounding box center [323, 253] width 36 height 13
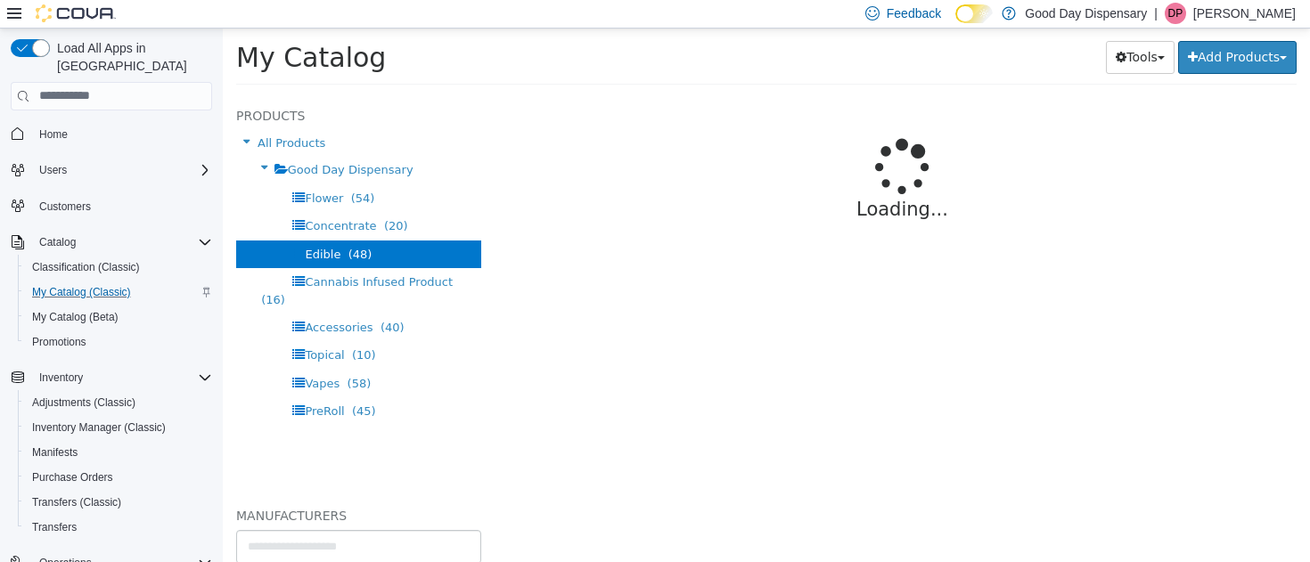
select select "**********"
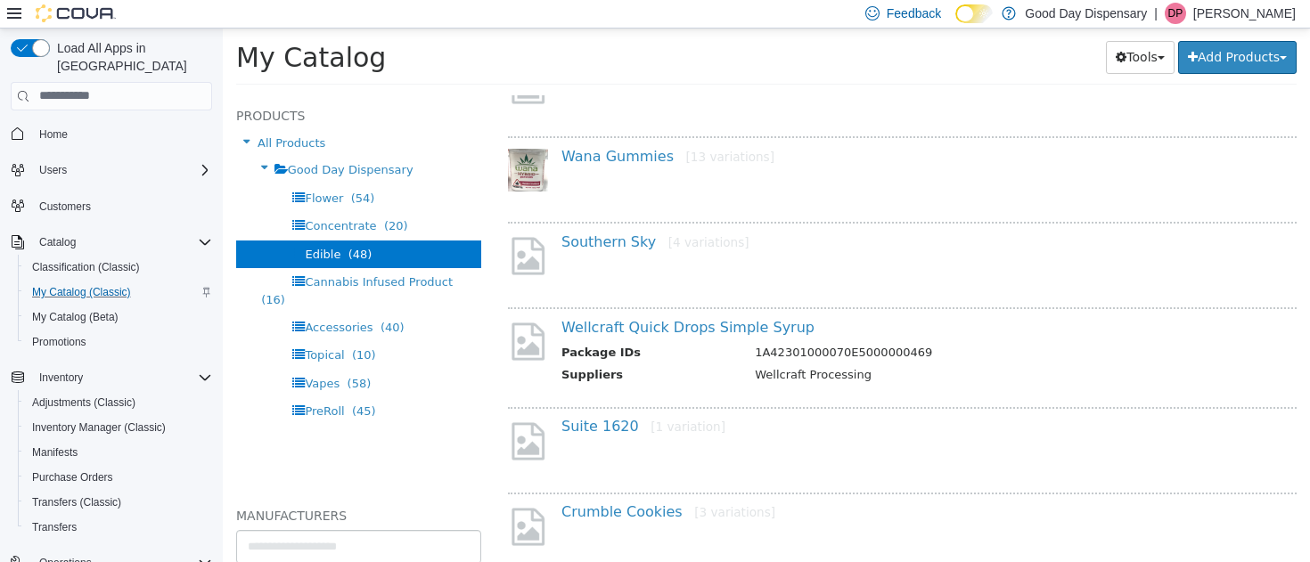
scroll to position [279, 0]
click at [590, 246] on link "Southern Sky [4 variations]" at bounding box center [655, 243] width 188 height 17
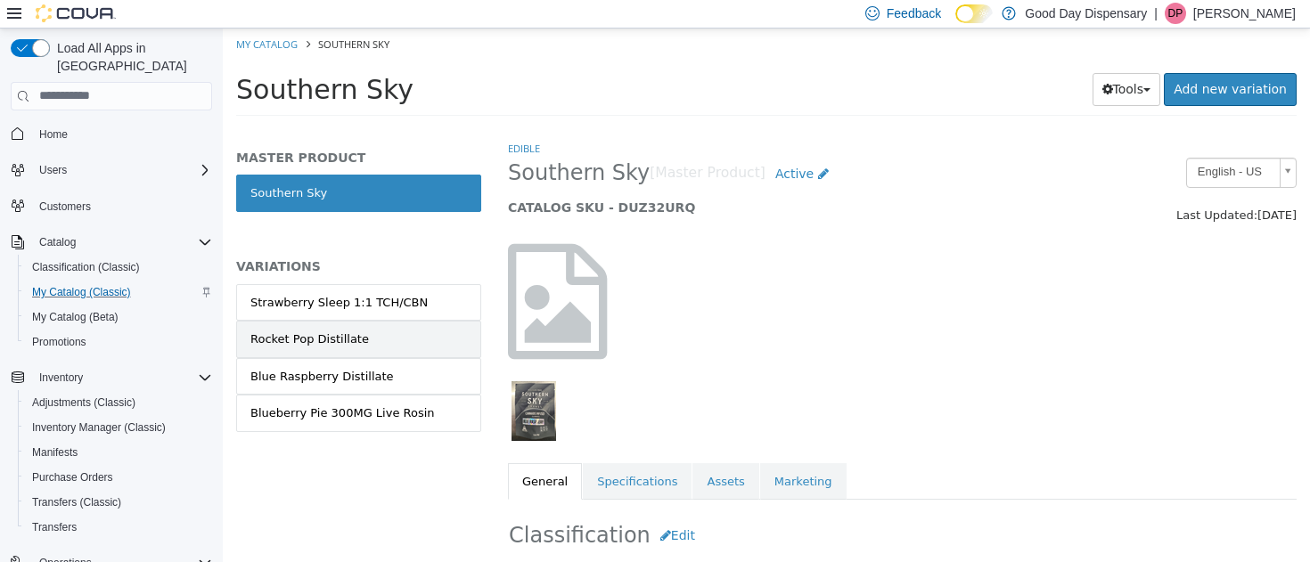
click at [310, 342] on div "Rocket Pop Distillate" at bounding box center [309, 339] width 119 height 18
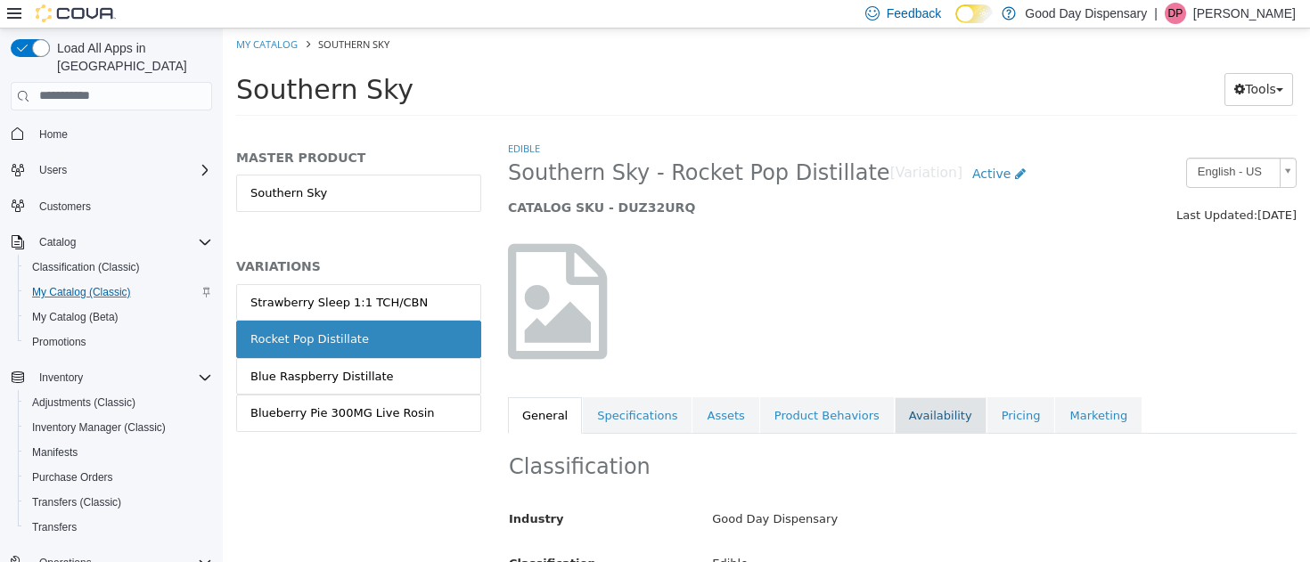
click at [935, 425] on link "Availability" at bounding box center [941, 415] width 92 height 37
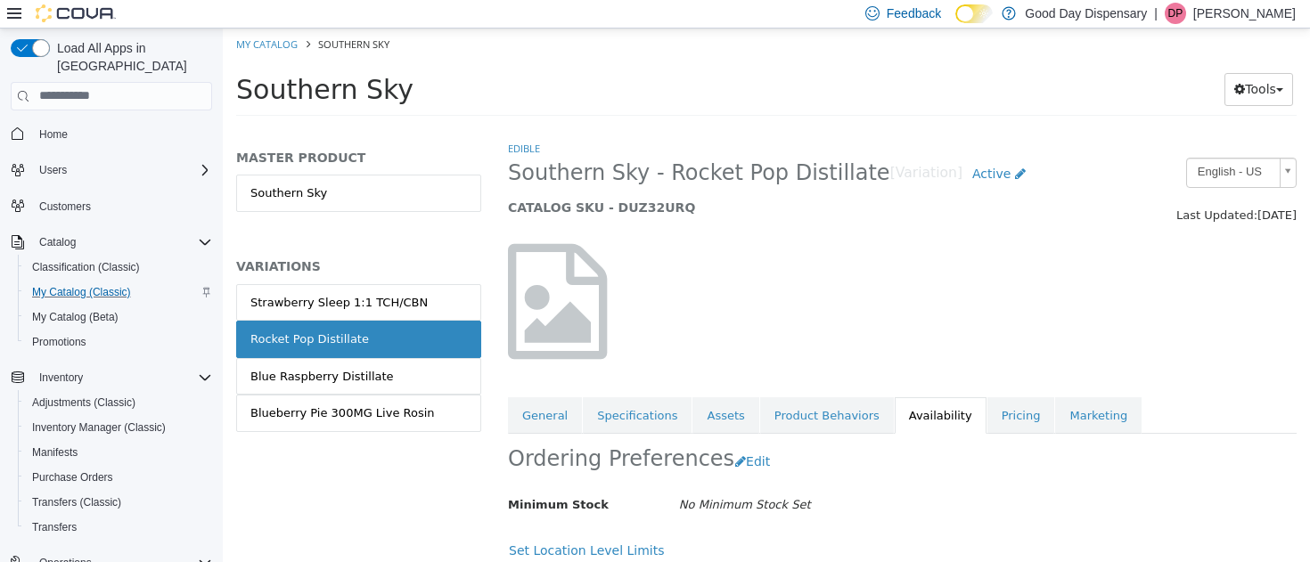
scroll to position [155, 0]
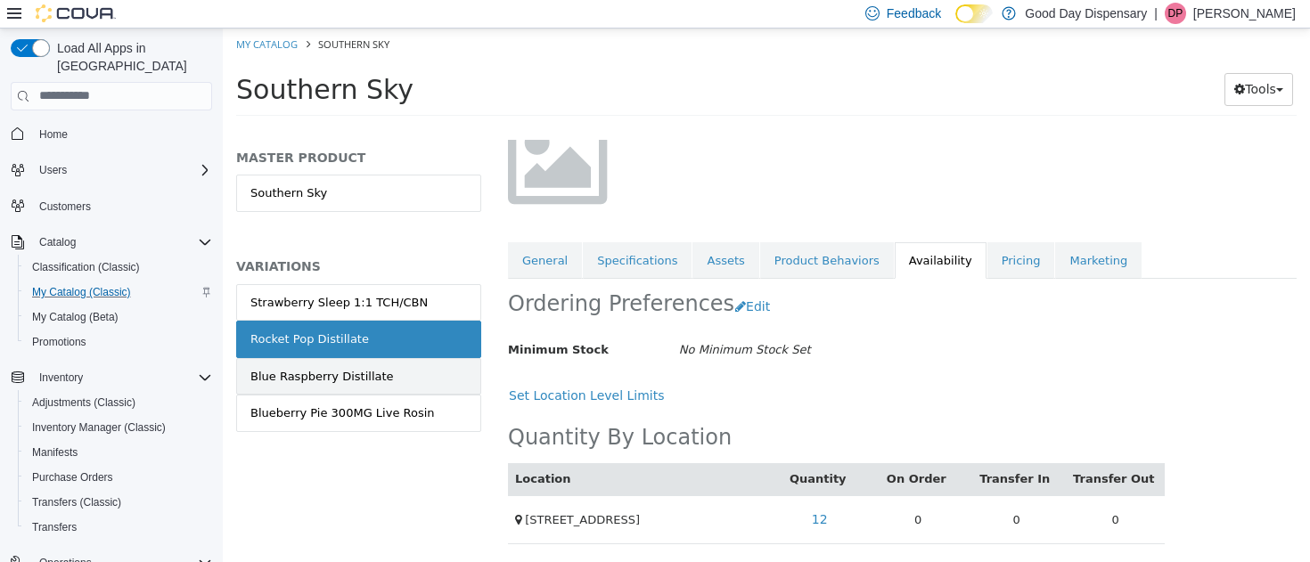
click at [282, 374] on div "Blue Raspberry Distillate" at bounding box center [321, 376] width 143 height 18
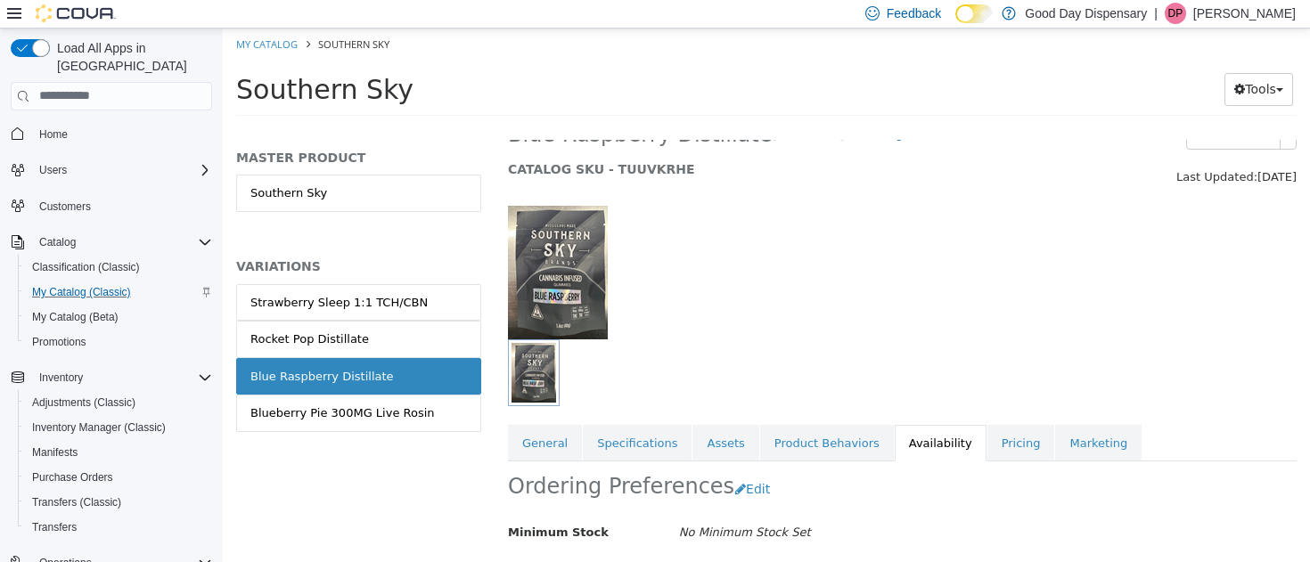
scroll to position [221, 0]
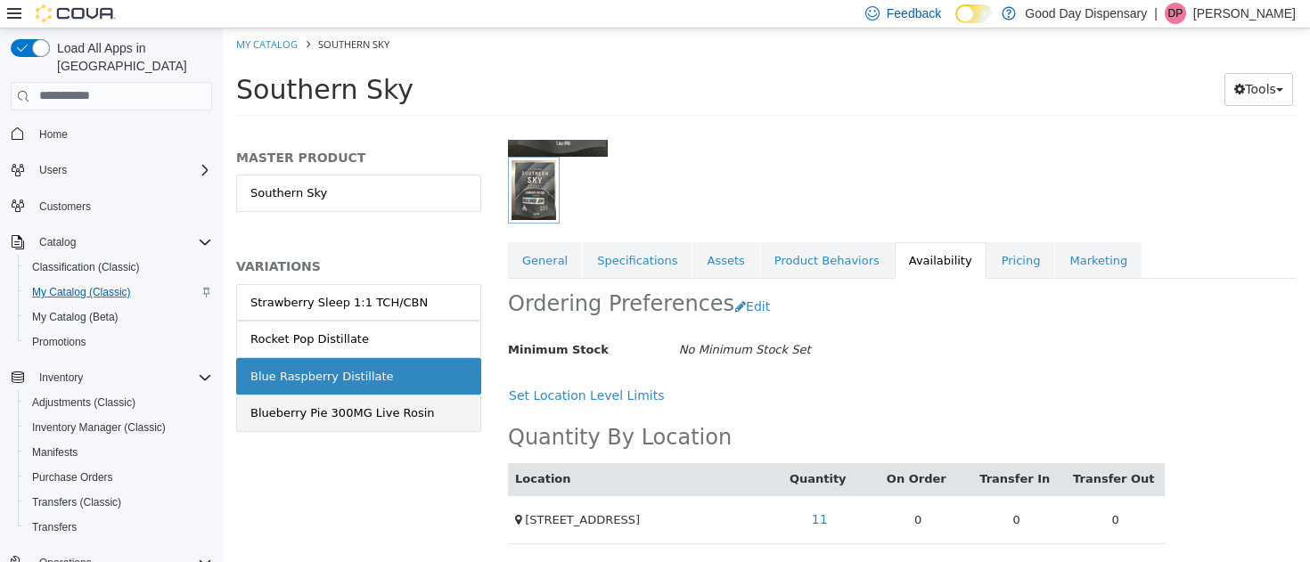
click at [318, 409] on div "Blueberry Pie 300MG Live Rosin" at bounding box center [342, 413] width 184 height 18
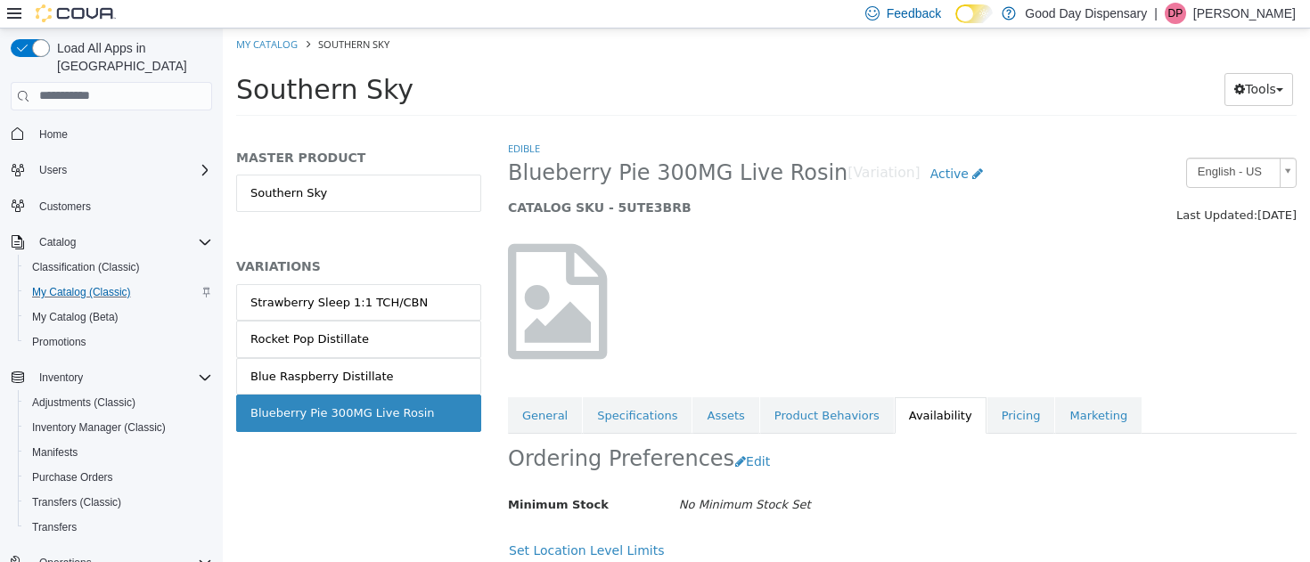
scroll to position [155, 0]
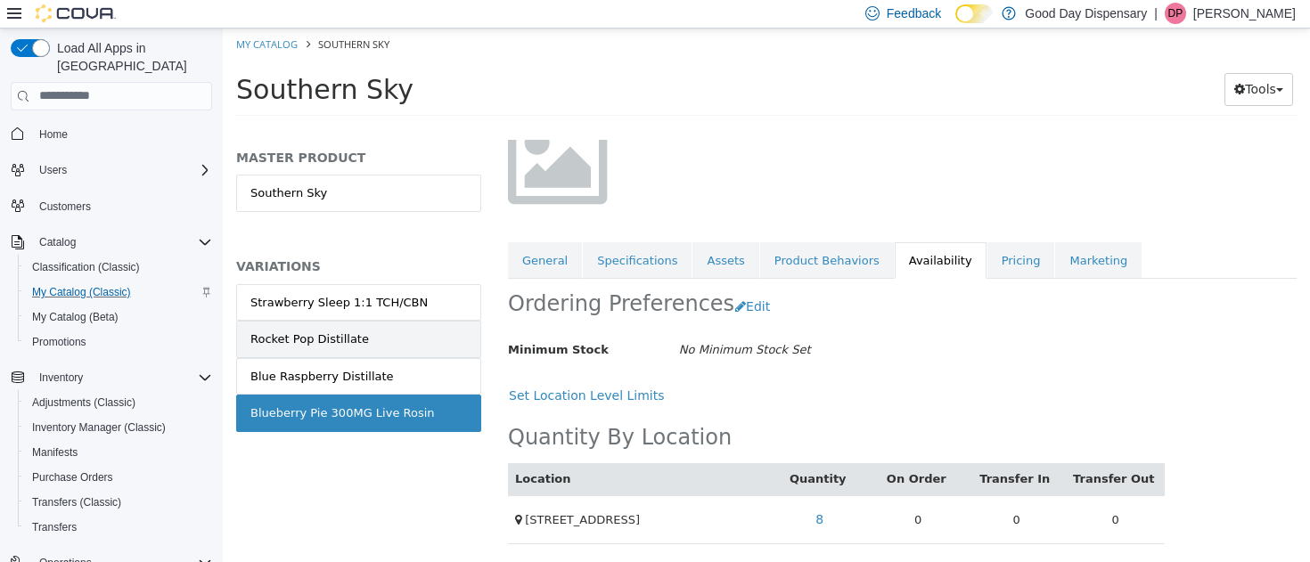
click at [311, 349] on link "Rocket Pop Distillate" at bounding box center [358, 338] width 245 height 37
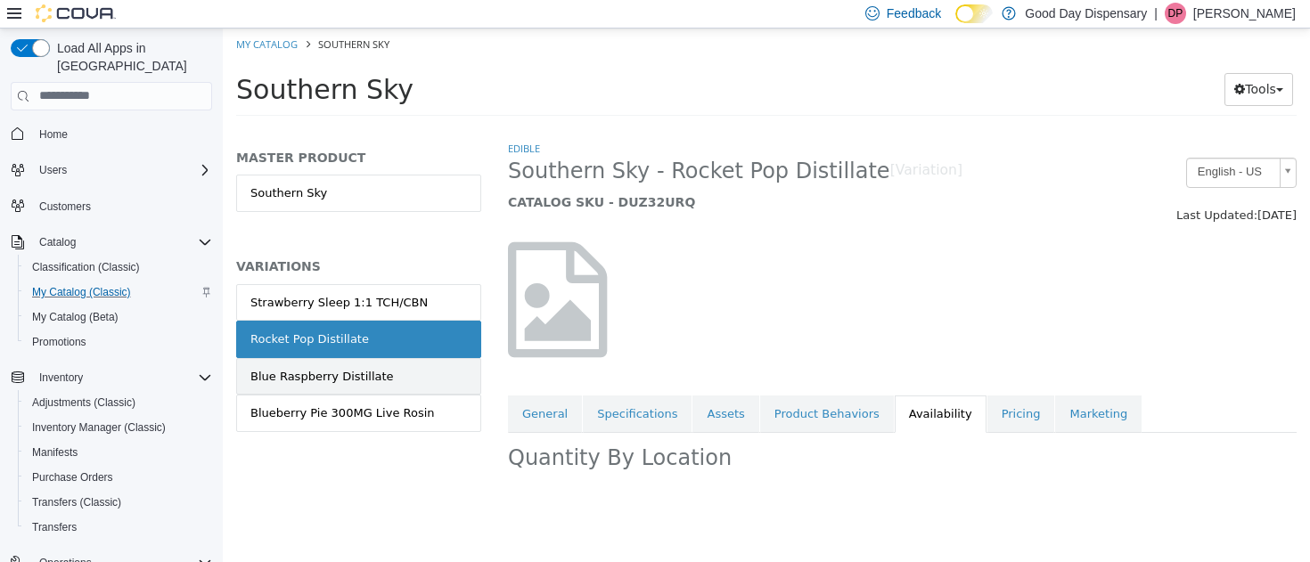
click at [311, 380] on div "Blue Raspberry Distillate" at bounding box center [321, 376] width 143 height 18
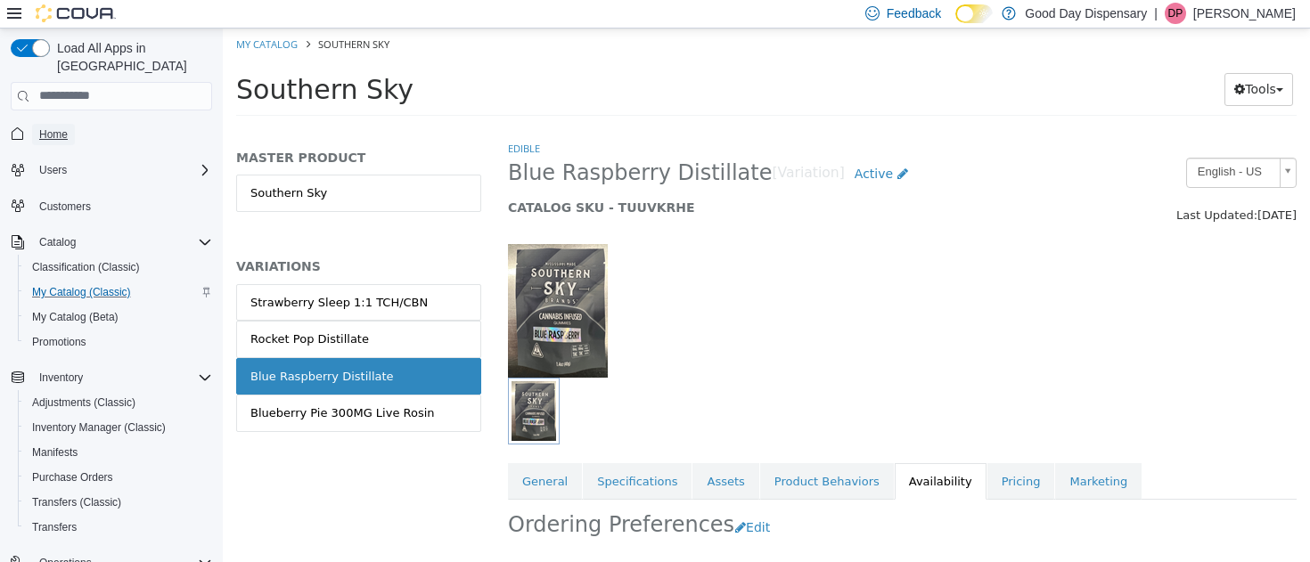
click at [45, 127] on span "Home" at bounding box center [53, 134] width 29 height 14
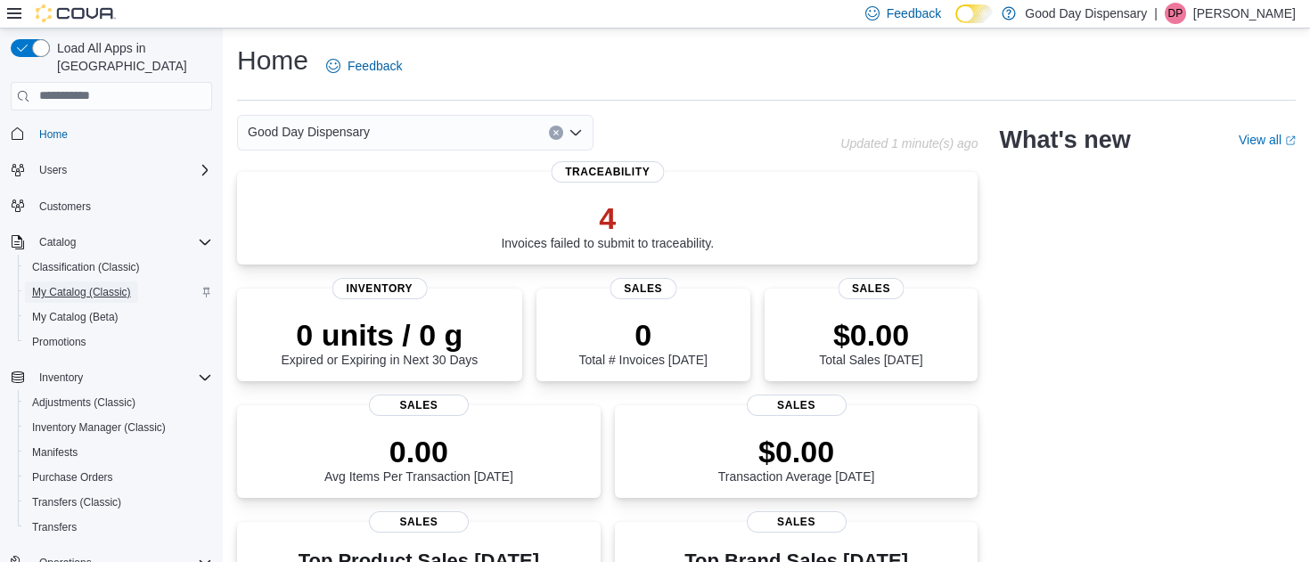
click at [76, 285] on span "My Catalog (Classic)" at bounding box center [81, 292] width 99 height 14
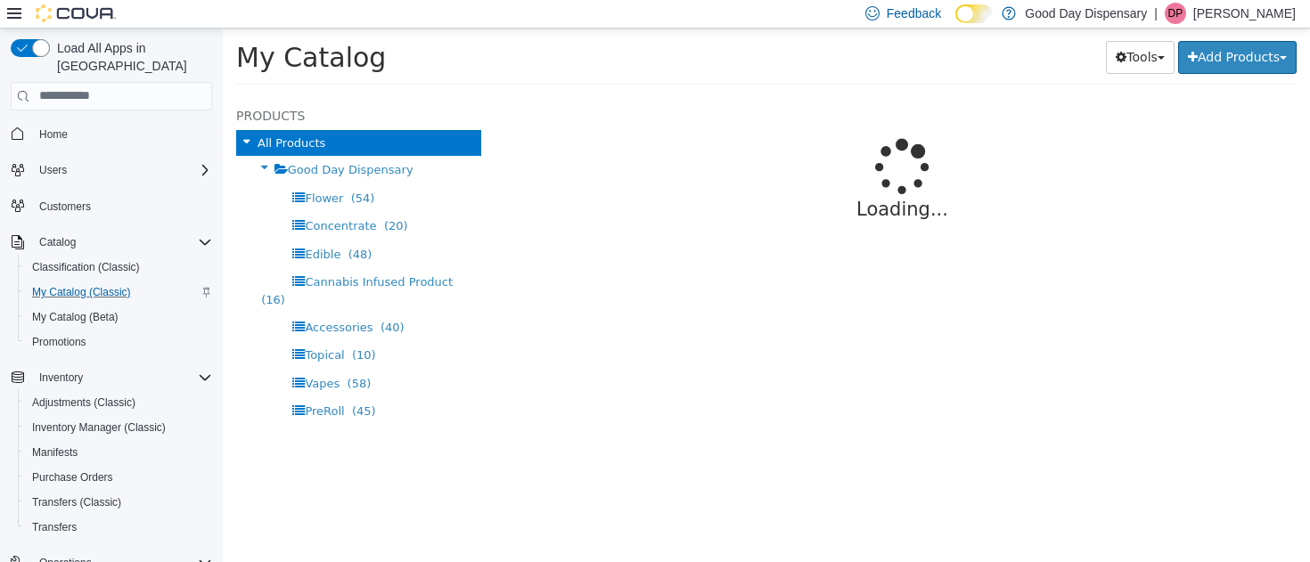
select select "**********"
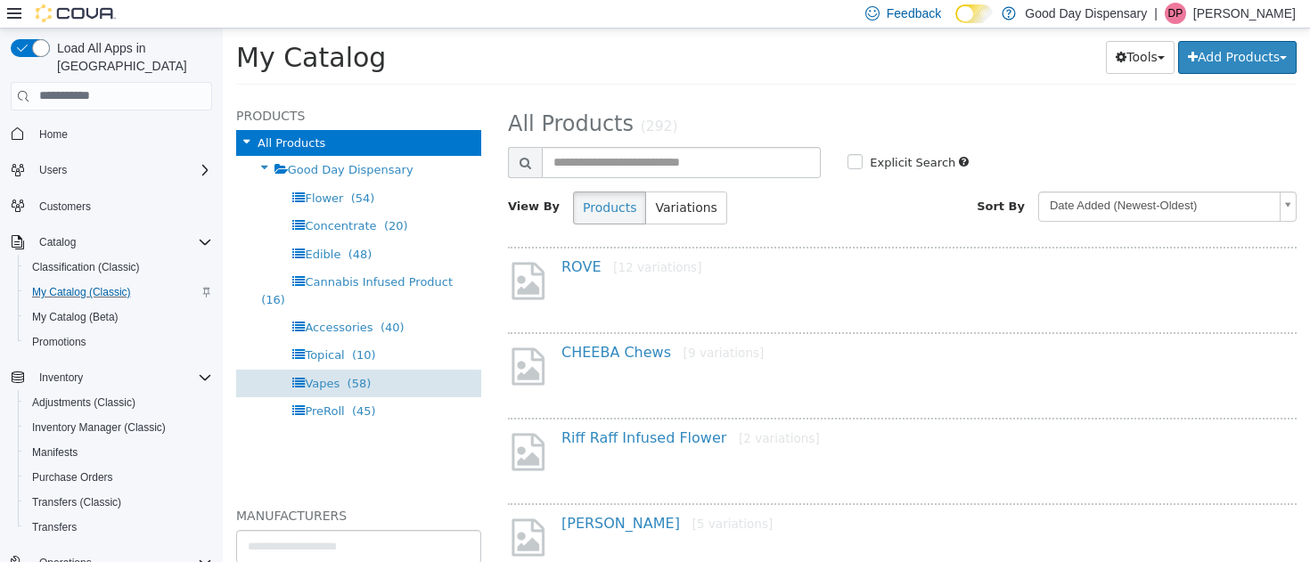
click at [335, 376] on span "Vapes" at bounding box center [322, 382] width 35 height 13
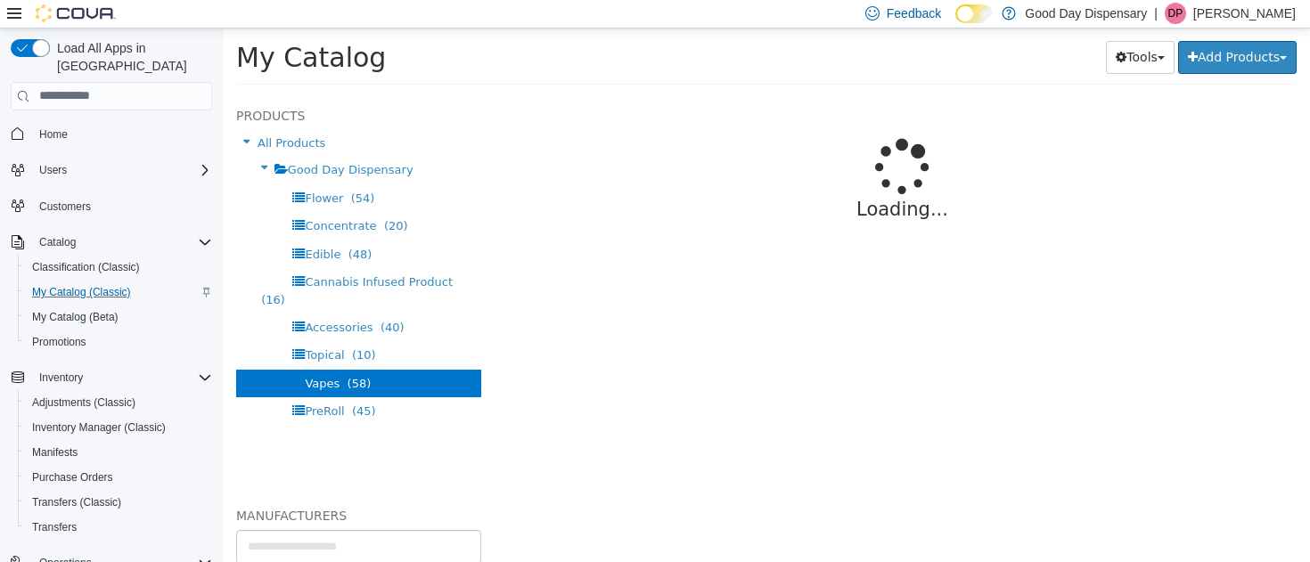
select select "**********"
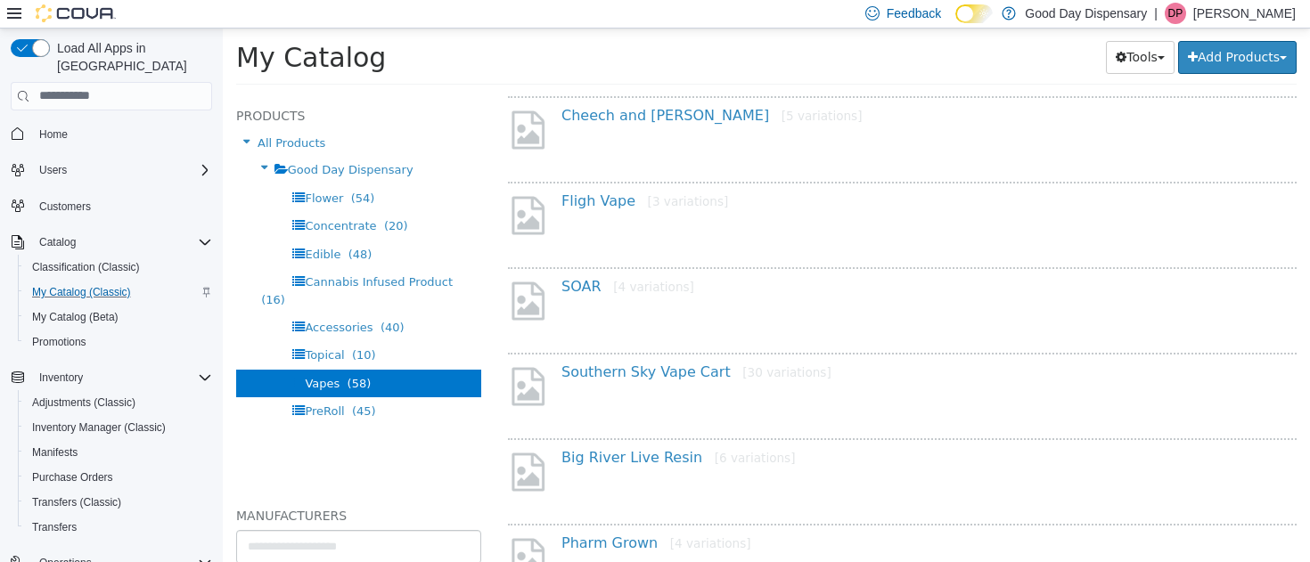
scroll to position [939, 0]
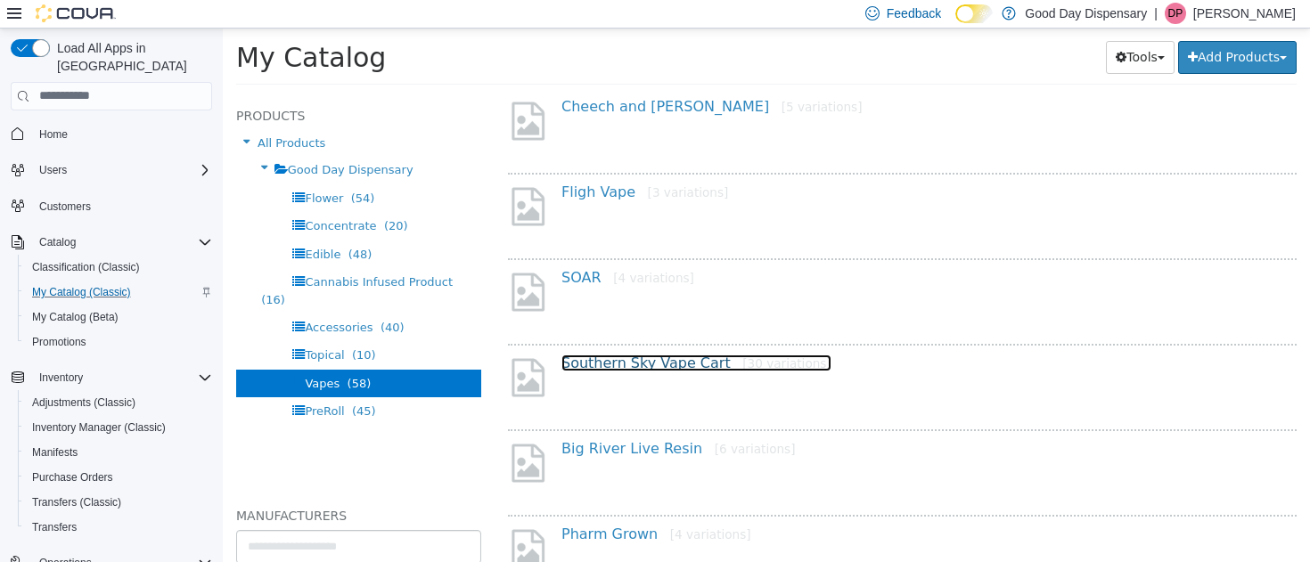
click at [599, 358] on link "Southern Sky Vape Cart [30 variations]" at bounding box center [696, 362] width 270 height 17
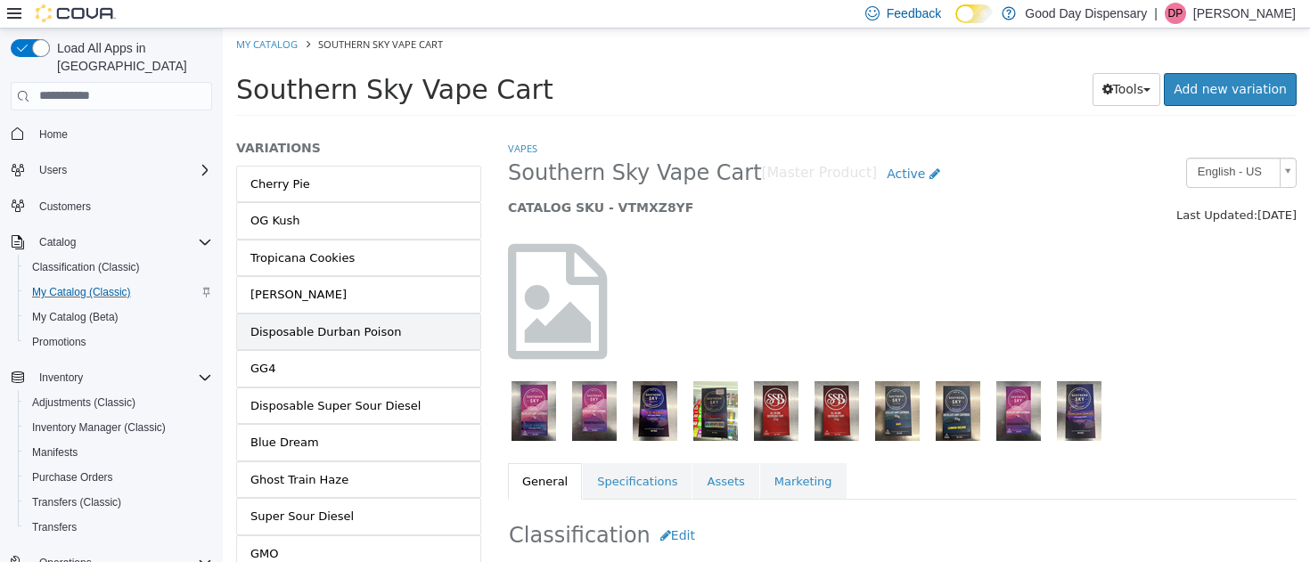
scroll to position [119, 0]
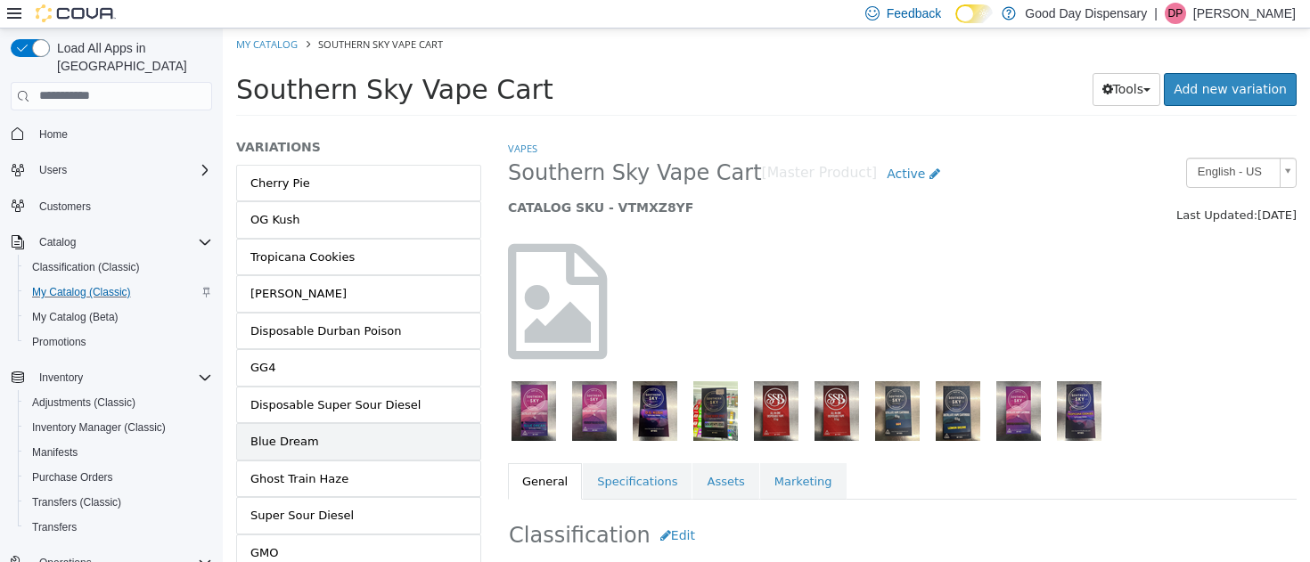
click at [292, 445] on div "Blue Dream" at bounding box center [284, 441] width 69 height 18
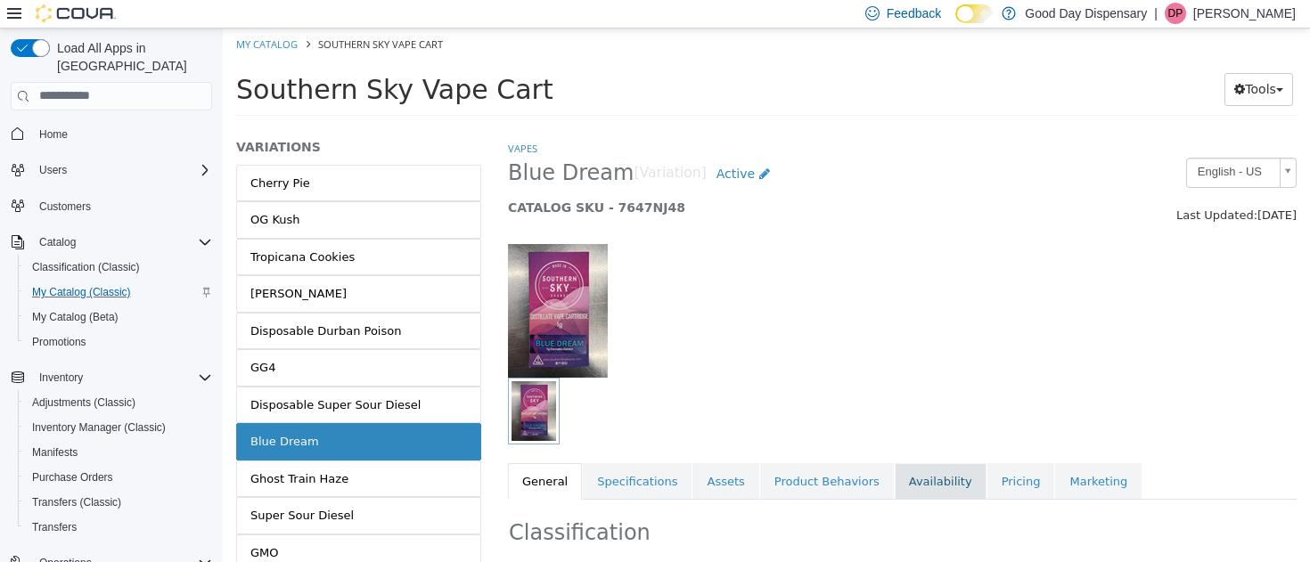
click at [911, 476] on link "Availability" at bounding box center [941, 481] width 92 height 37
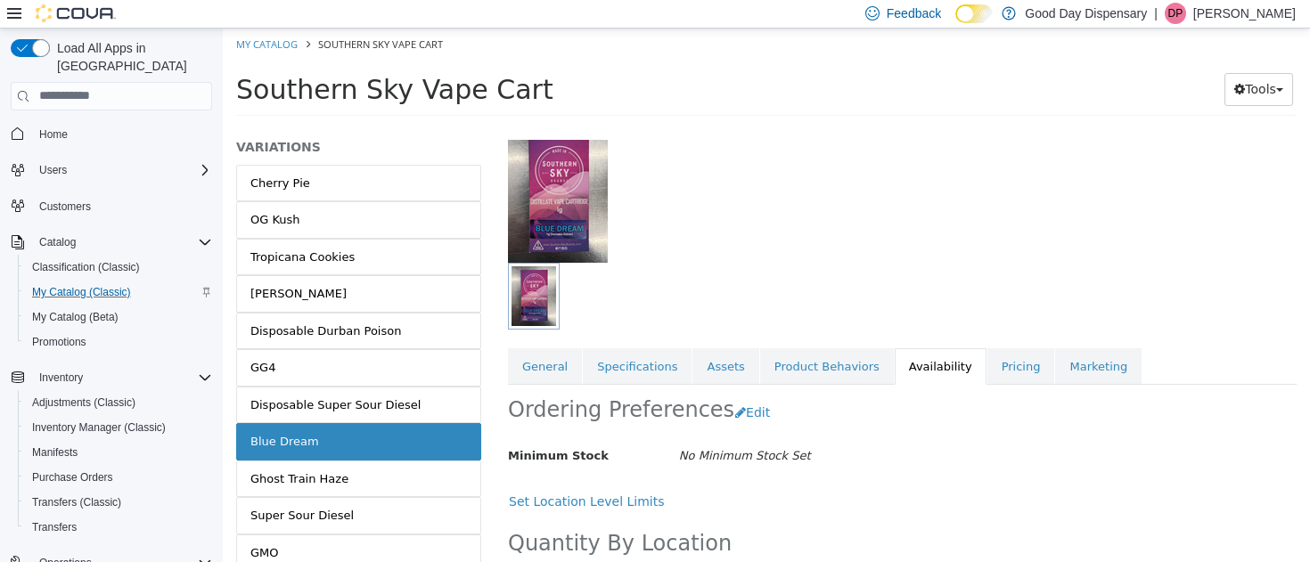
scroll to position [221, 0]
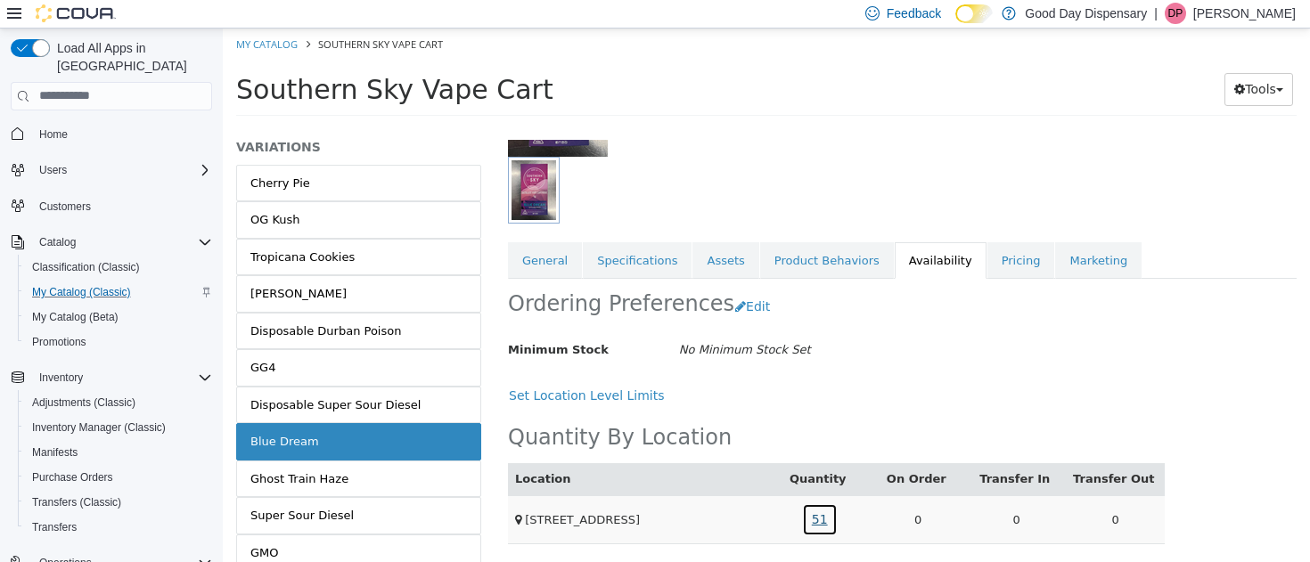
click at [829, 527] on link "51" at bounding box center [820, 519] width 36 height 33
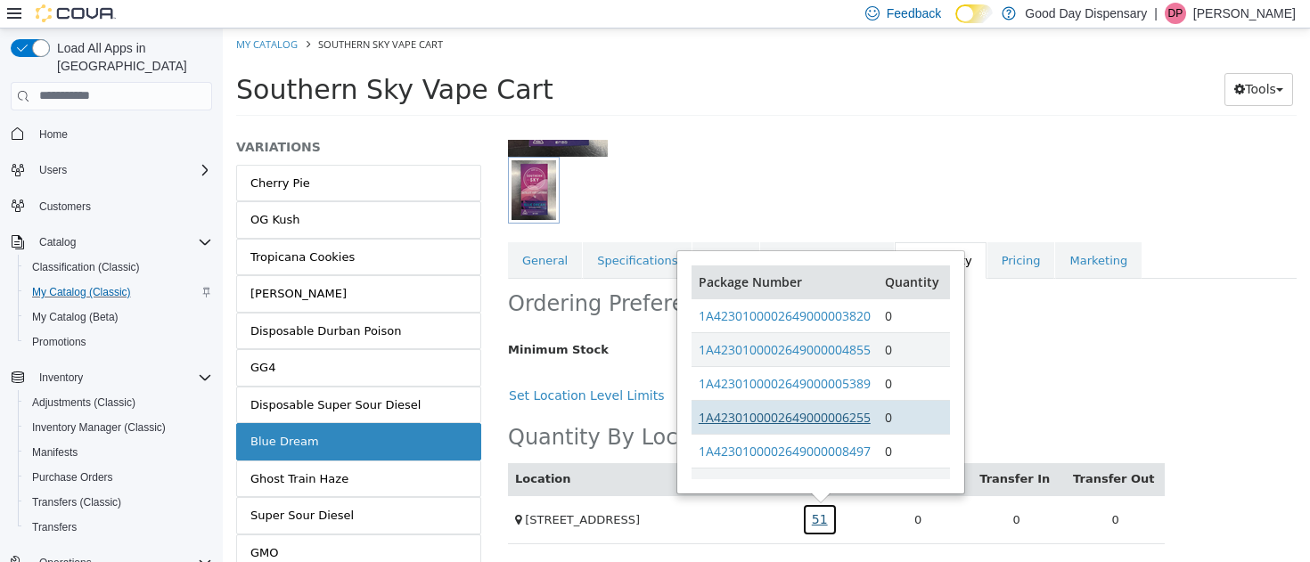
scroll to position [42, 0]
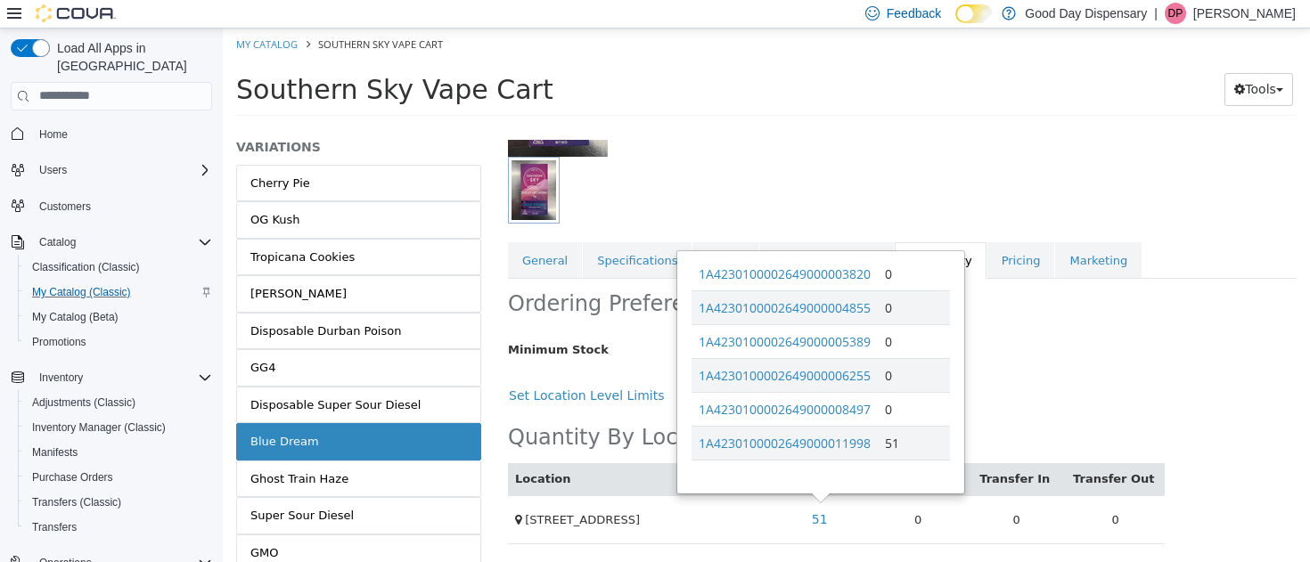
click at [990, 389] on div "Set Location Level Limits" at bounding box center [836, 395] width 657 height 33
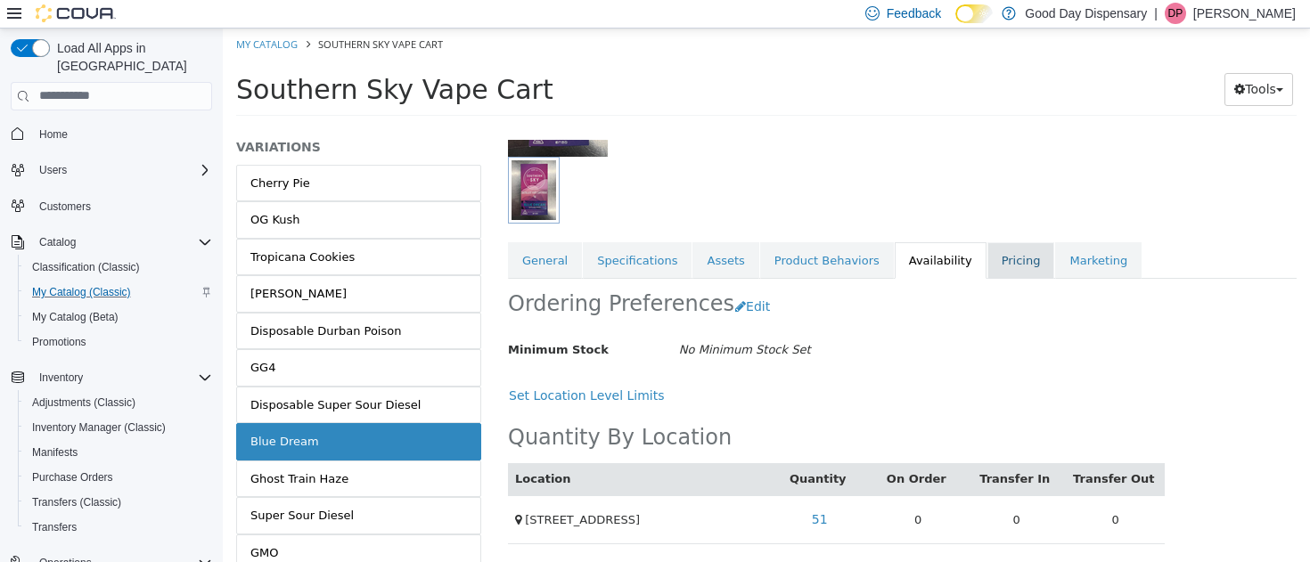
click at [989, 261] on link "Pricing" at bounding box center [1022, 260] width 68 height 37
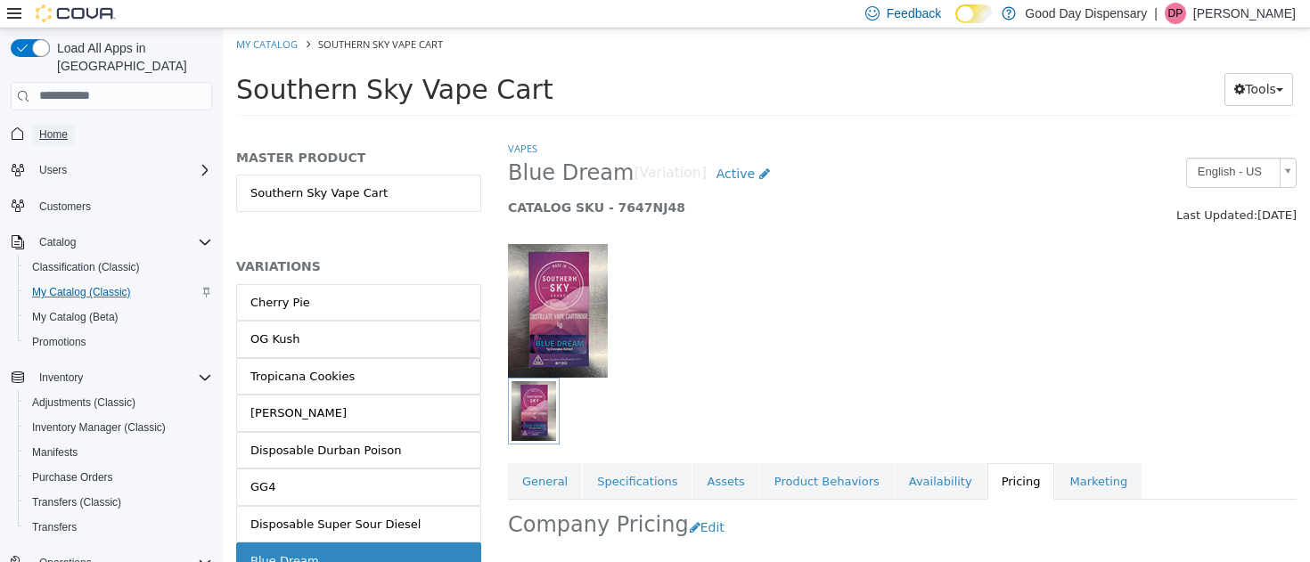
click at [56, 127] on span "Home" at bounding box center [53, 134] width 29 height 14
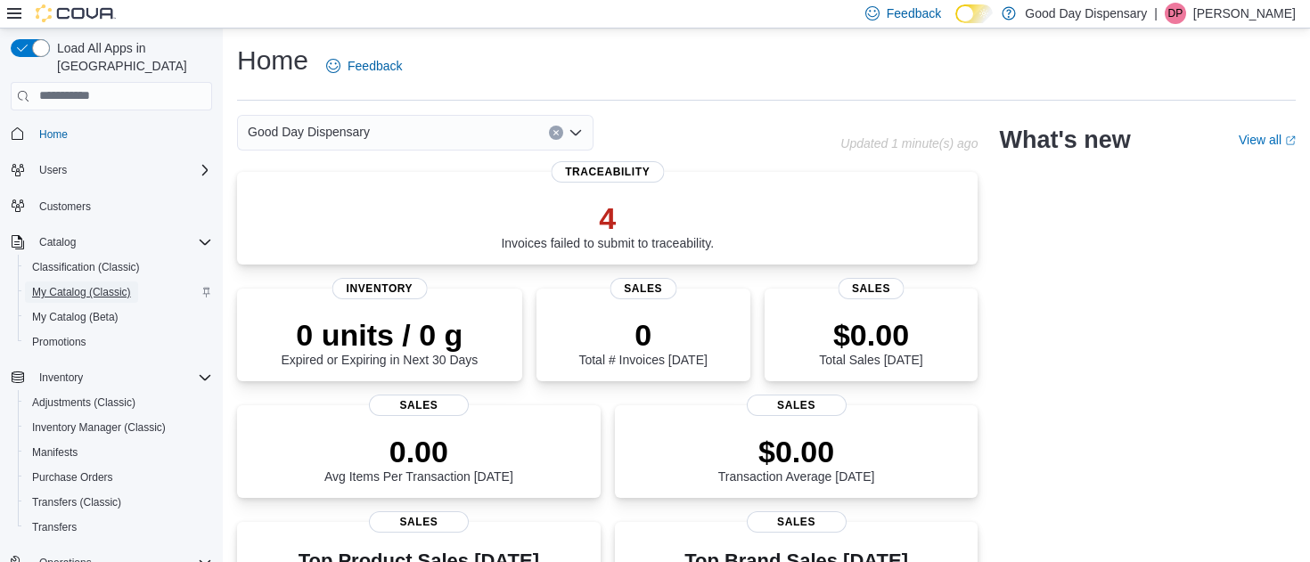
click at [71, 285] on span "My Catalog (Classic)" at bounding box center [81, 292] width 99 height 14
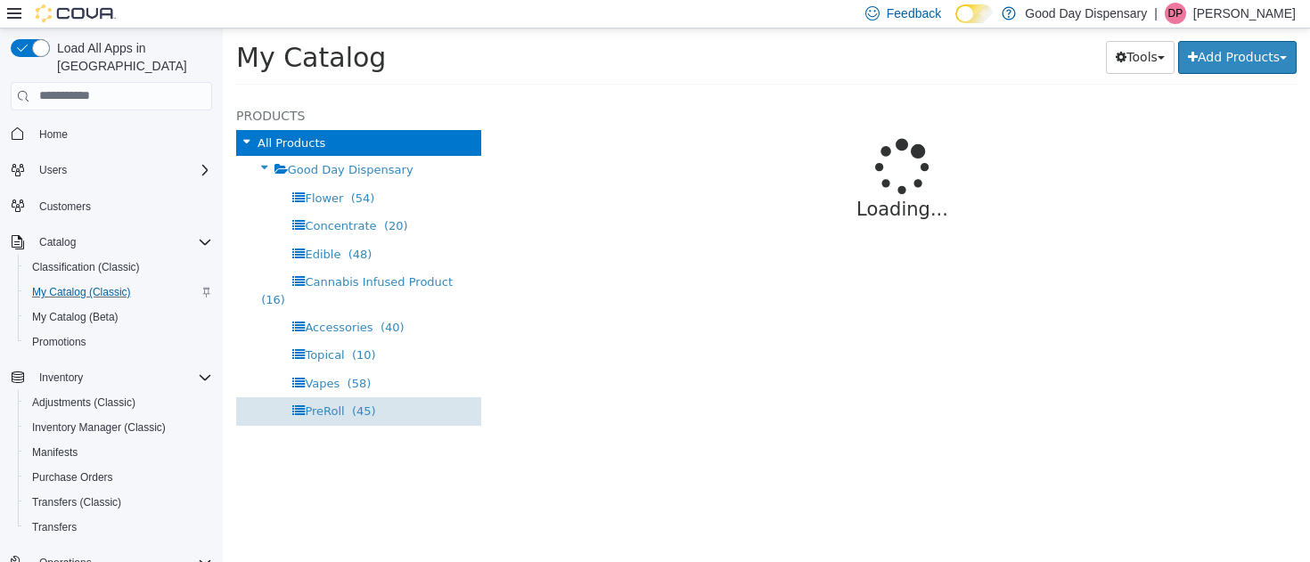
select select "**********"
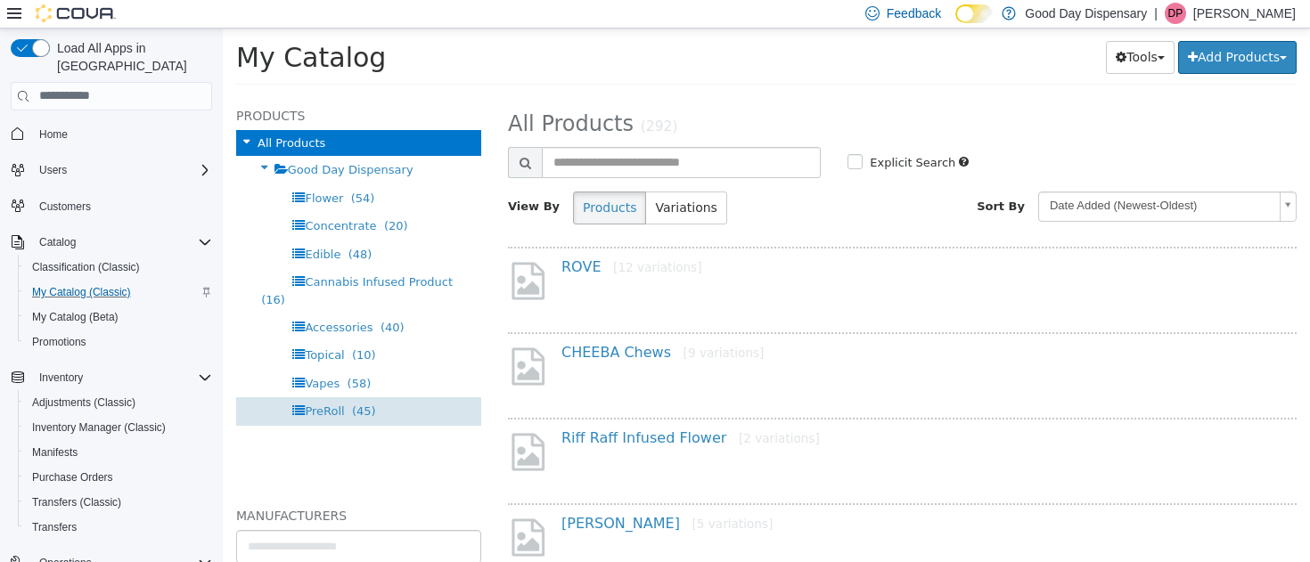
click at [329, 404] on span "PreRoll" at bounding box center [324, 410] width 39 height 13
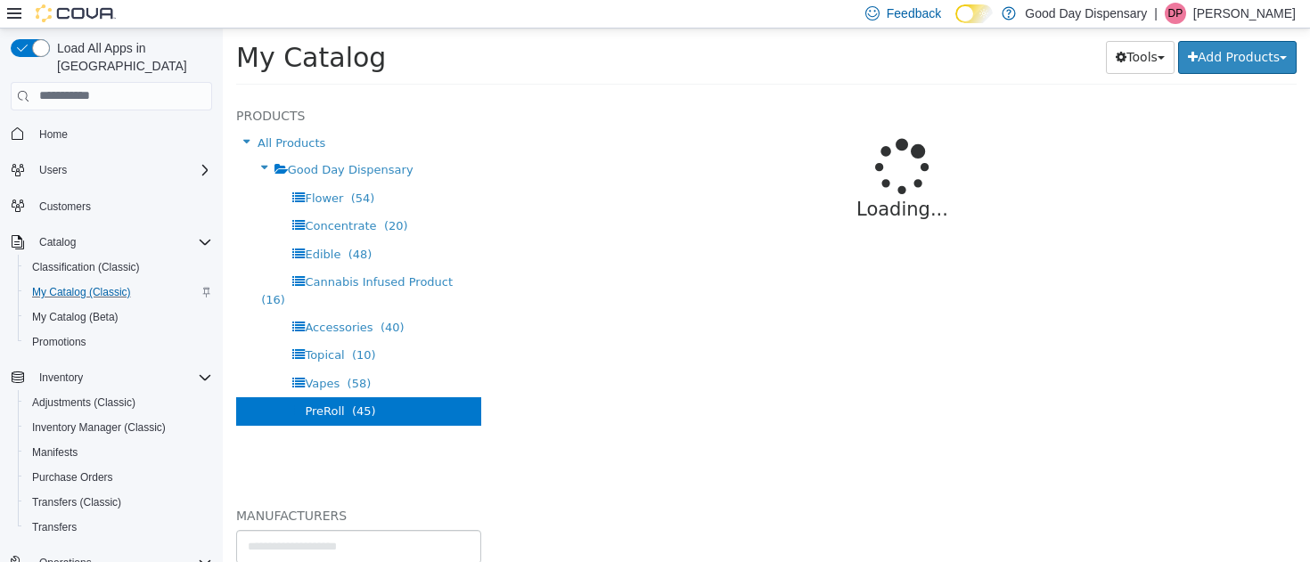
select select "**********"
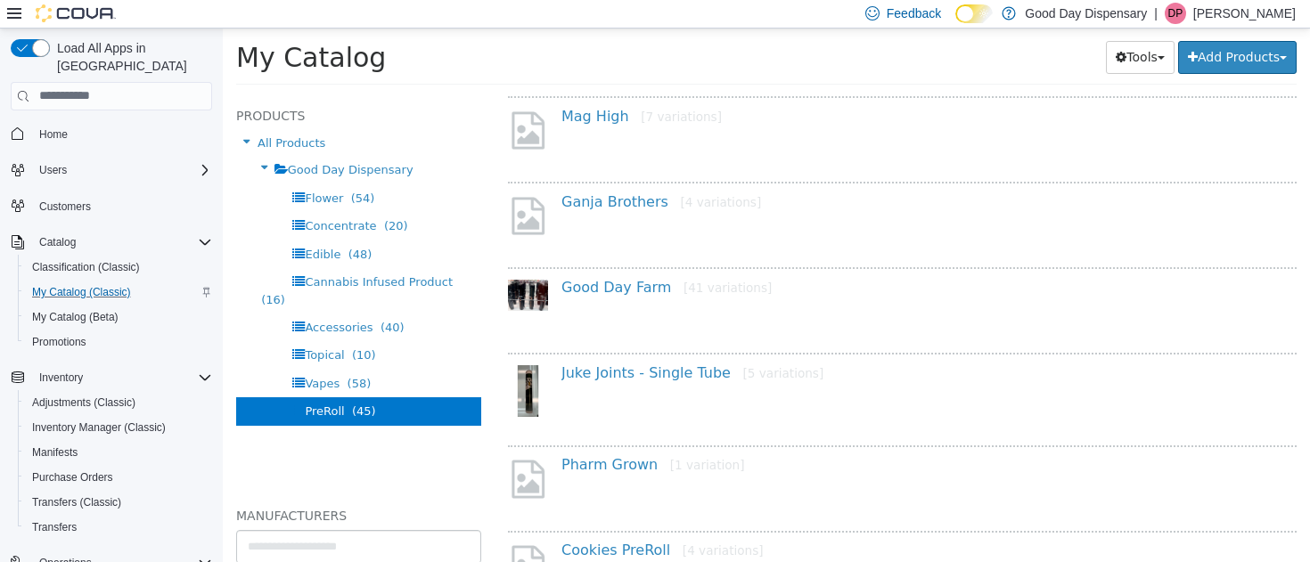
scroll to position [1372, 0]
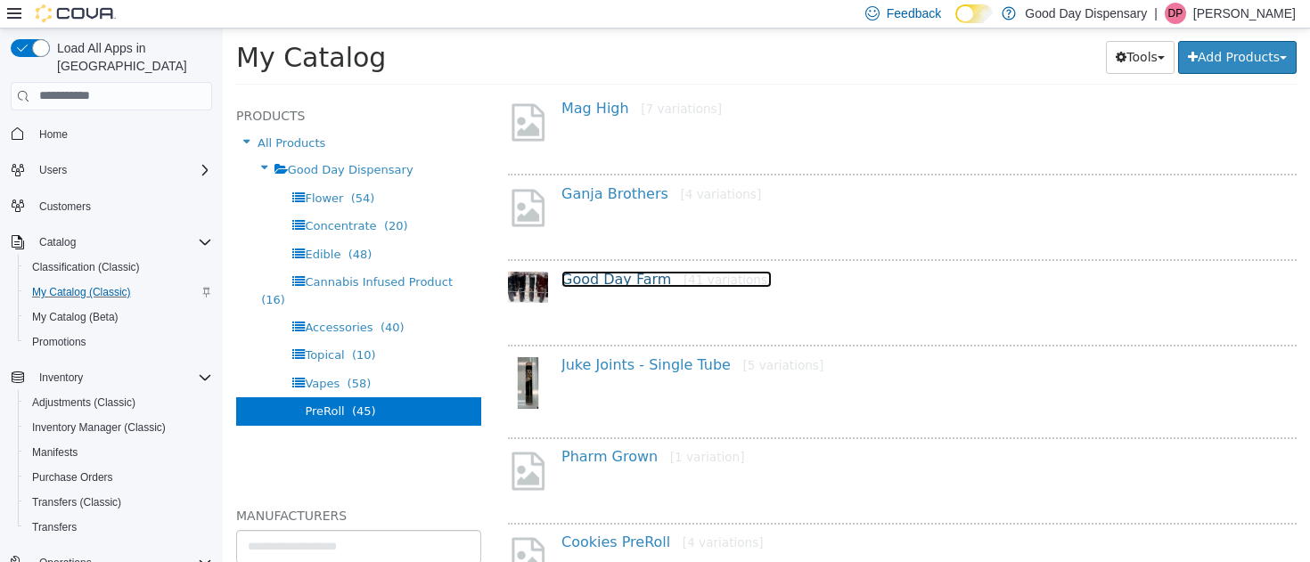
click at [580, 280] on link "Good Day Farm [41 variations]" at bounding box center [666, 278] width 210 height 17
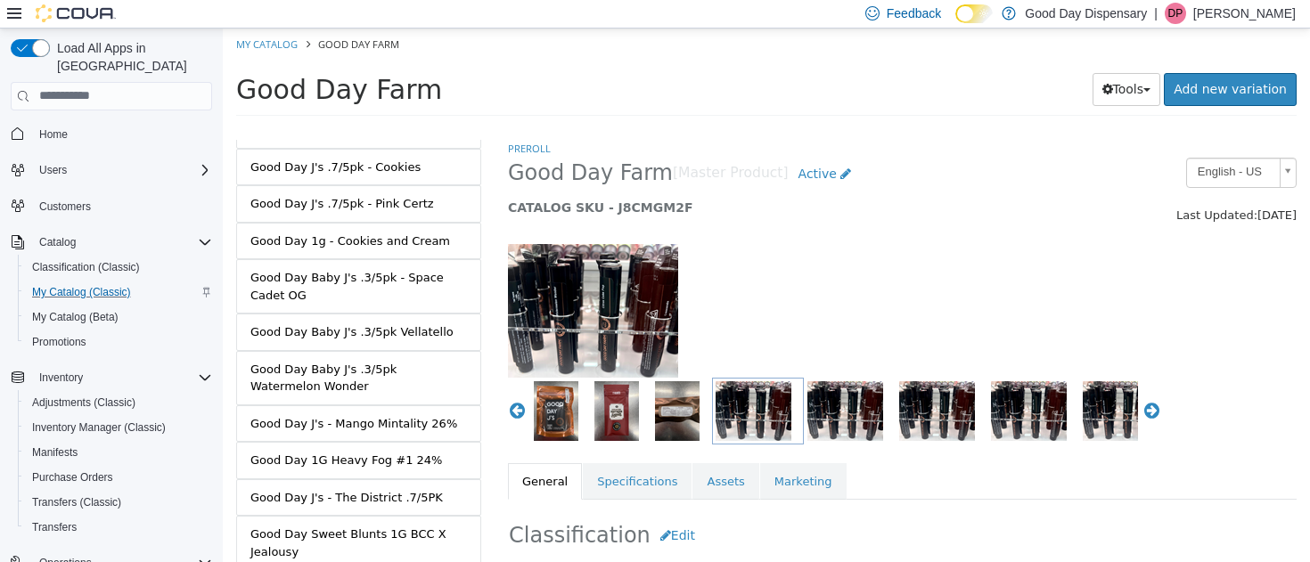
scroll to position [1438, 0]
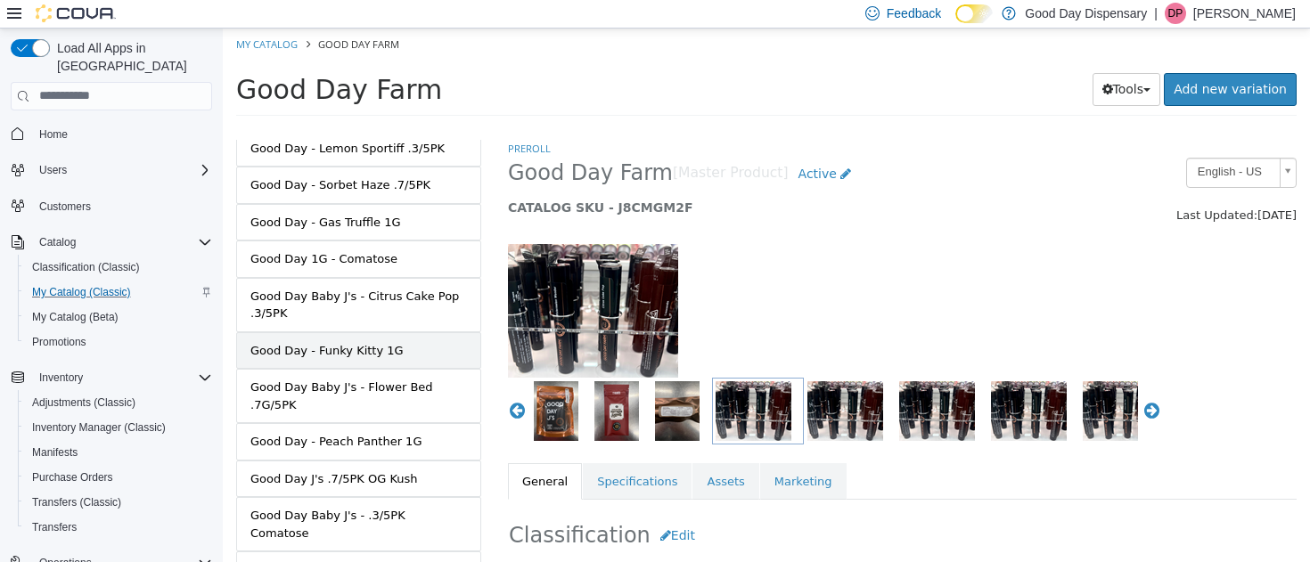
click at [309, 341] on div "Good Day - Funky Kitty 1G" at bounding box center [326, 350] width 153 height 18
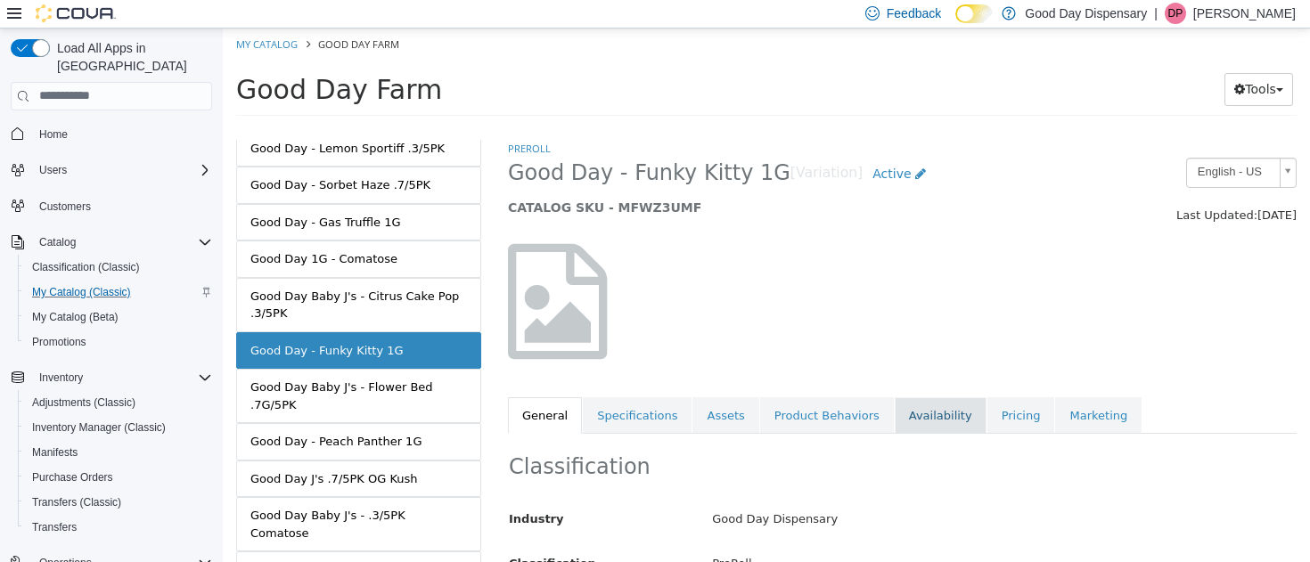
click at [939, 414] on link "Availability" at bounding box center [941, 415] width 92 height 37
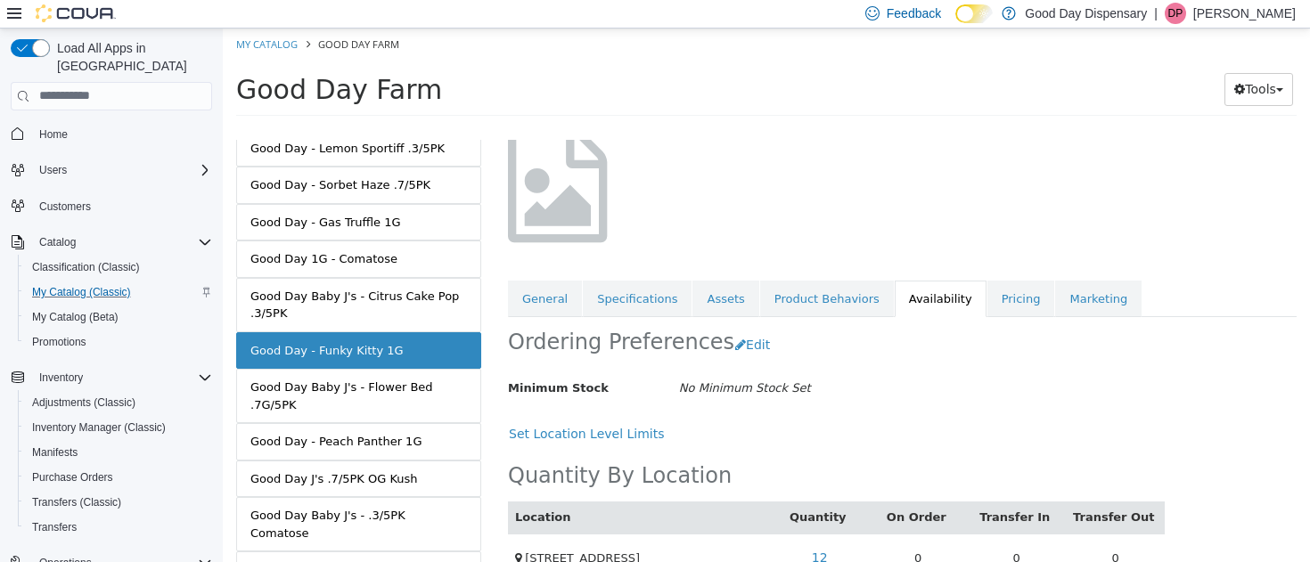
scroll to position [155, 0]
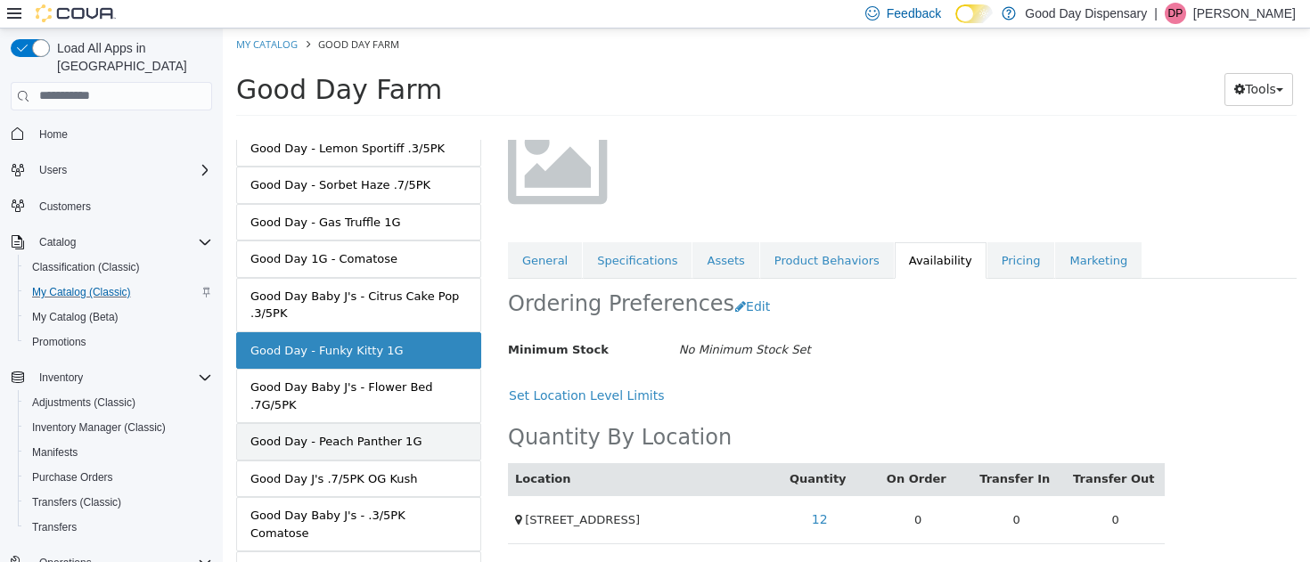
click at [325, 422] on link "Good Day - Peach Panther 1G" at bounding box center [358, 440] width 245 height 37
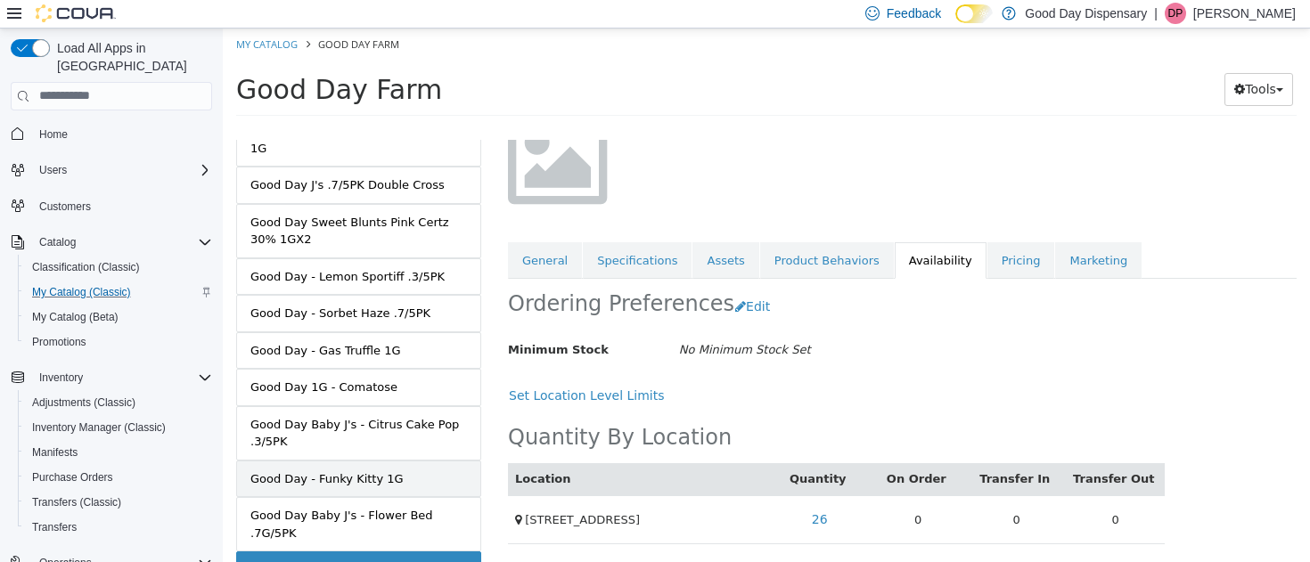
scroll to position [1438, 0]
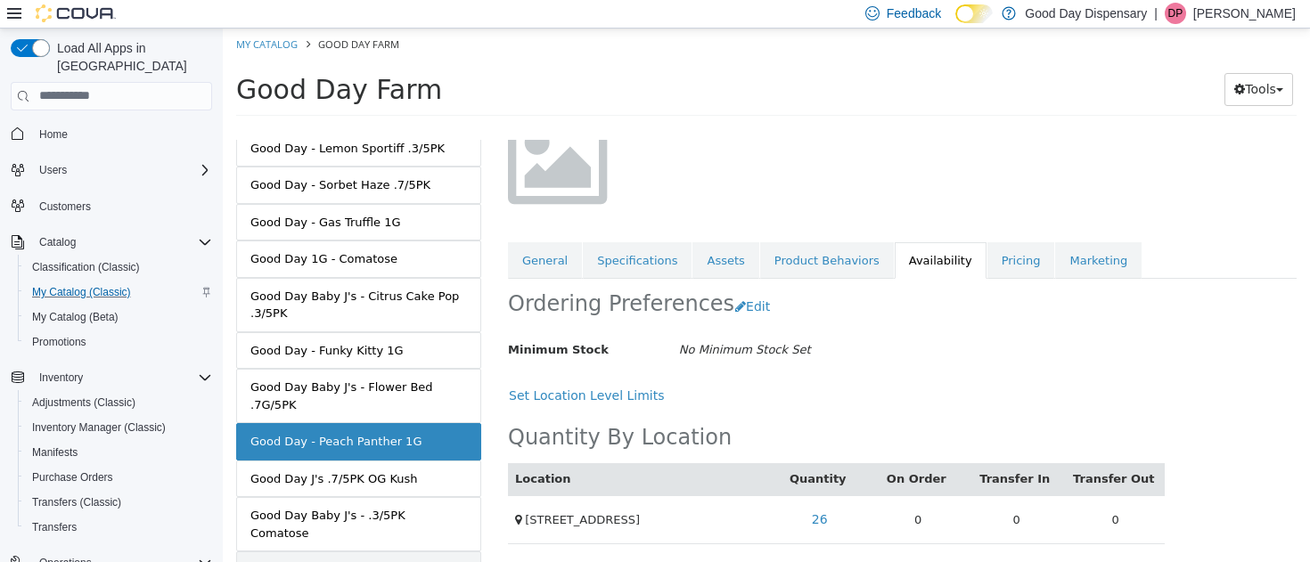
click at [317, 561] on div "Good Day Farm OG Kush 1G" at bounding box center [331, 570] width 162 height 18
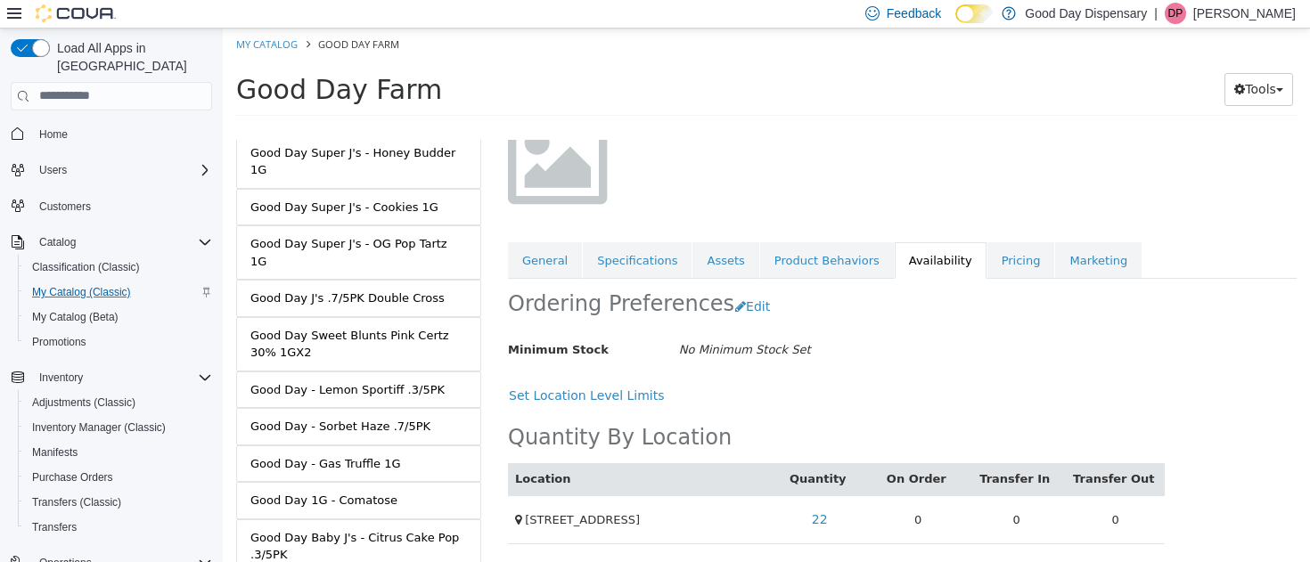
scroll to position [1195, 0]
click at [333, 492] on div "Good Day 1G - Comatose" at bounding box center [323, 501] width 147 height 18
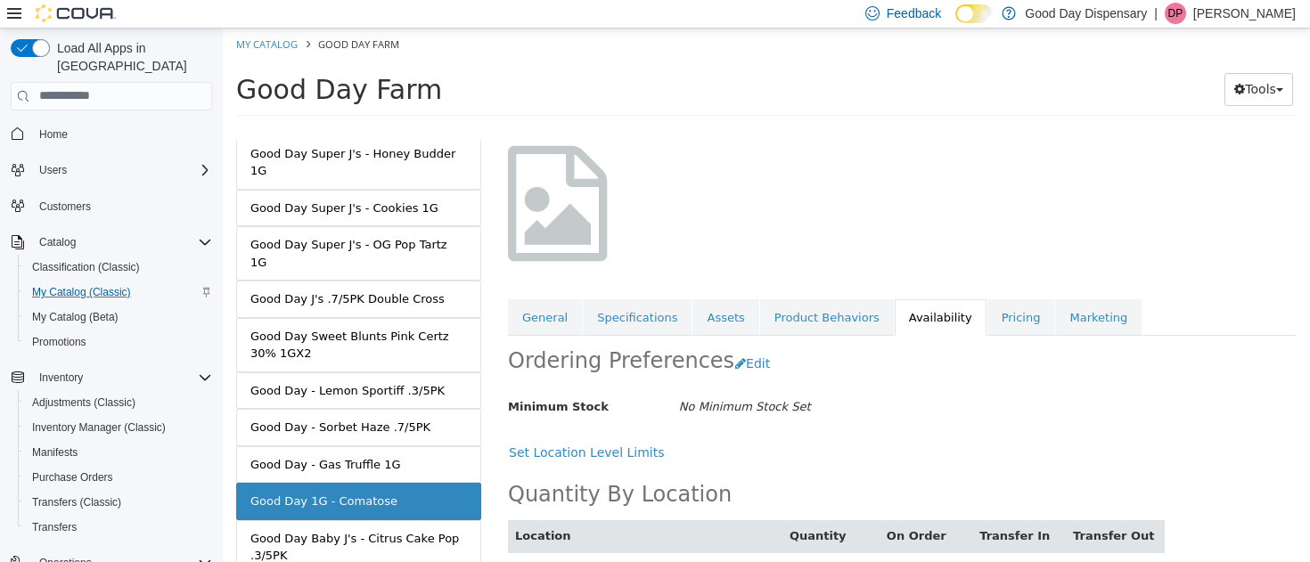
scroll to position [155, 0]
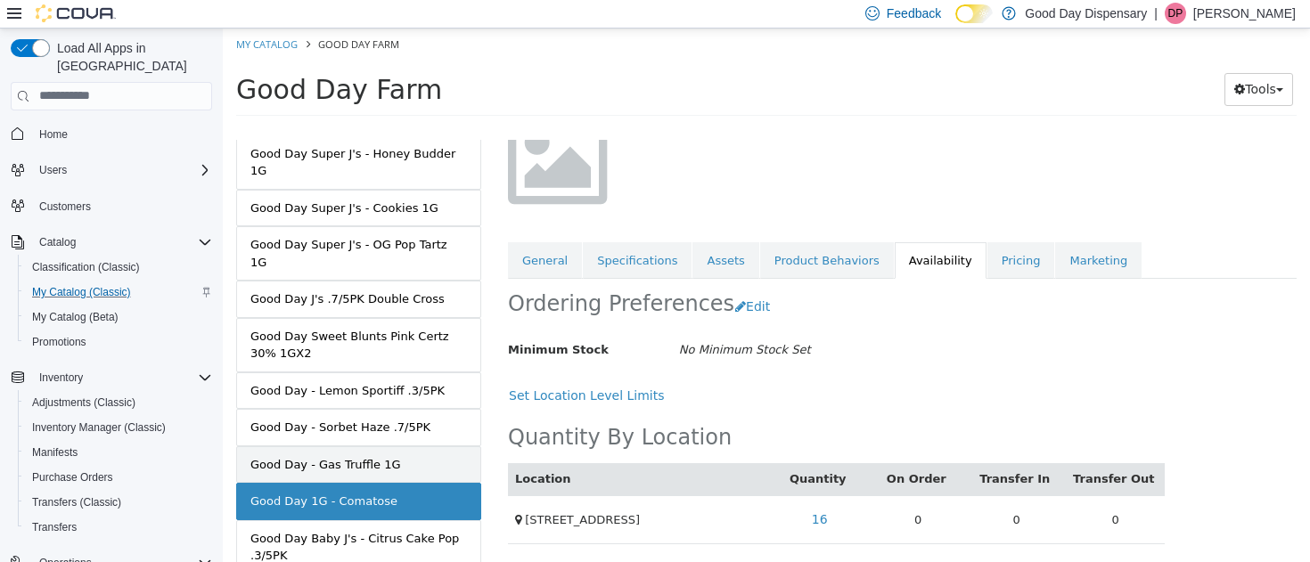
click at [344, 446] on link "Good Day - Gas Truffle 1G" at bounding box center [358, 464] width 245 height 37
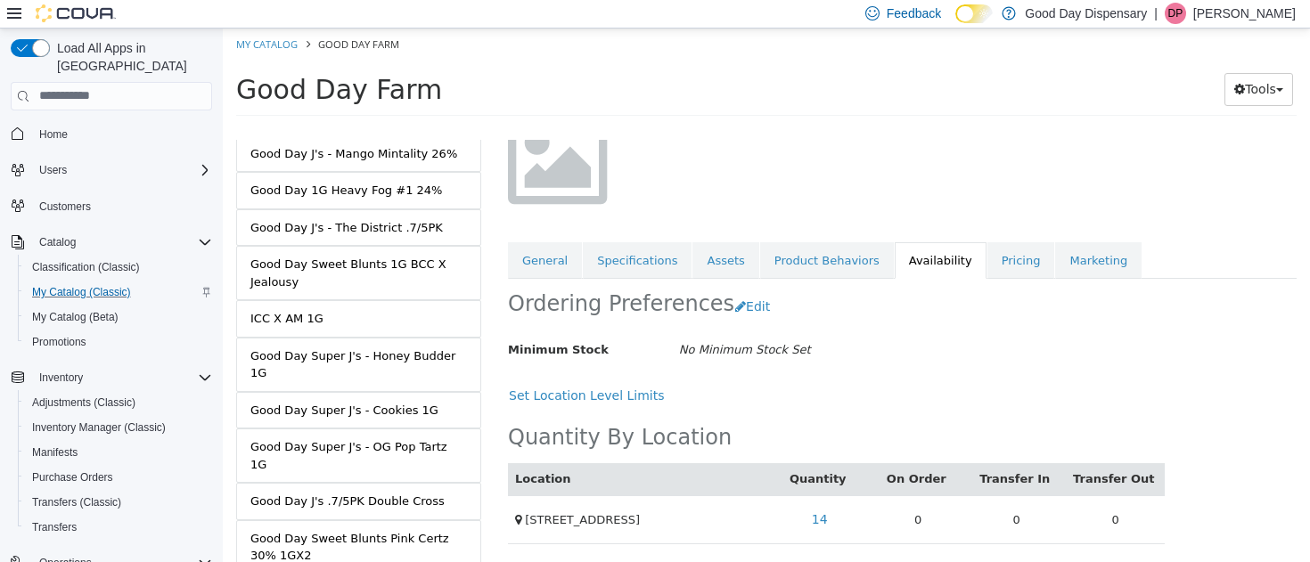
scroll to position [992, 0]
click at [306, 310] on div "ICC X AM 1G" at bounding box center [286, 319] width 73 height 18
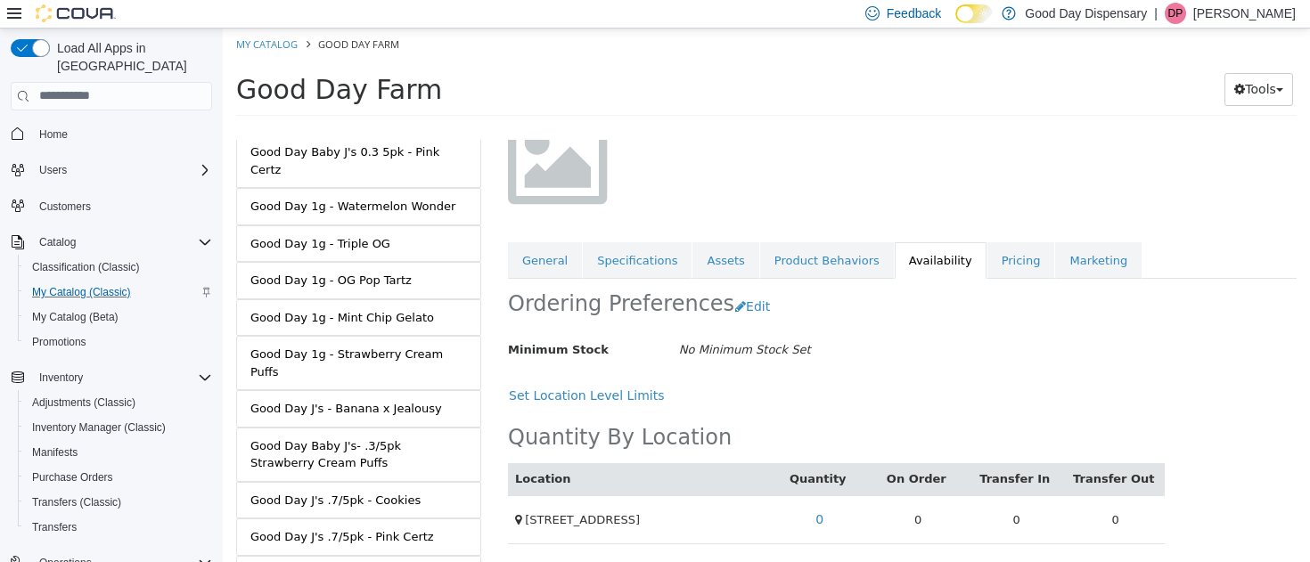
scroll to position [387, 0]
click at [359, 402] on div "Good Day J's - Banana x Jealousy" at bounding box center [346, 411] width 192 height 18
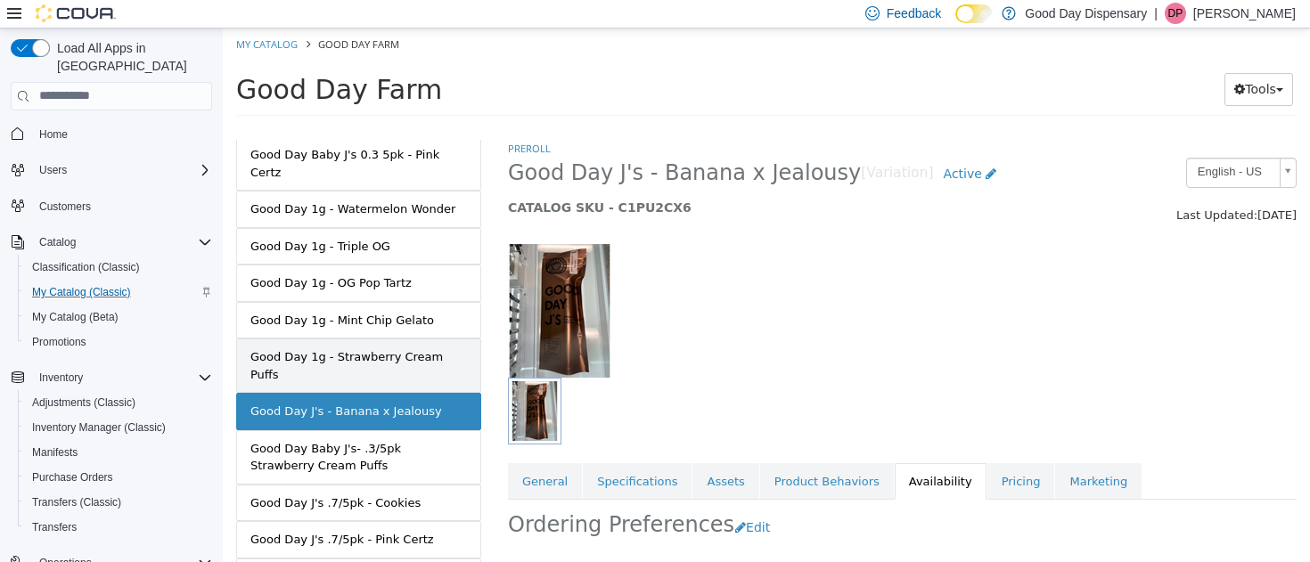
click at [406, 348] on div "Good Day 1g - Strawberry Cream Puffs" at bounding box center [358, 365] width 217 height 35
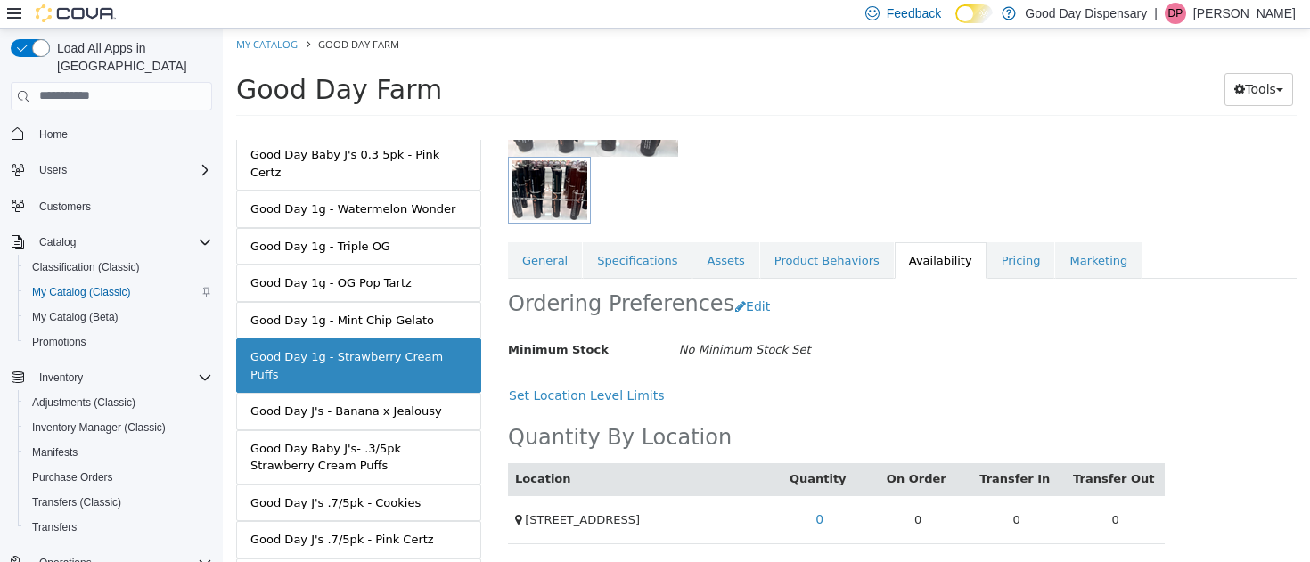
scroll to position [212, 0]
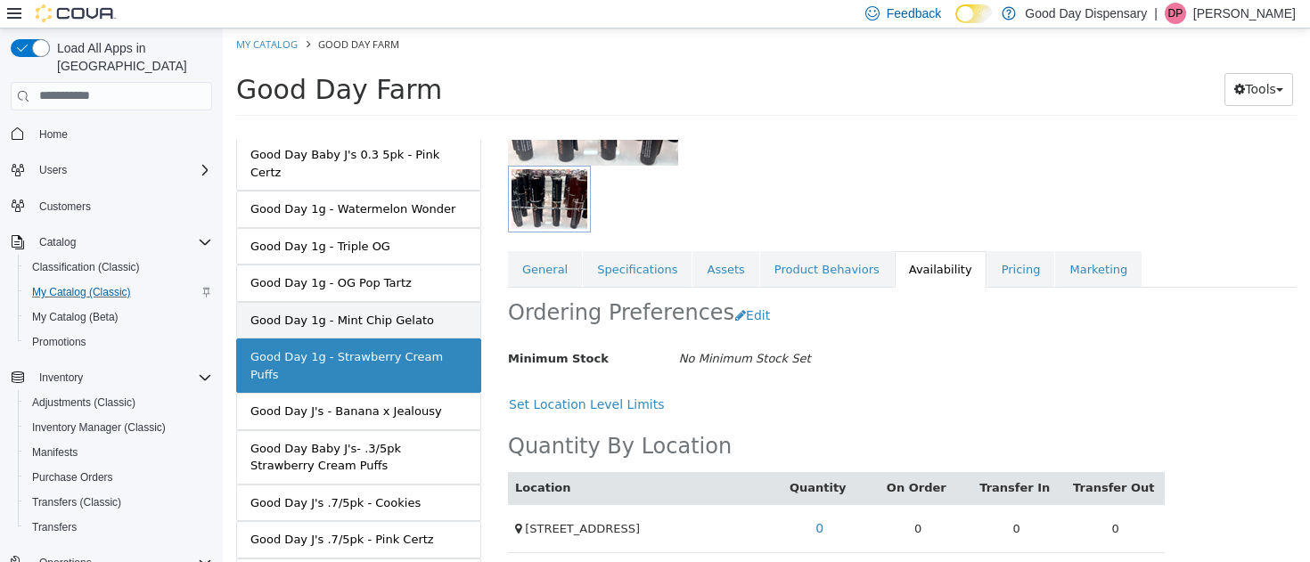
click at [331, 316] on link "Good Day 1g - Mint Chip Gelato" at bounding box center [358, 319] width 245 height 37
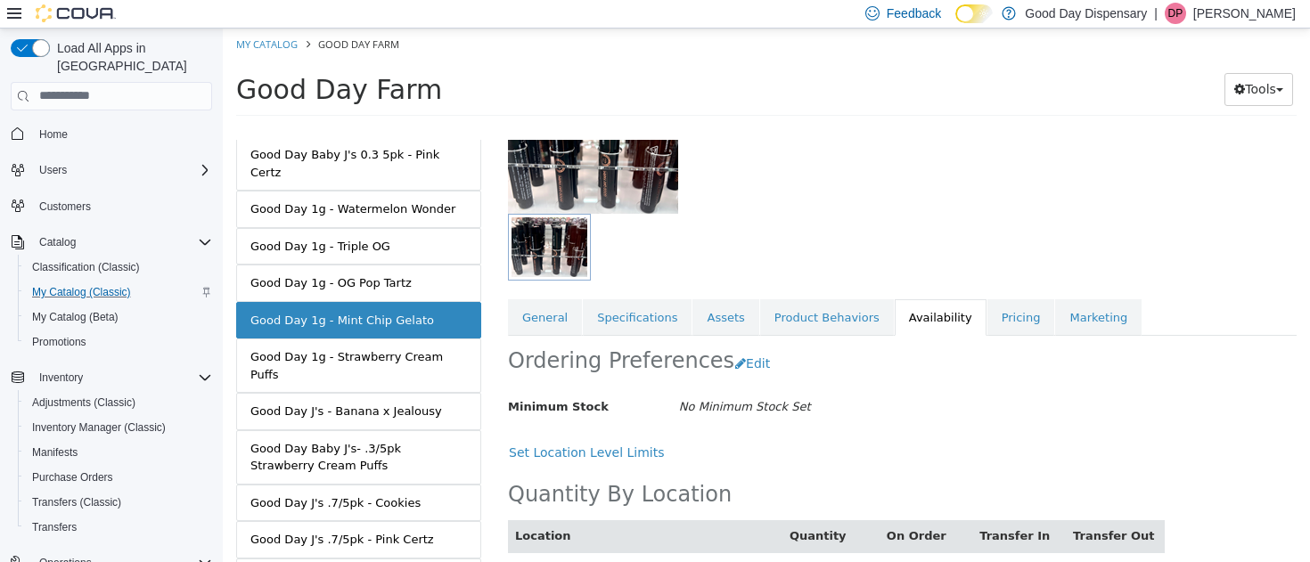
scroll to position [221, 0]
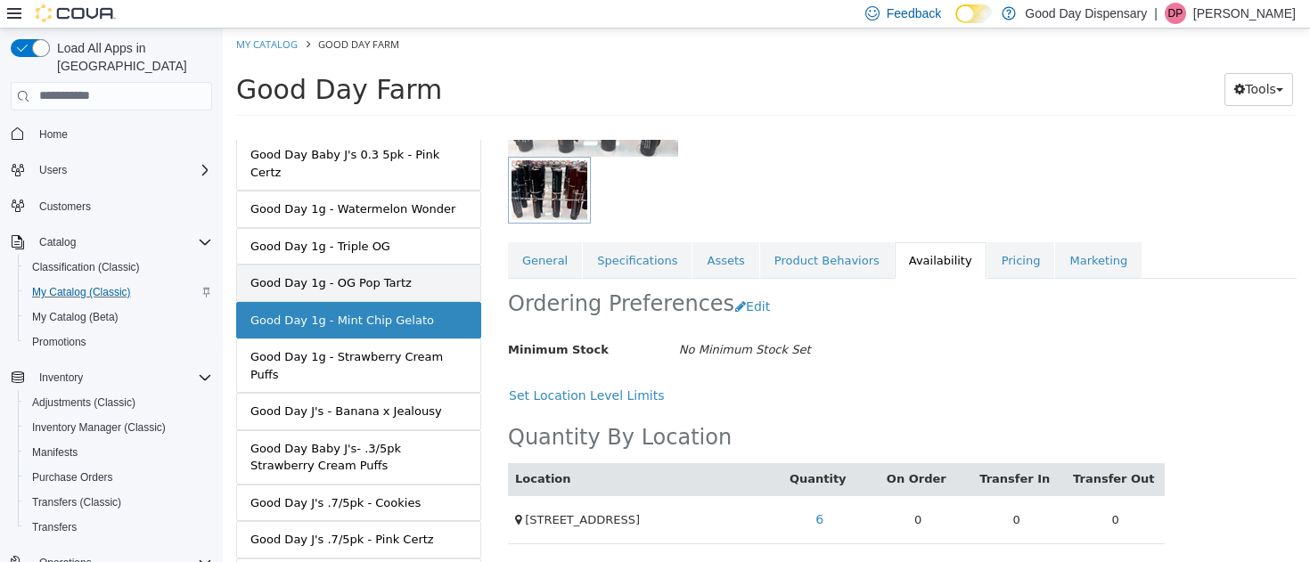
click at [307, 274] on div "Good Day 1g - OG Pop Tartz" at bounding box center [330, 283] width 161 height 18
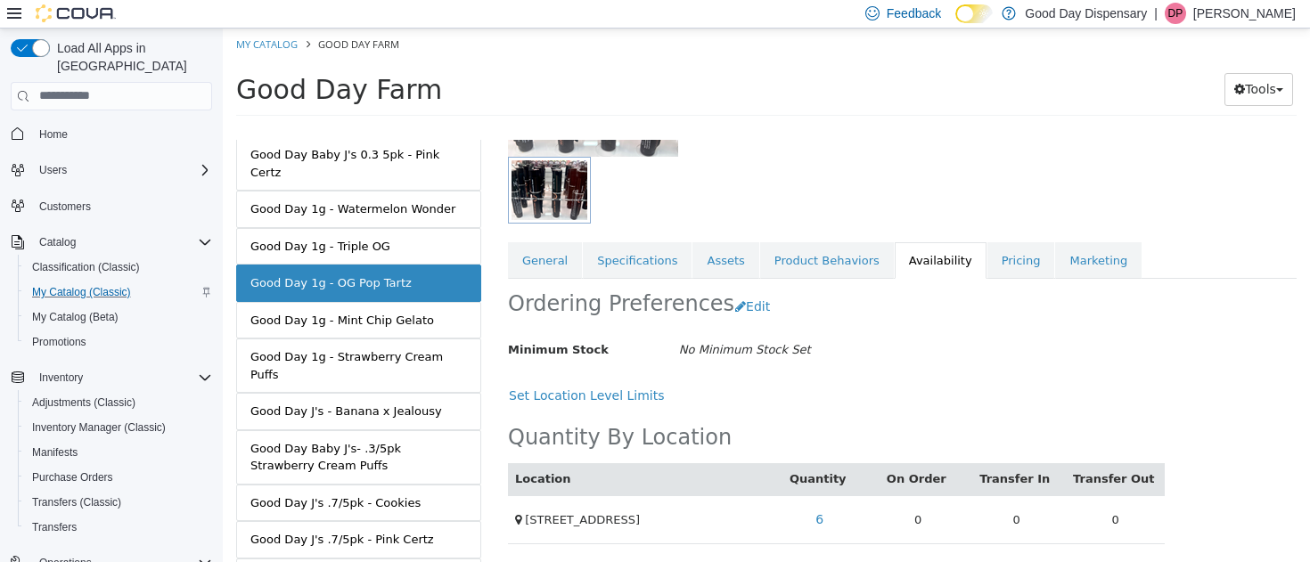
scroll to position [219, 0]
click at [303, 227] on link "Good Day 1g - Triple OG" at bounding box center [358, 245] width 245 height 37
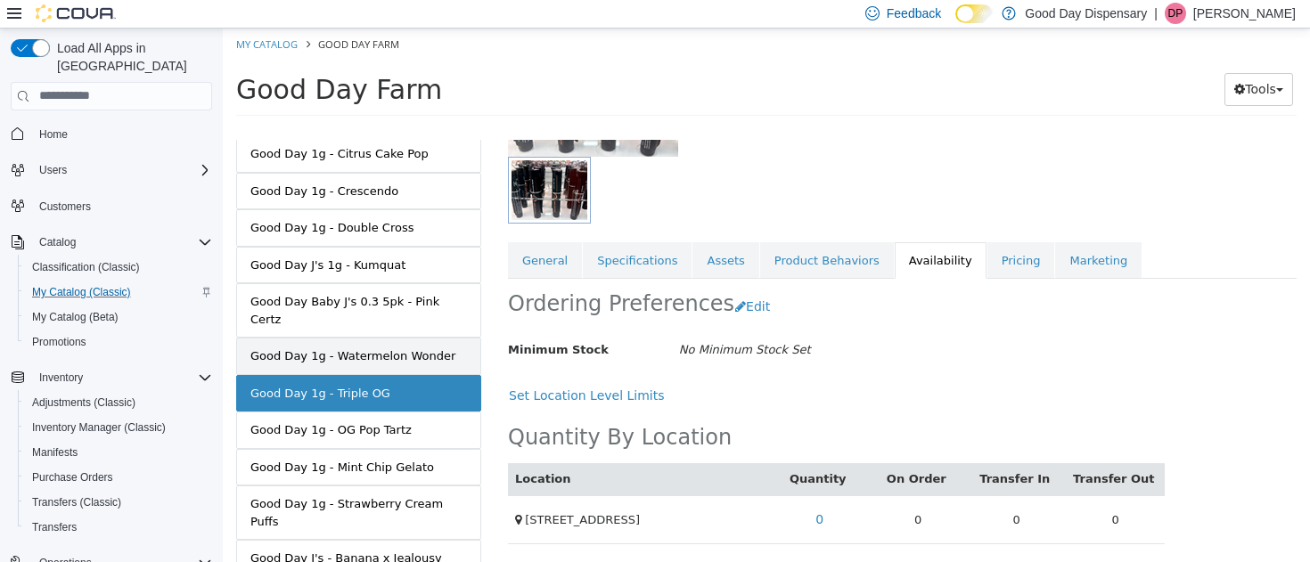
click at [316, 347] on div "Good Day 1g - Watermelon Wonder" at bounding box center [352, 356] width 205 height 18
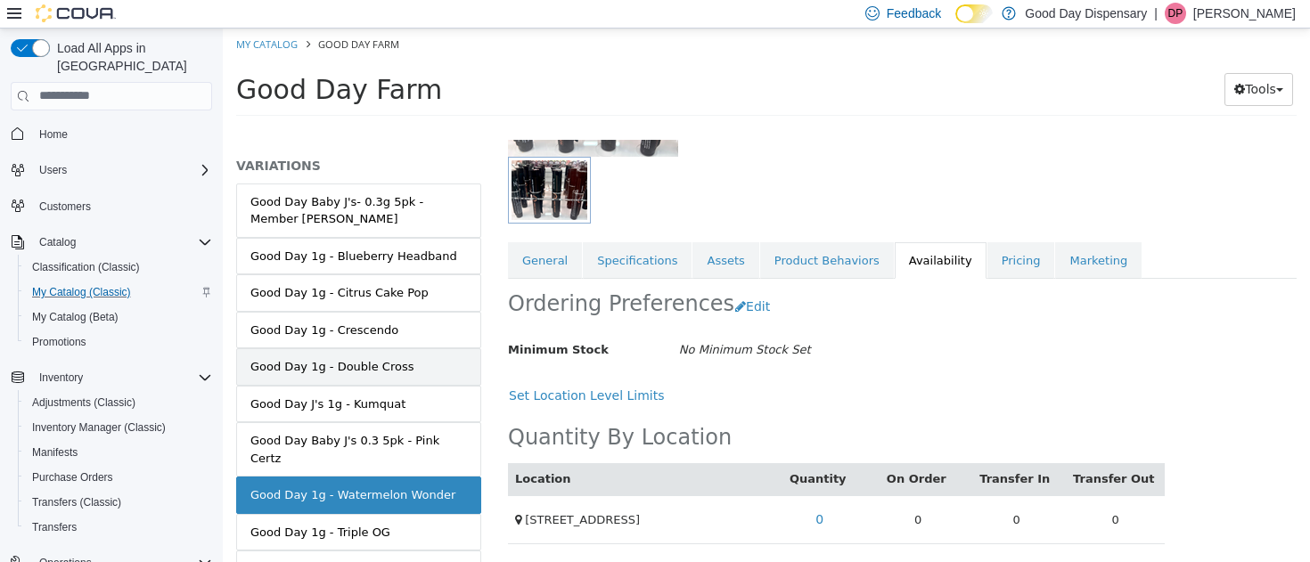
click at [350, 367] on div "Good Day 1g - Double Cross" at bounding box center [331, 366] width 163 height 18
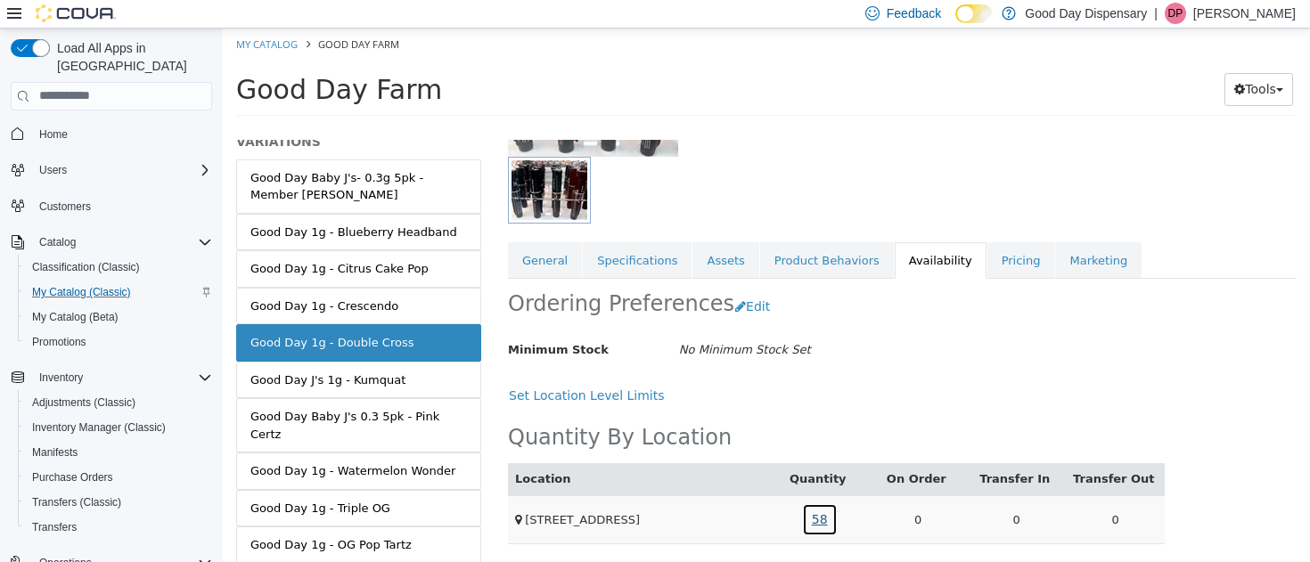
click at [816, 517] on link "58" at bounding box center [820, 519] width 36 height 33
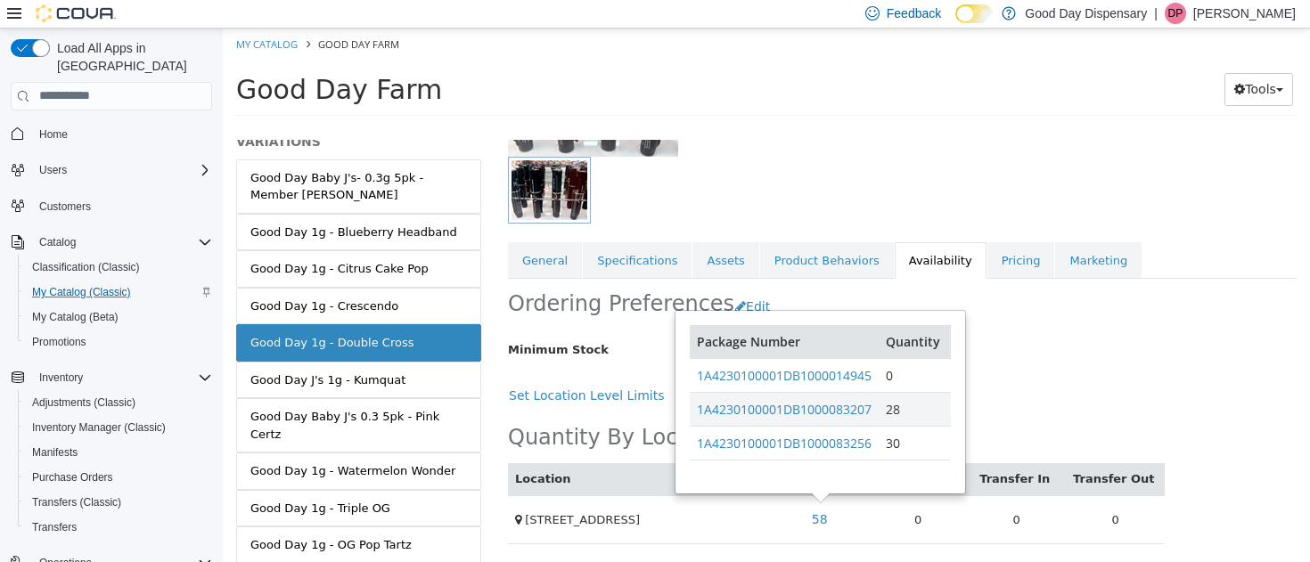
click at [1011, 420] on div "Location Quantity On Order Transfer In Transfer Out 450/450A Hwy 51 58 0 0 0 Pa…" at bounding box center [836, 478] width 657 height 132
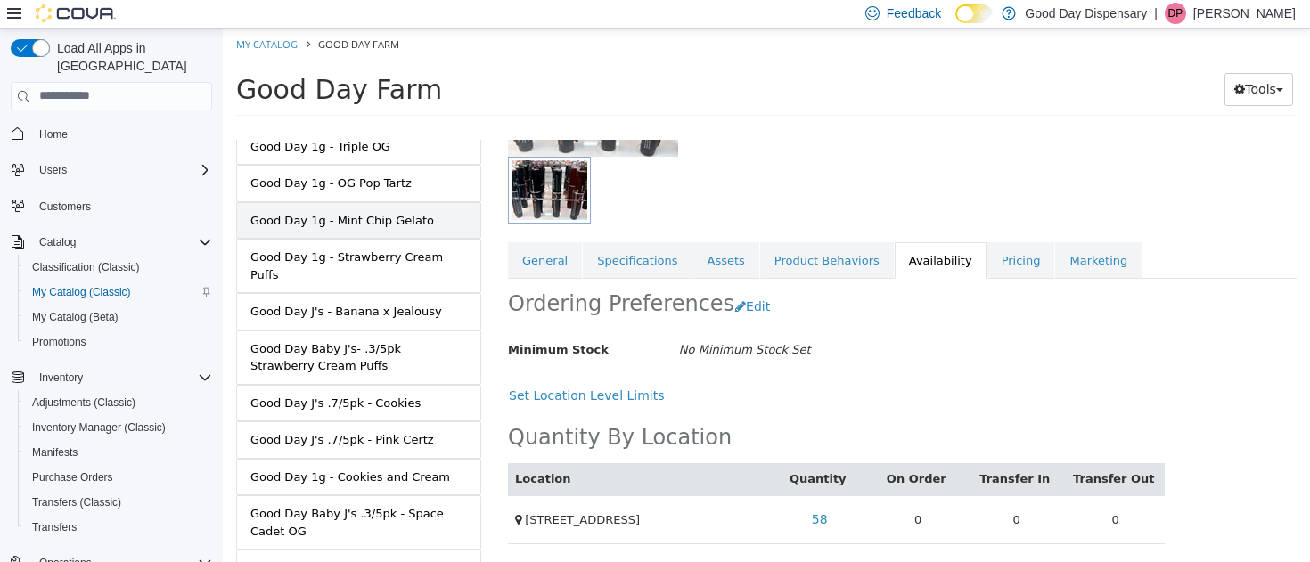
click at [307, 211] on div "Good Day 1g - Mint Chip Gelato" at bounding box center [342, 220] width 184 height 18
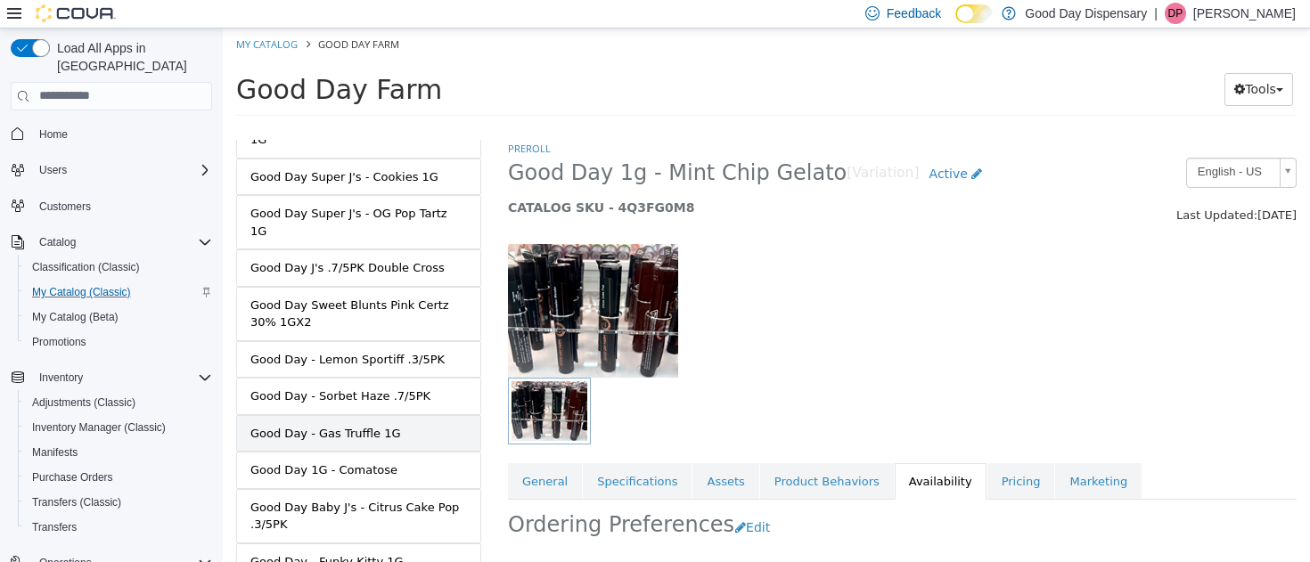
click at [334, 424] on div "Good Day - Gas Truffle 1G" at bounding box center [325, 433] width 151 height 18
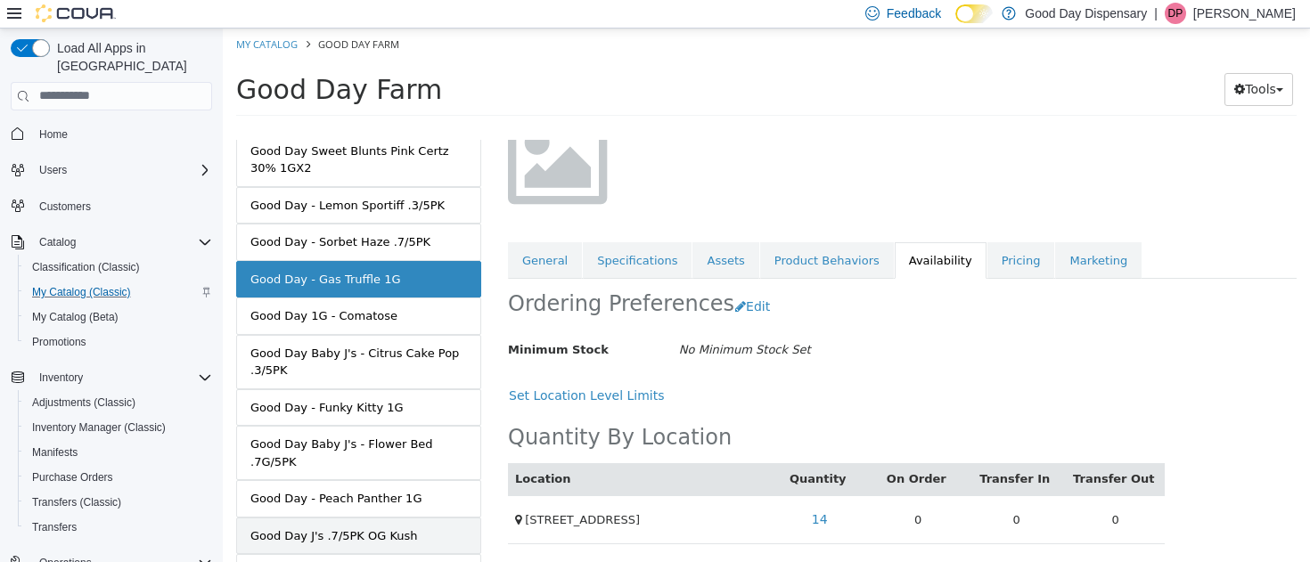
scroll to position [1438, 0]
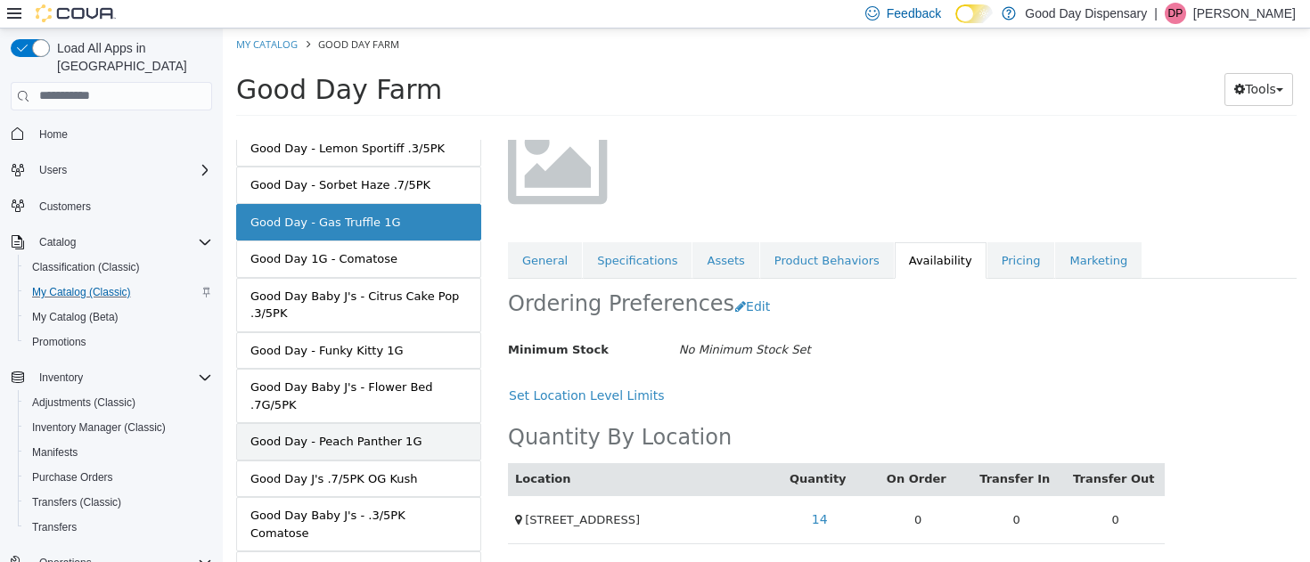
click at [323, 422] on link "Good Day - Peach Panther 1G" at bounding box center [358, 440] width 245 height 37
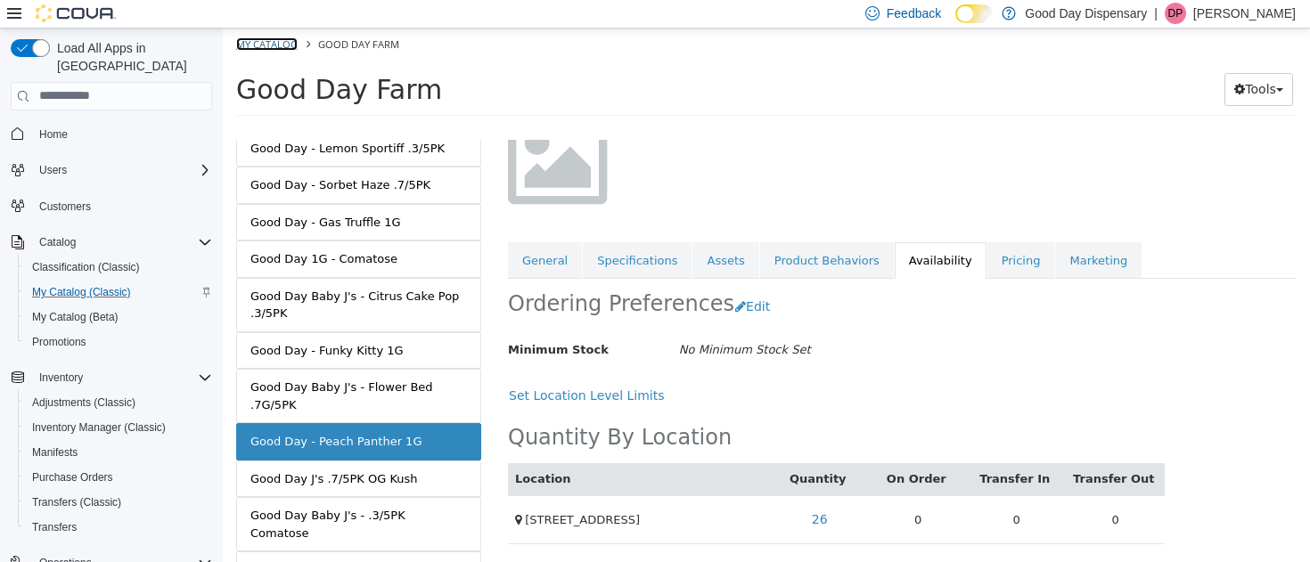
click at [255, 41] on link "My Catalog" at bounding box center [266, 43] width 61 height 13
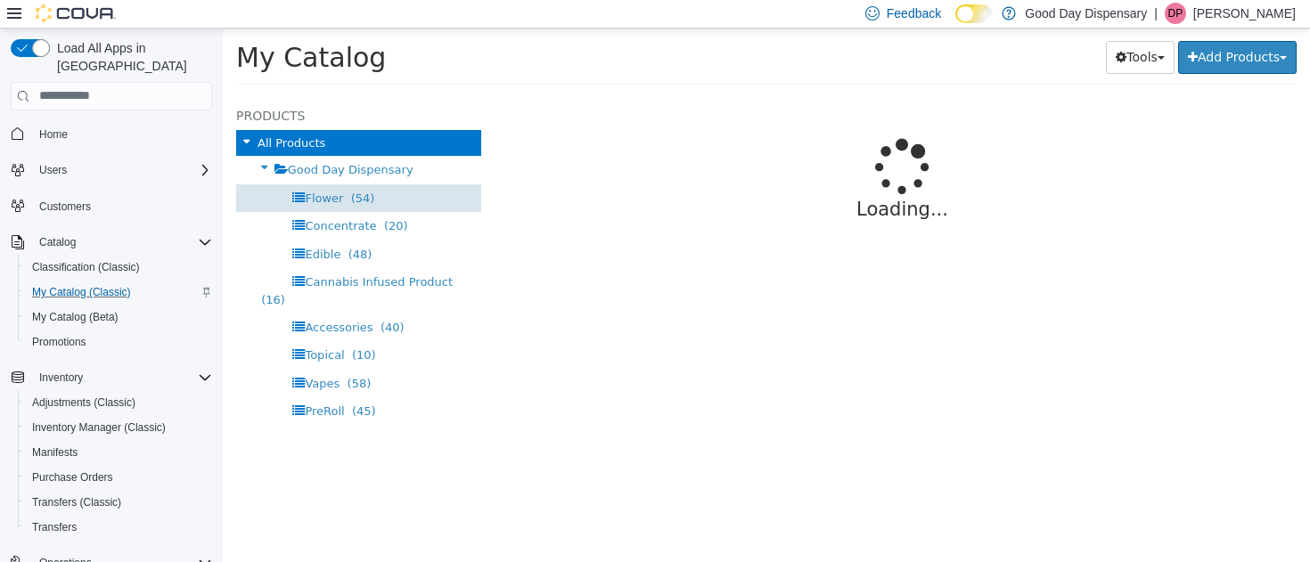
select select "**********"
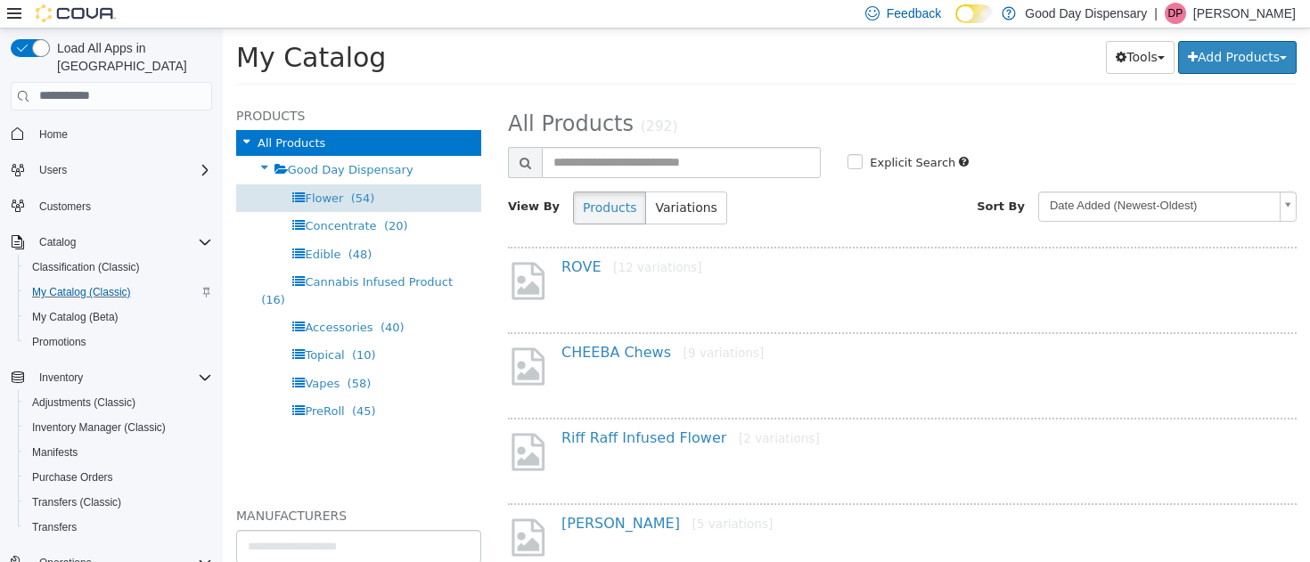
click at [325, 198] on span "Flower" at bounding box center [324, 197] width 38 height 13
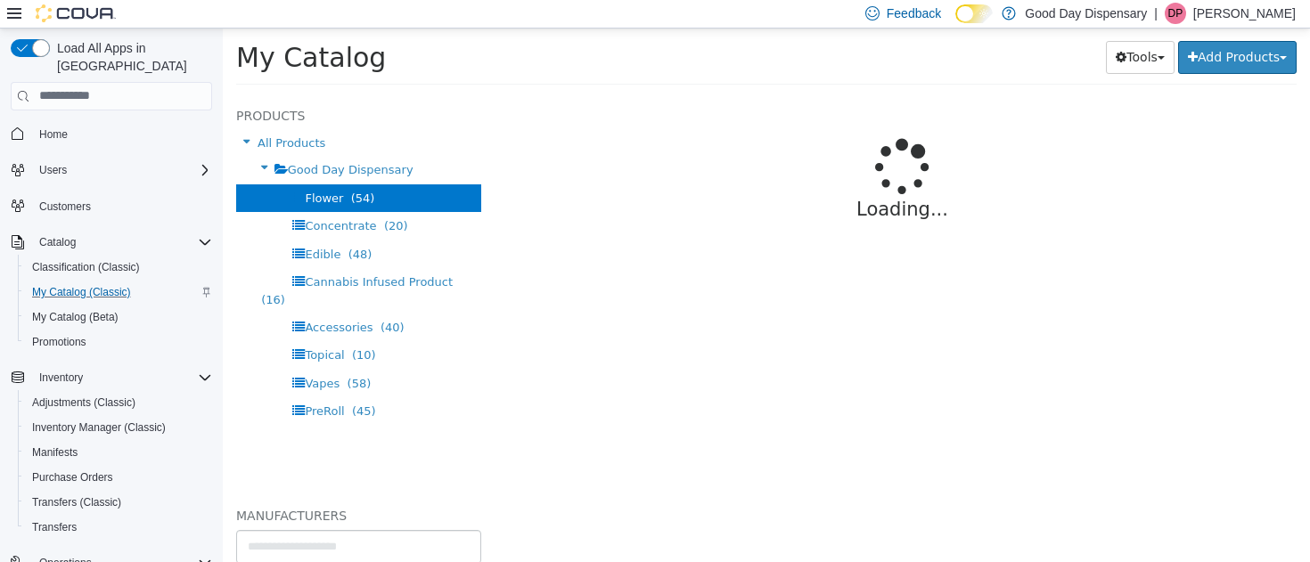
select select "**********"
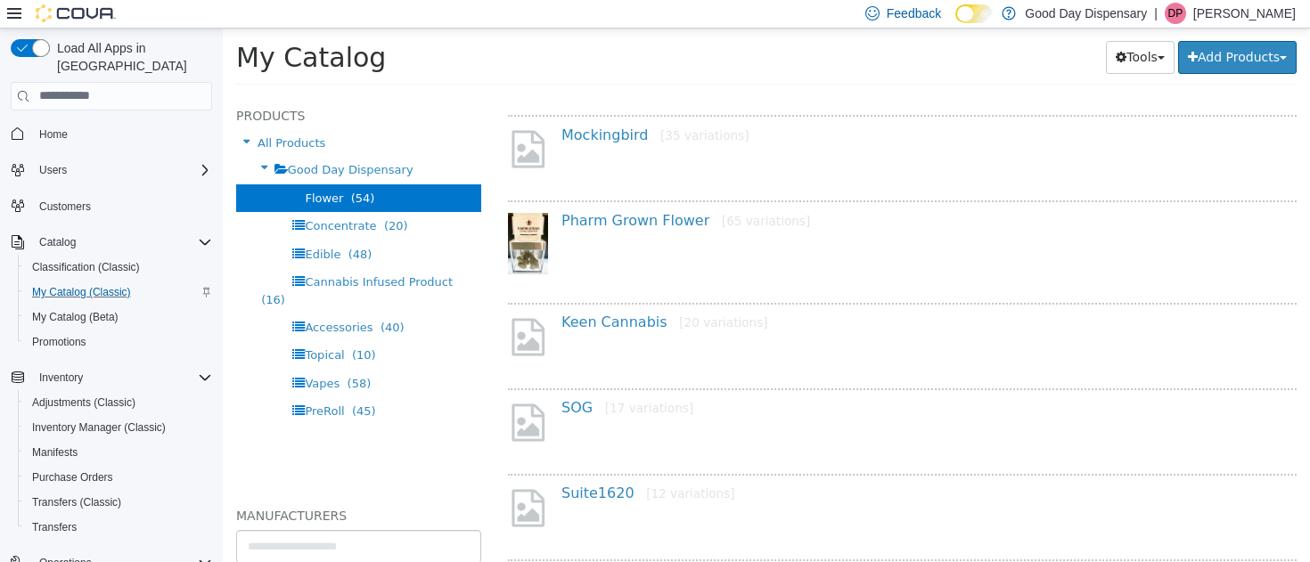
scroll to position [818, 0]
click at [609, 131] on link "Mockingbird [35 variations]" at bounding box center [654, 132] width 187 height 17
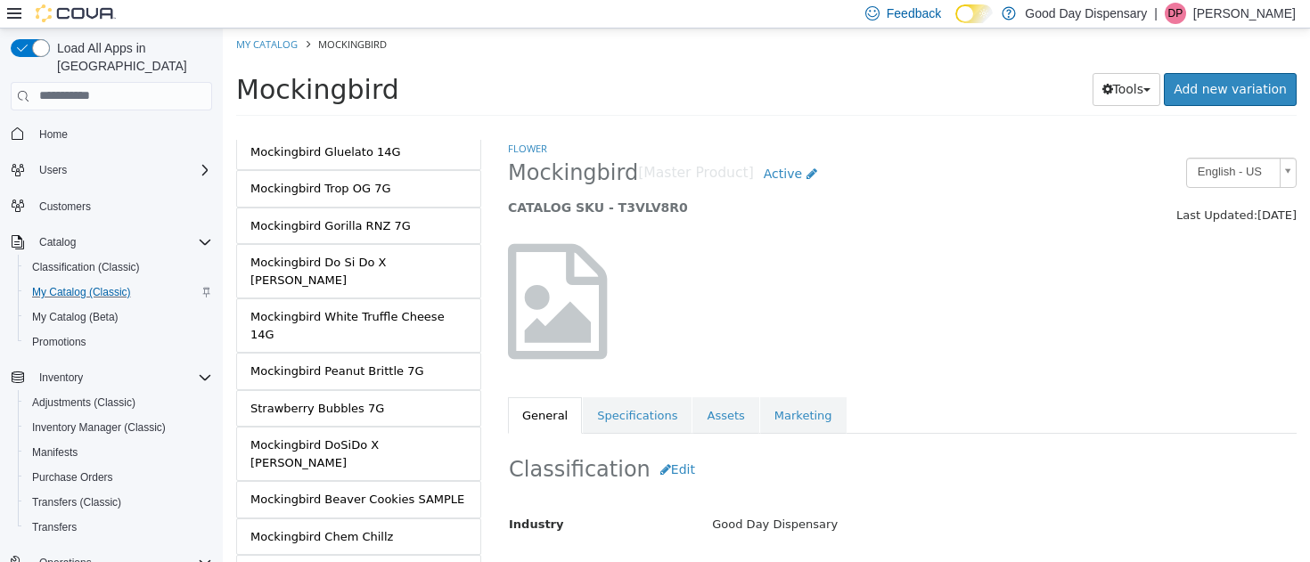
scroll to position [1128, 0]
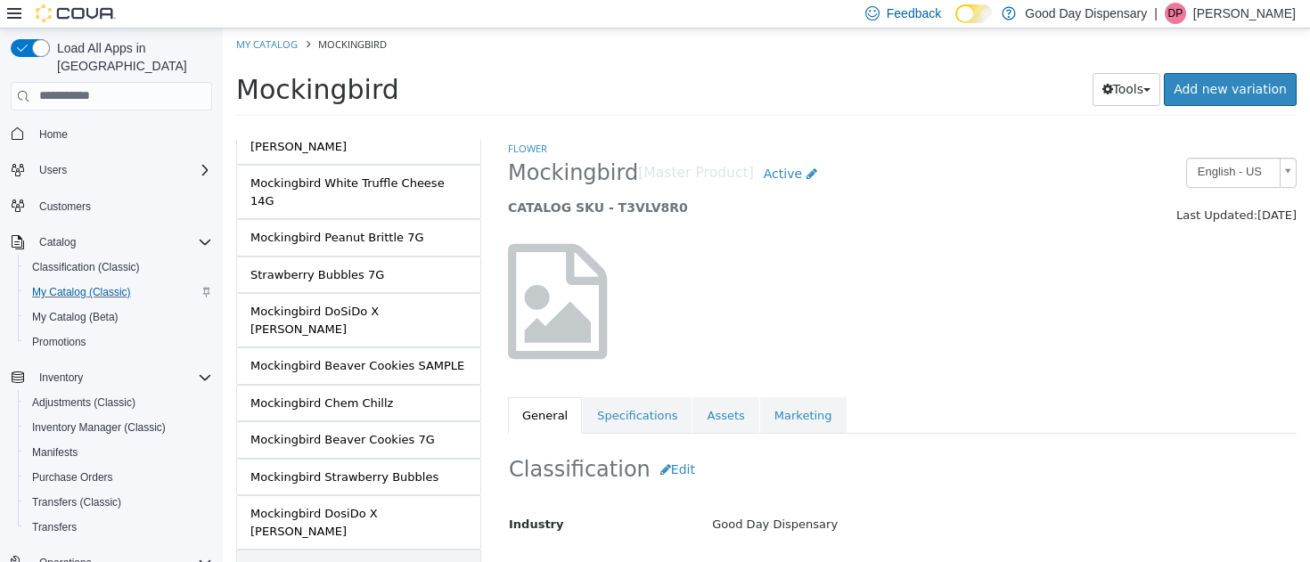
click at [332, 559] on div "Mockingbird Banana Cream Pie 7G" at bounding box center [350, 568] width 201 height 18
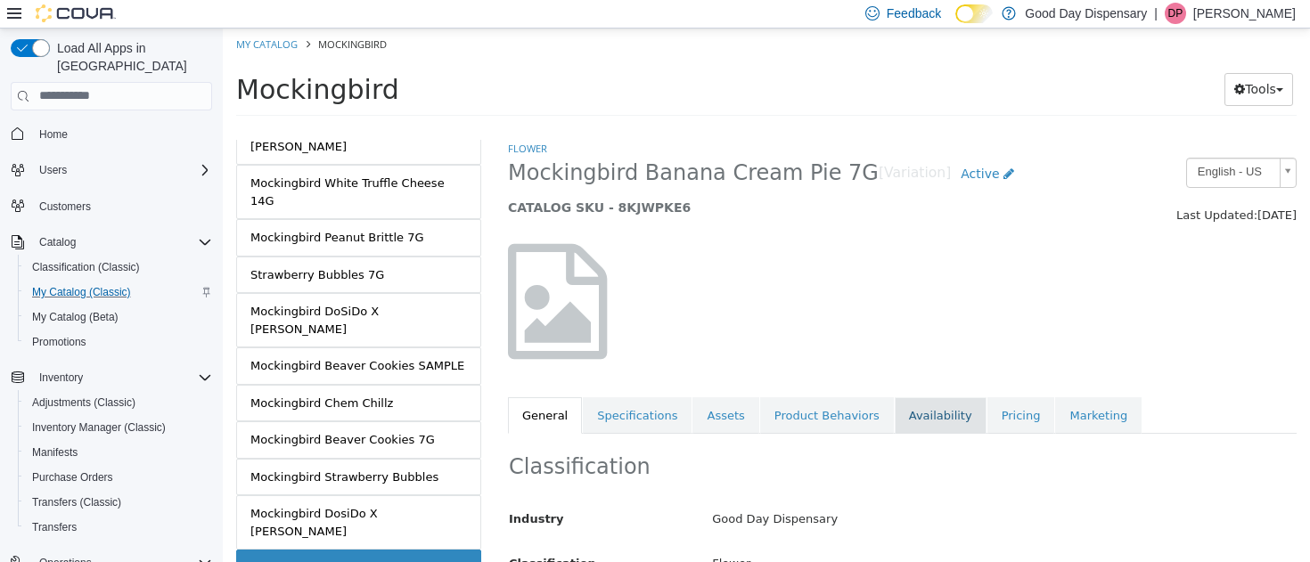
click at [915, 426] on link "Availability" at bounding box center [941, 415] width 92 height 37
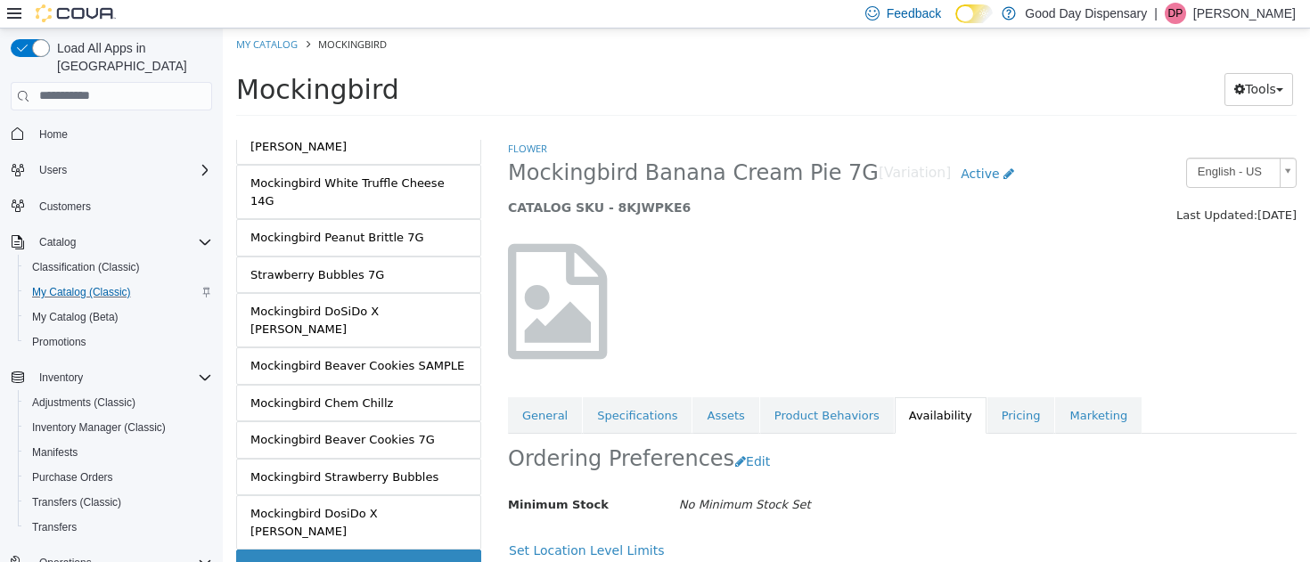
scroll to position [155, 0]
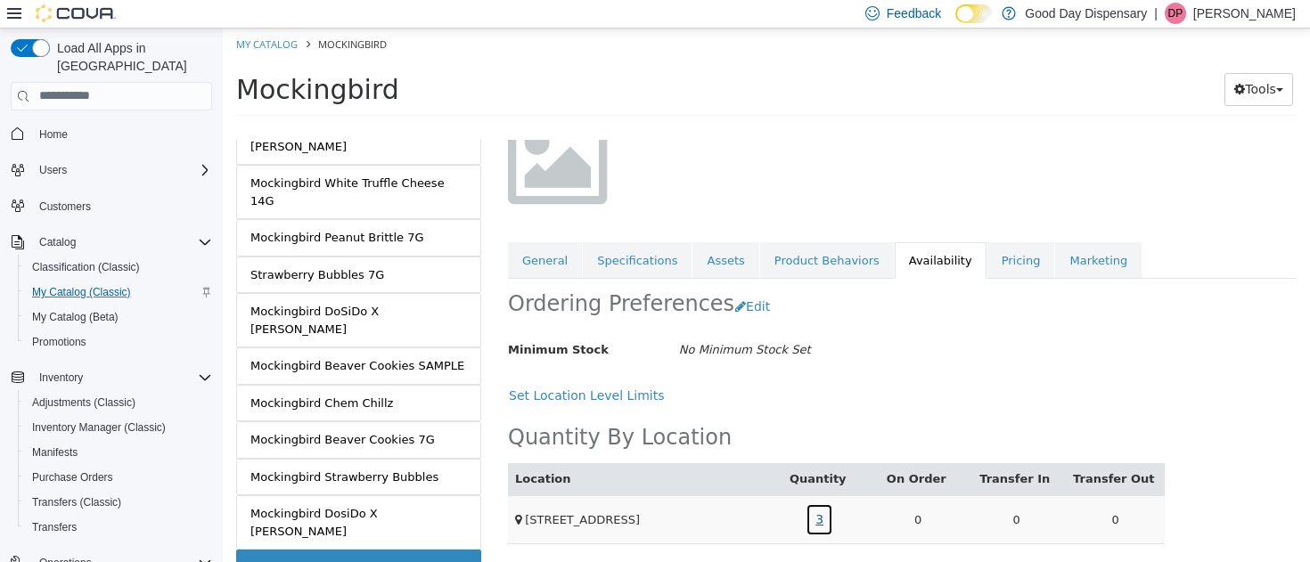
click at [818, 521] on link "3" at bounding box center [820, 519] width 28 height 33
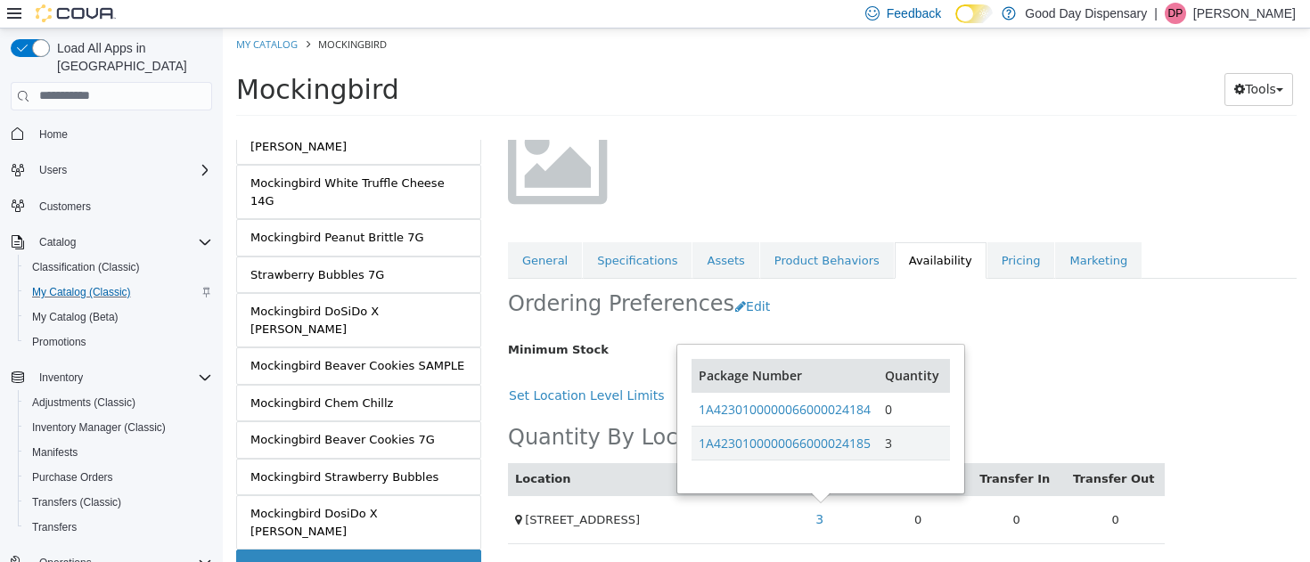
click at [1012, 419] on div "Location Quantity On Order Transfer In Transfer Out 450/450A Hwy 51 3 0 0 0 Pac…" at bounding box center [836, 478] width 657 height 132
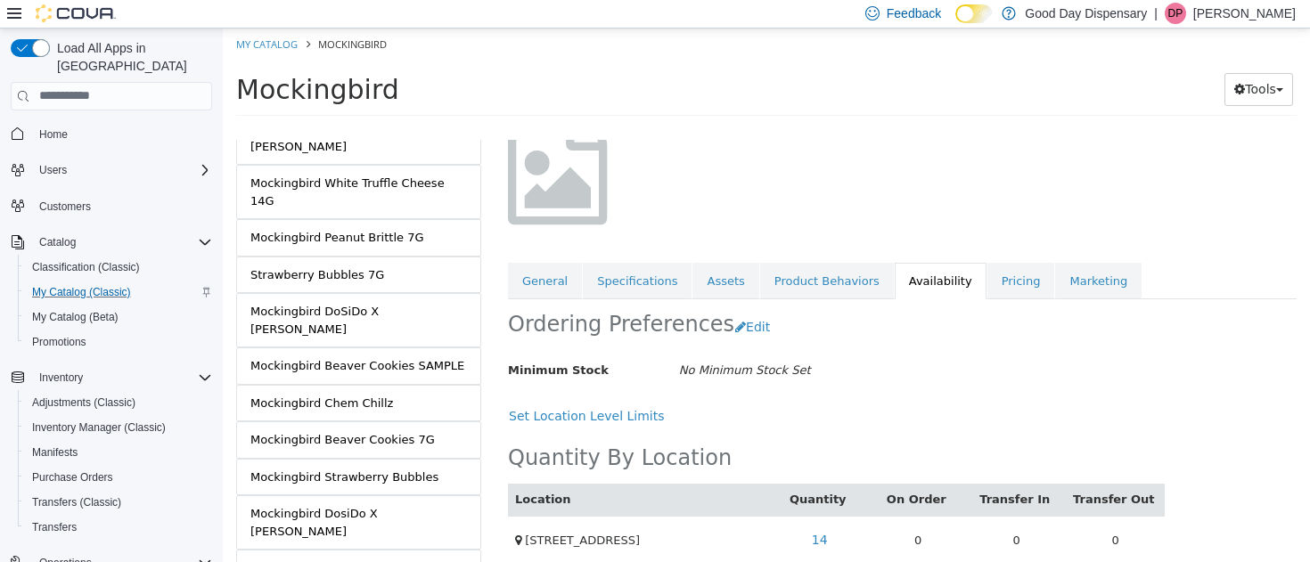
scroll to position [155, 0]
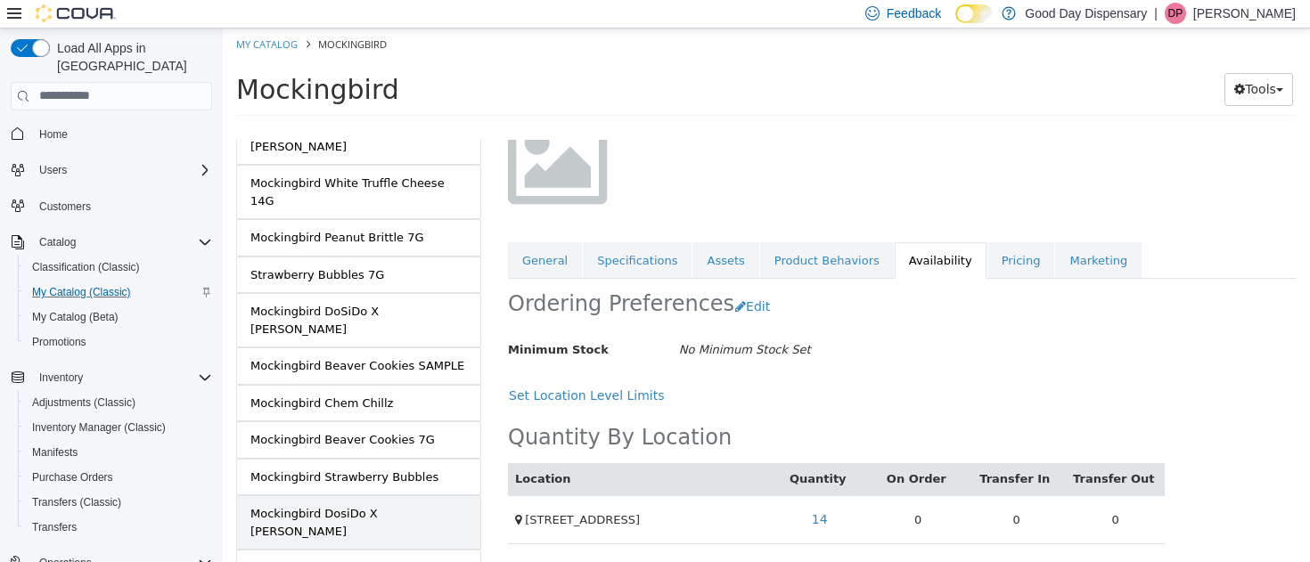
click at [330, 504] on div "Mockingbird DosiDo X Mike Larry" at bounding box center [358, 521] width 217 height 35
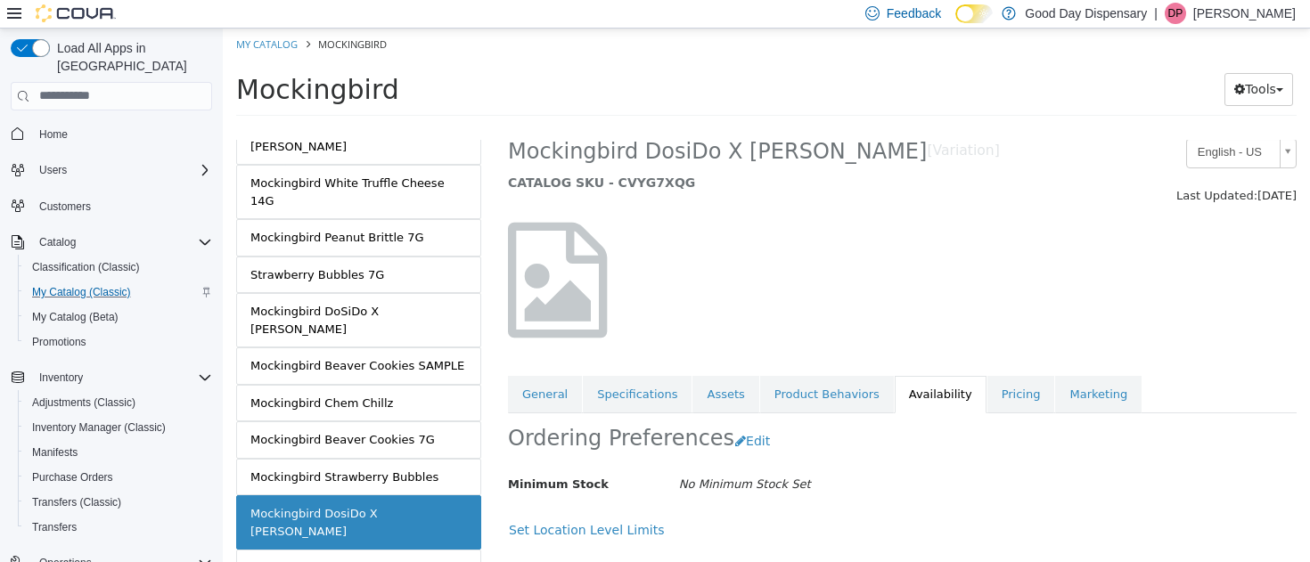
scroll to position [153, 0]
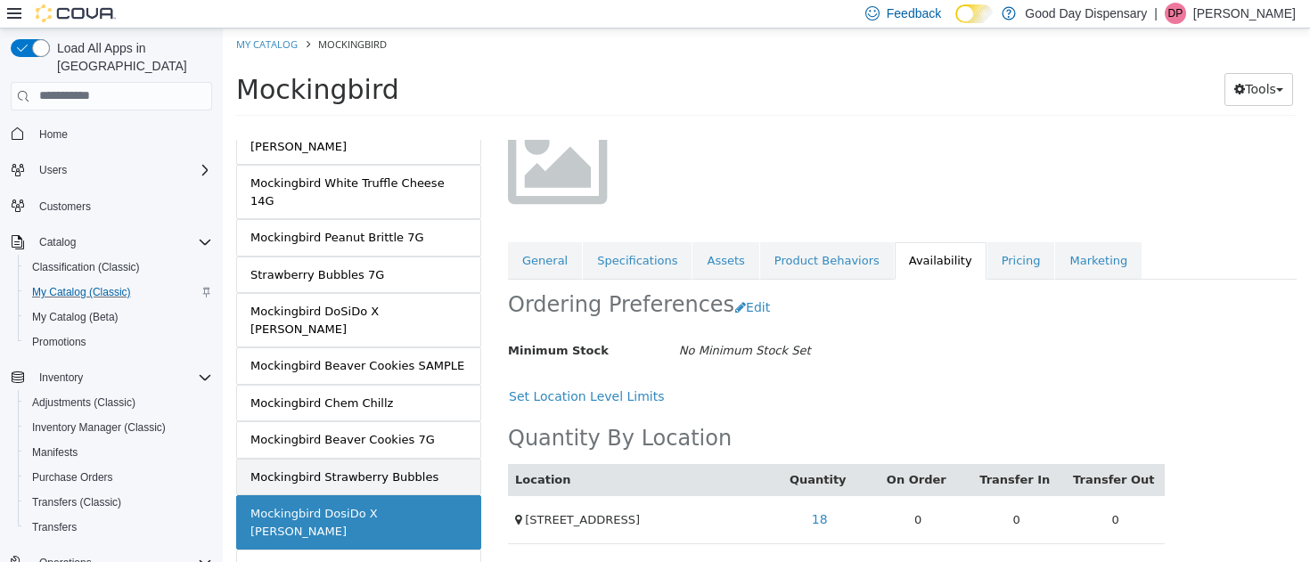
click at [294, 468] on div "Mockingbird Strawberry Bubbles" at bounding box center [344, 477] width 188 height 18
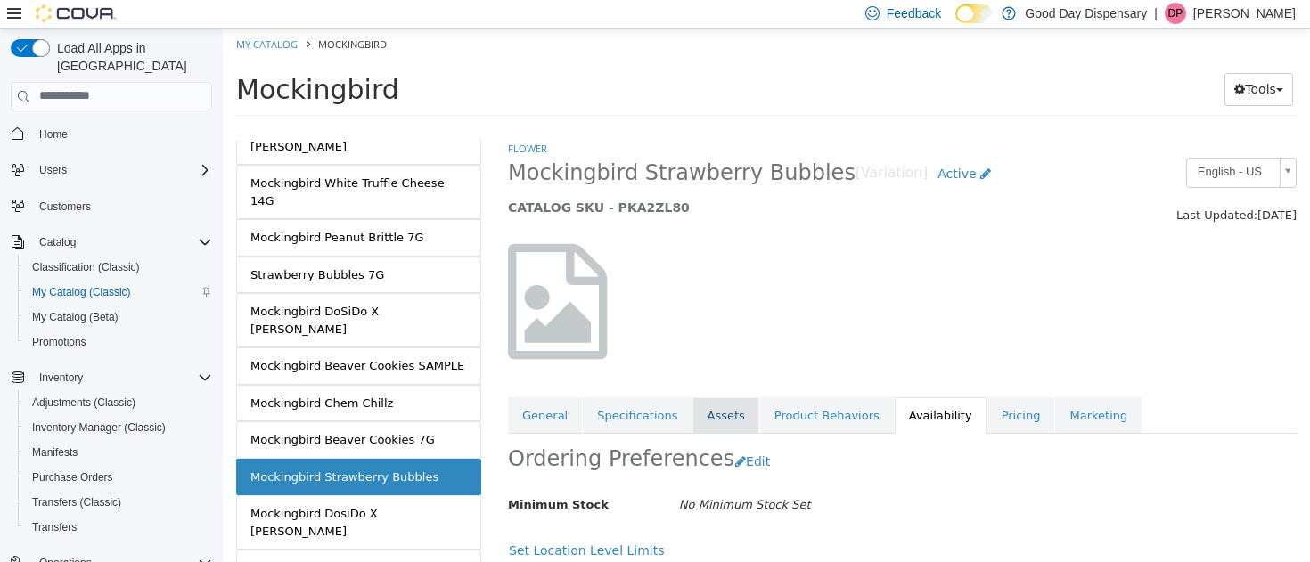
scroll to position [155, 0]
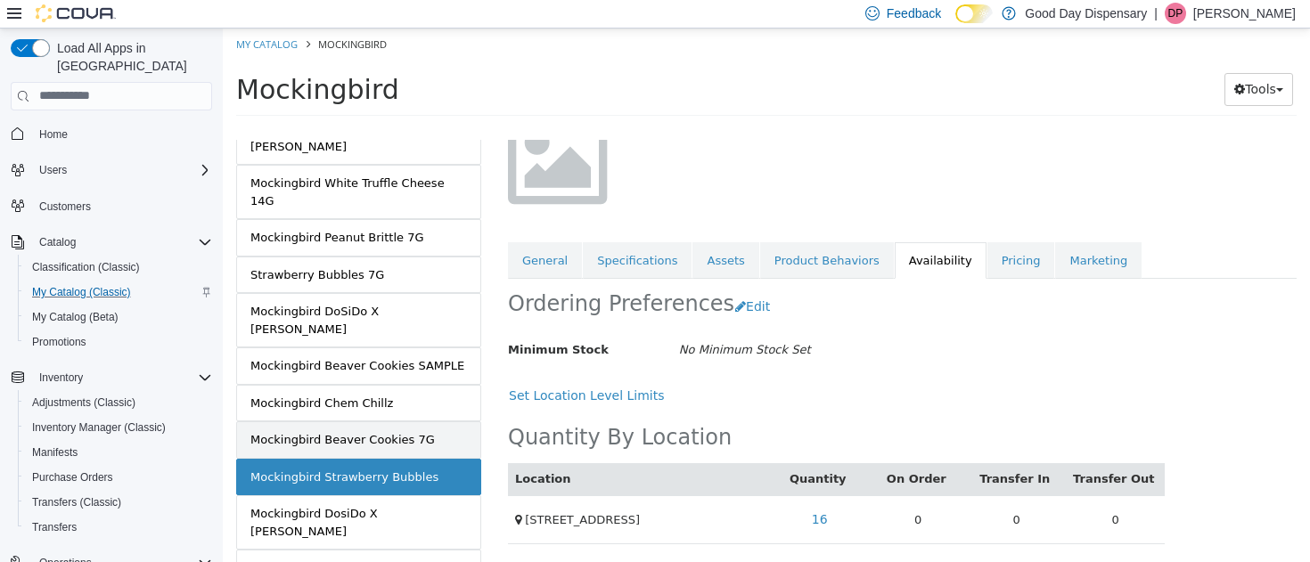
click at [323, 430] on div "Mockingbird Beaver Cookies 7G" at bounding box center [342, 439] width 184 height 18
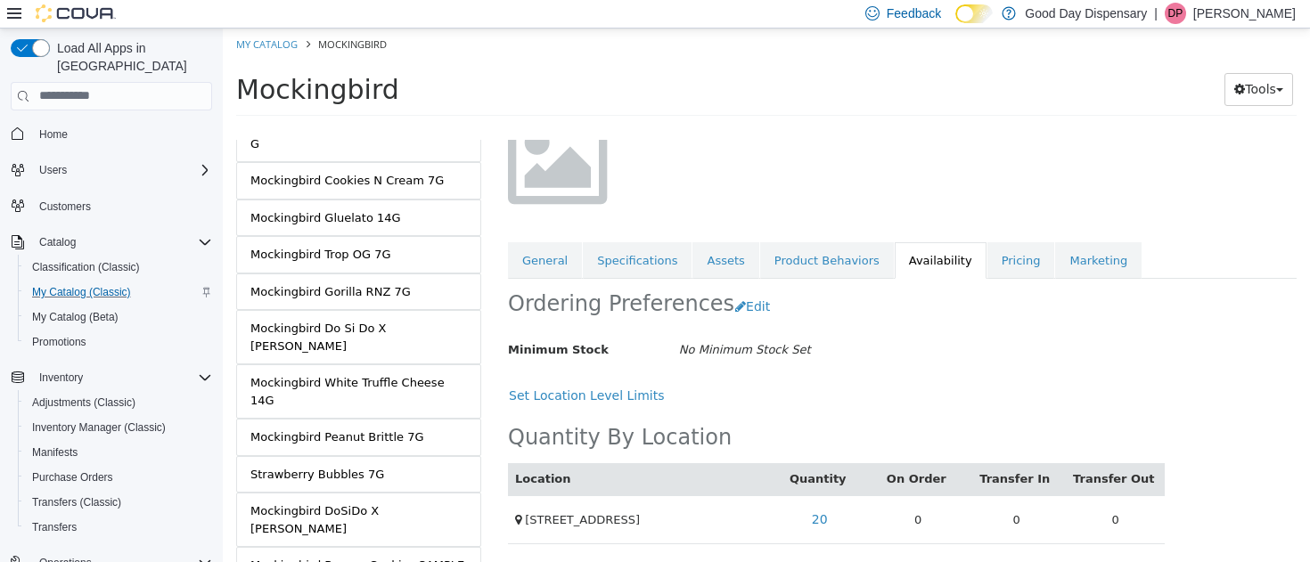
scroll to position [919, 0]
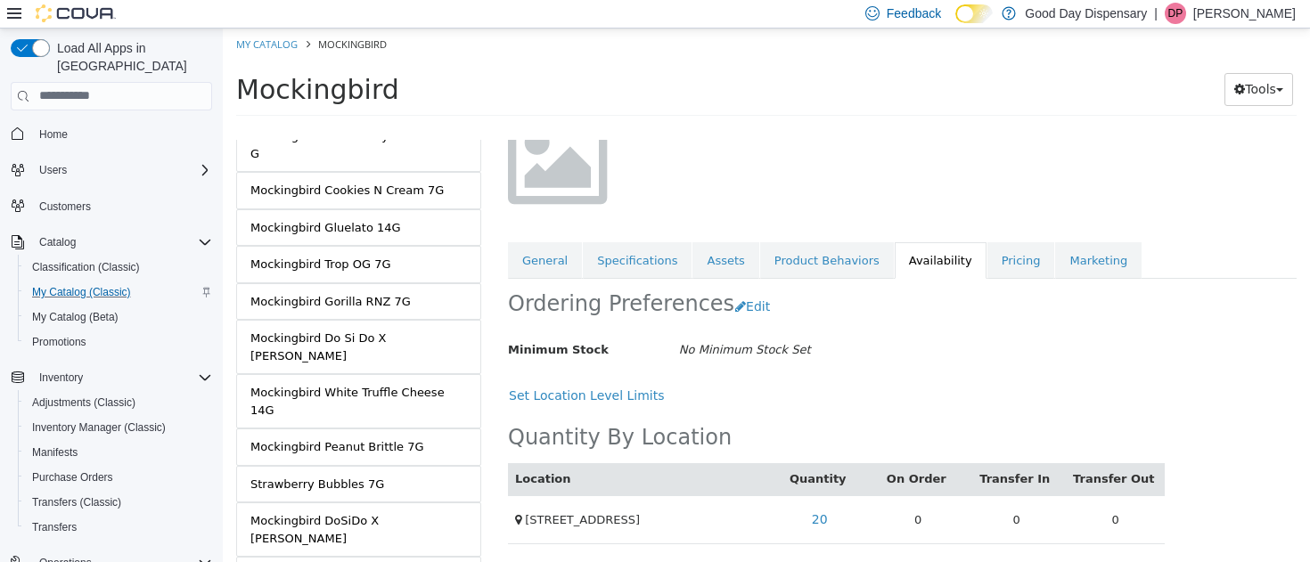
click at [334, 475] on div "Strawberry Bubbles 7G" at bounding box center [317, 484] width 134 height 18
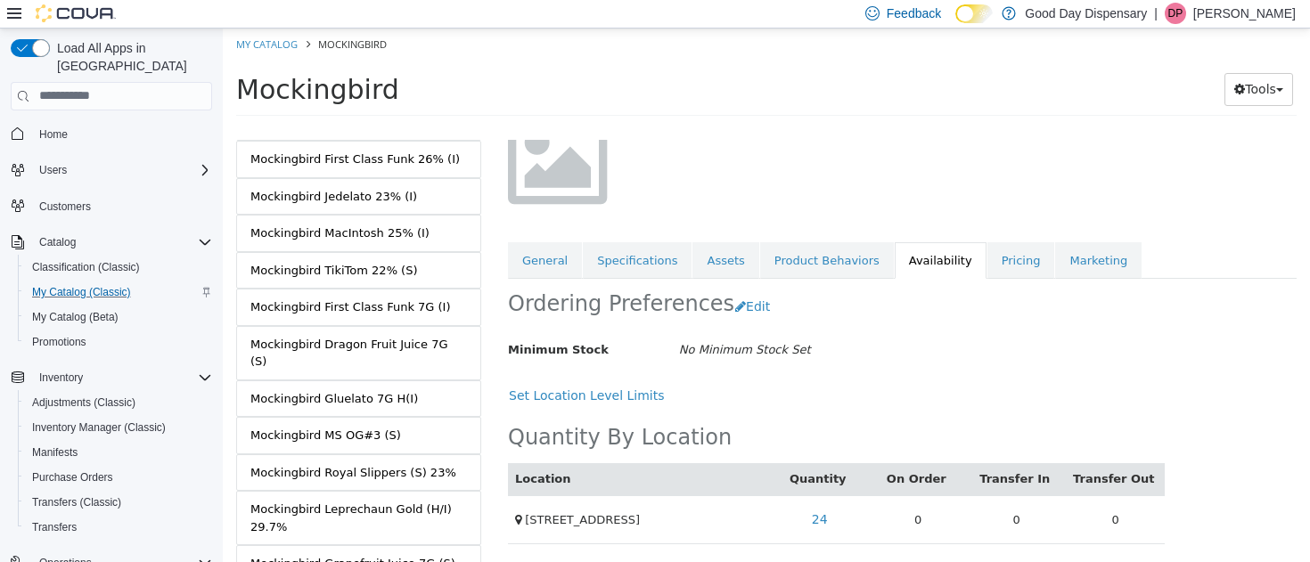
scroll to position [234, 0]
click at [324, 299] on div "Mockingbird First Class Funk 7G (I)" at bounding box center [350, 308] width 201 height 18
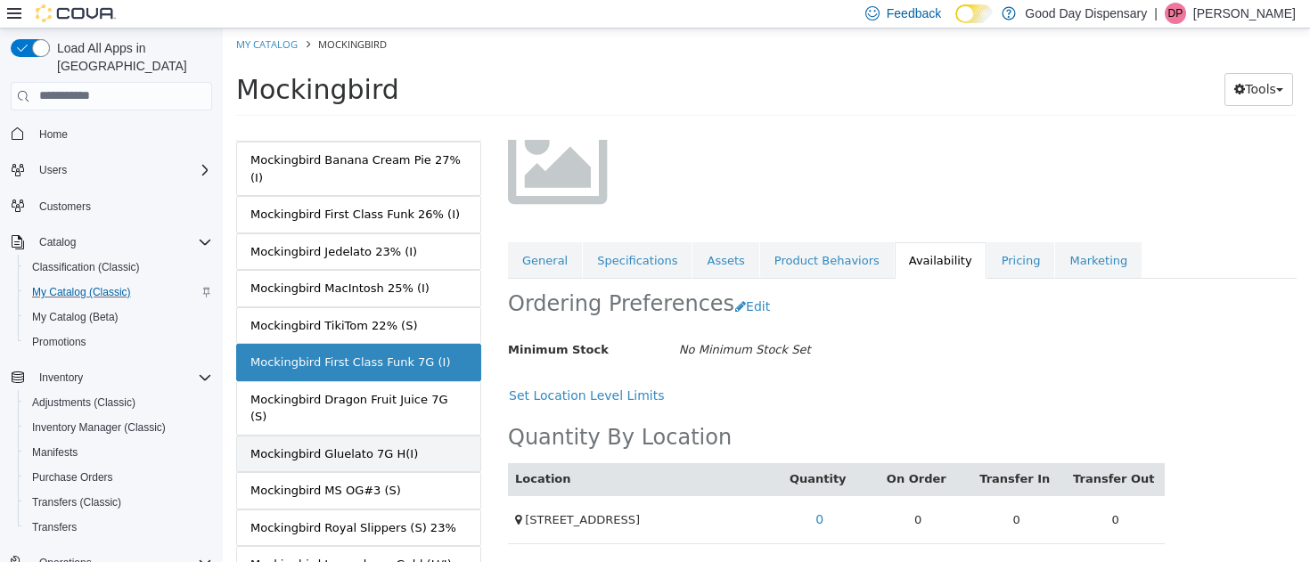
scroll to position [176, 0]
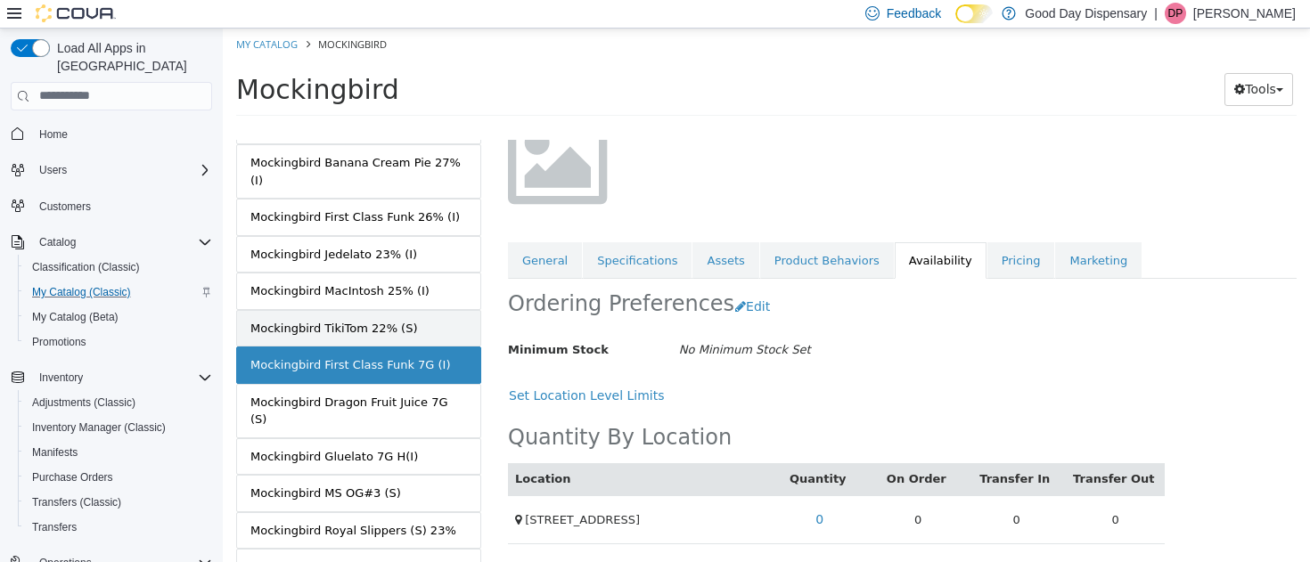
click at [310, 319] on div "Mockingbird TikiTom 22% (S)" at bounding box center [334, 328] width 168 height 18
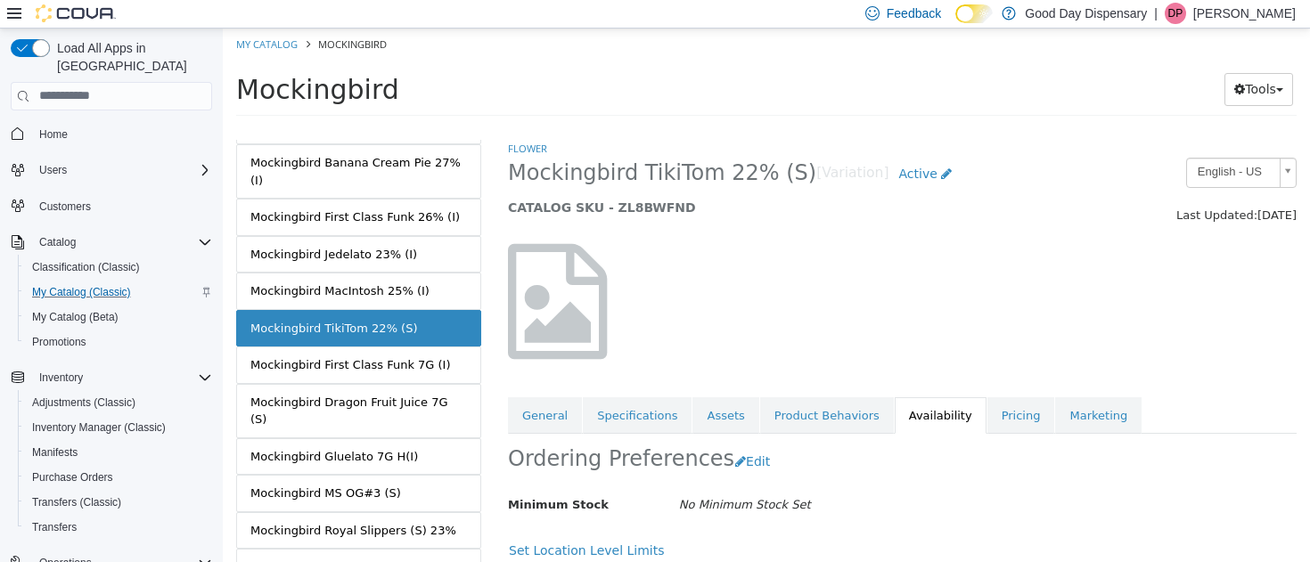
scroll to position [155, 0]
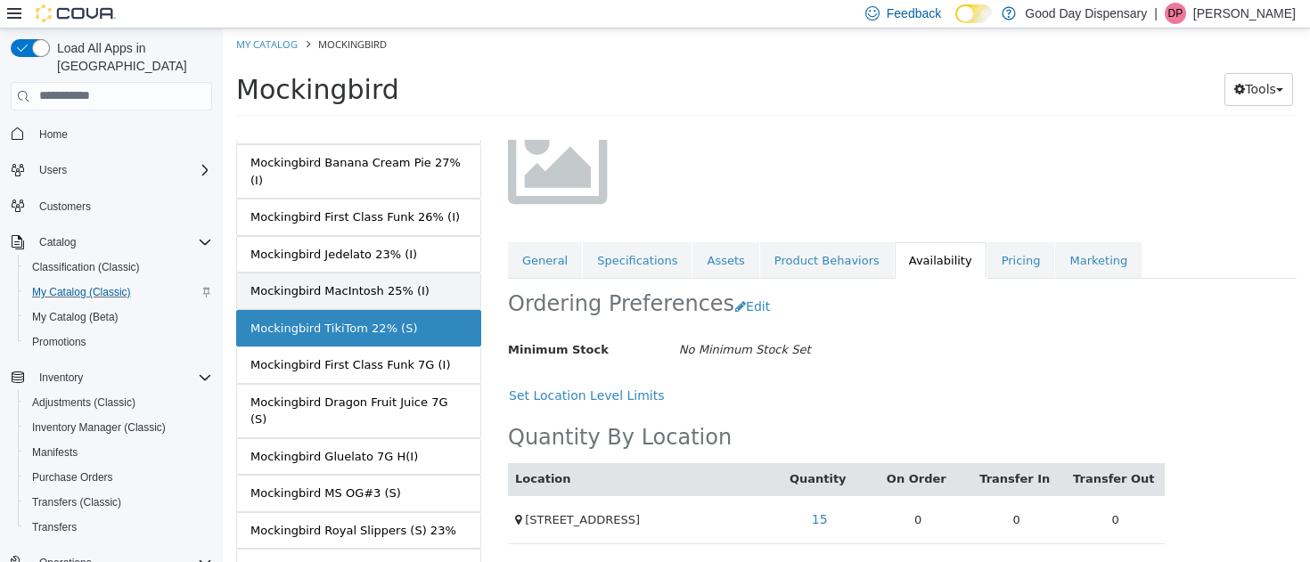
click at [325, 282] on div "Mockingbird MacIntosh 25% (I)" at bounding box center [339, 291] width 179 height 18
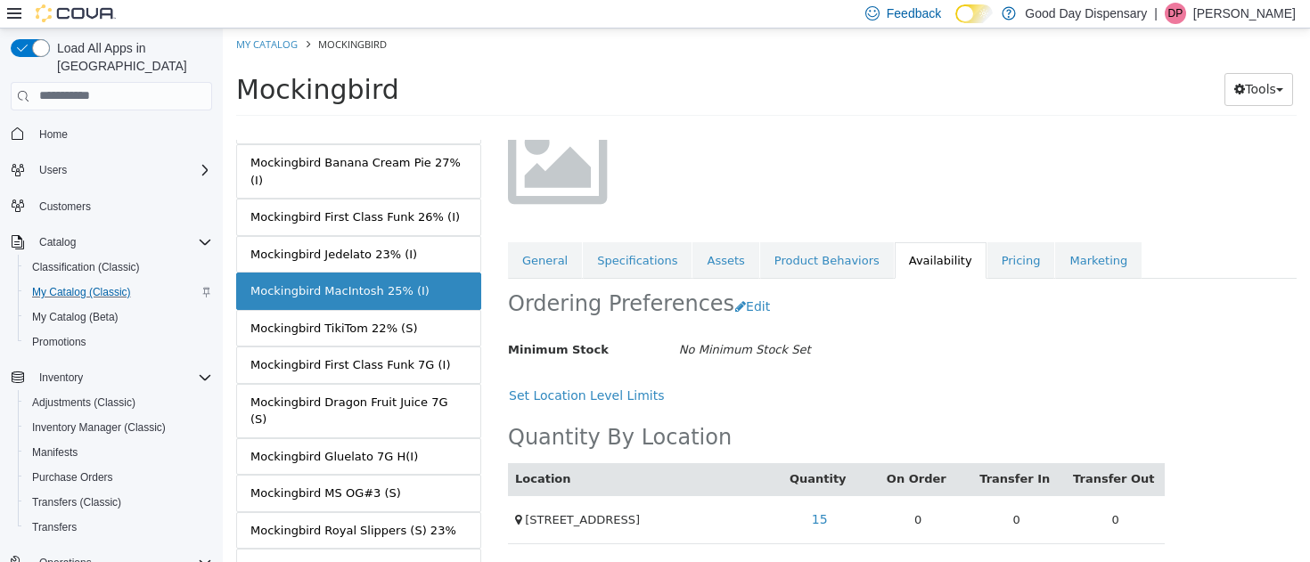
scroll to position [153, 0]
click at [315, 245] on div "Mockingbird Jedelato 23% (I)" at bounding box center [333, 254] width 167 height 18
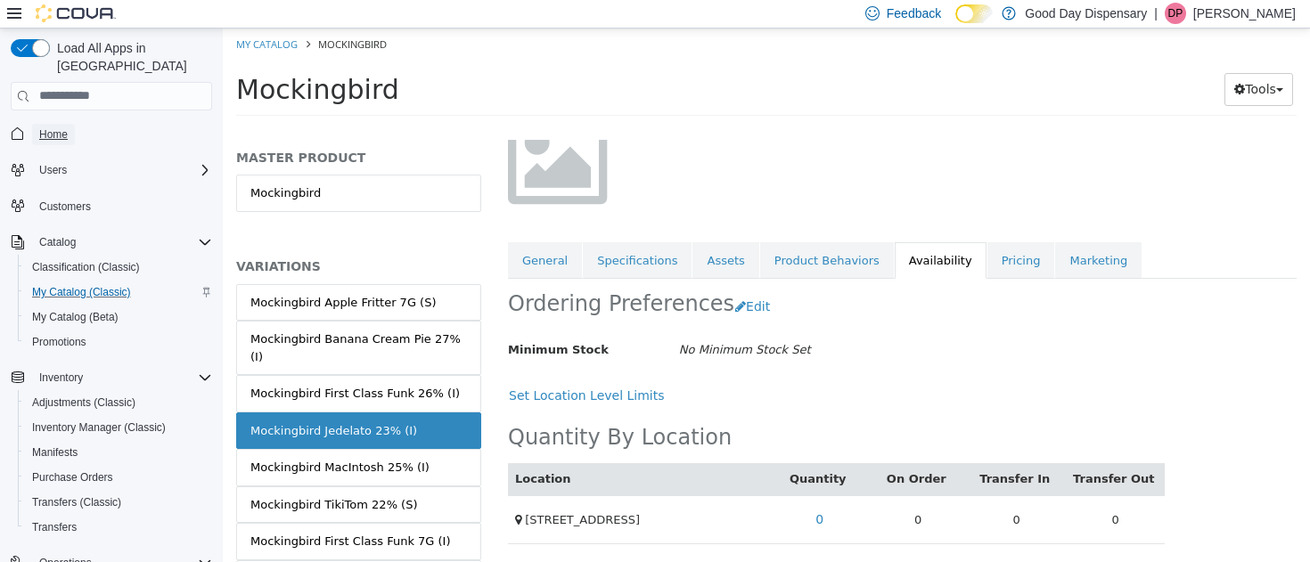
click at [59, 127] on span "Home" at bounding box center [53, 134] width 29 height 14
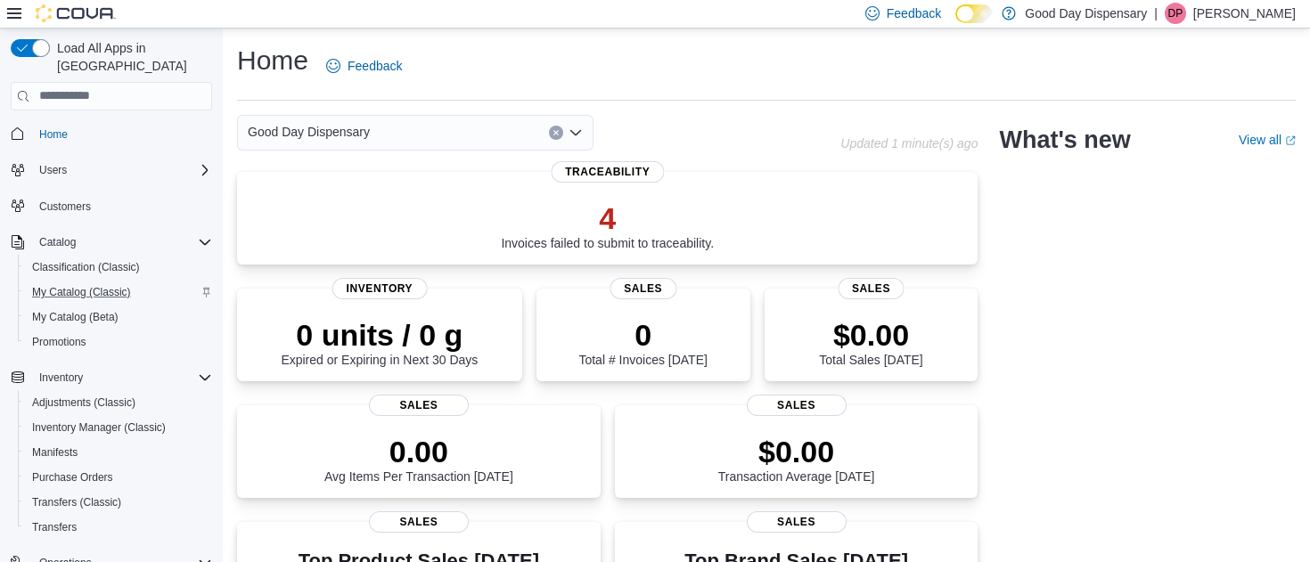
click at [1246, 11] on p "Del Phillips" at bounding box center [1244, 13] width 102 height 21
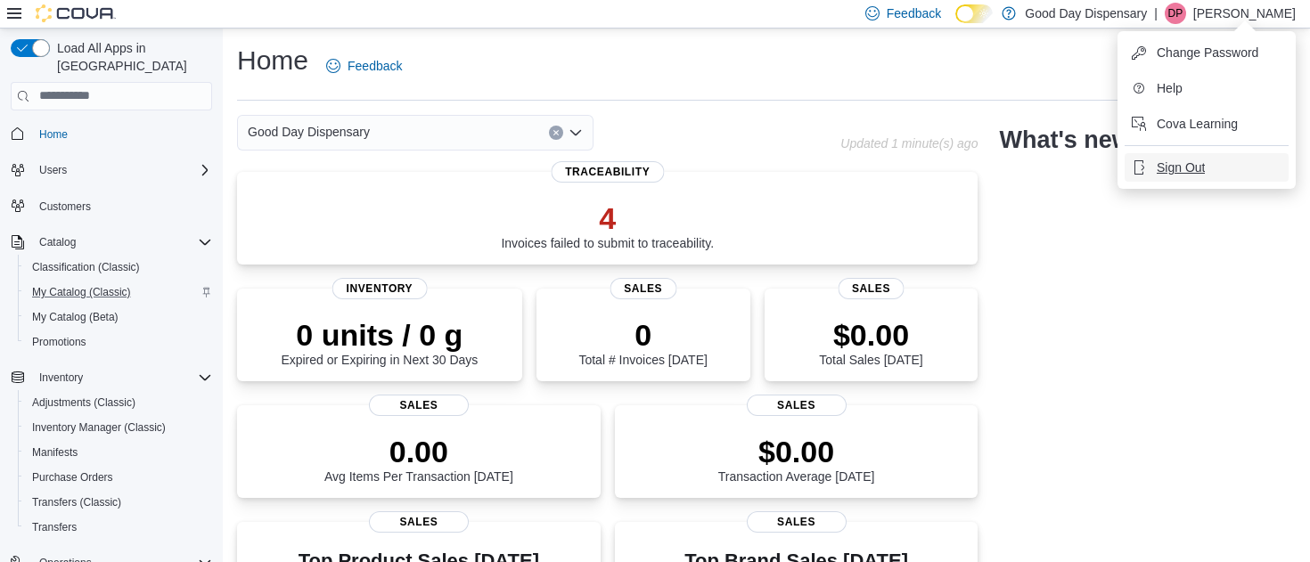
click at [1178, 164] on span "Sign Out" at bounding box center [1181, 168] width 48 height 18
